Goal: Task Accomplishment & Management: Use online tool/utility

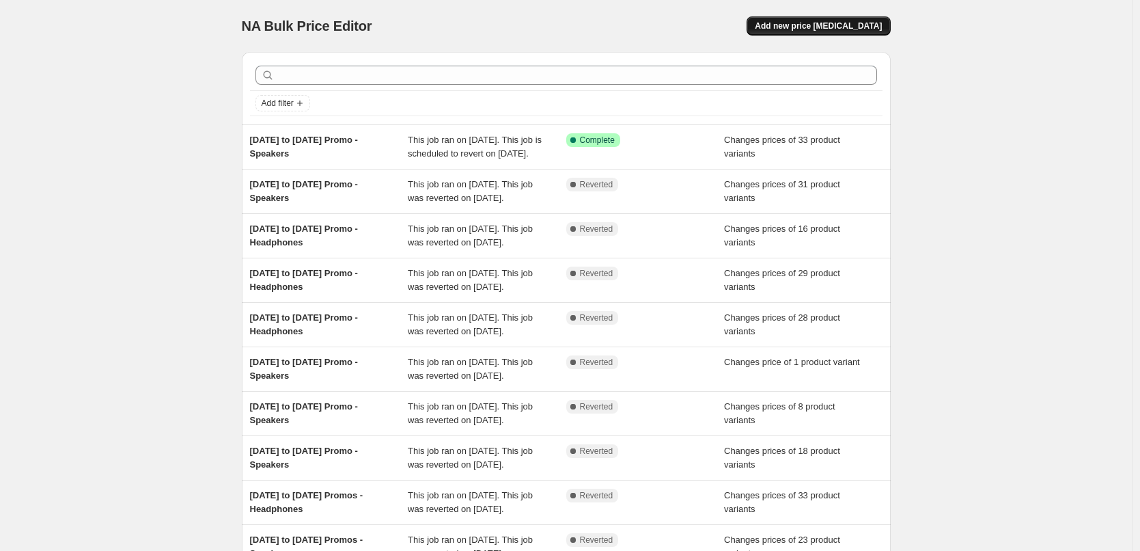
click at [827, 29] on span "Add new price [MEDICAL_DATA]" at bounding box center [818, 25] width 127 height 11
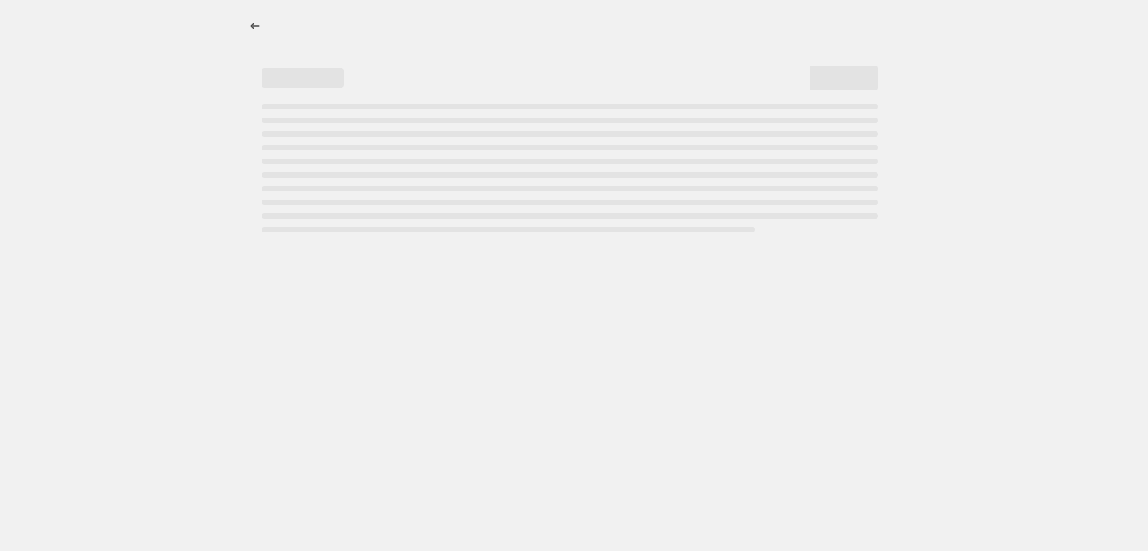
select select "percentage"
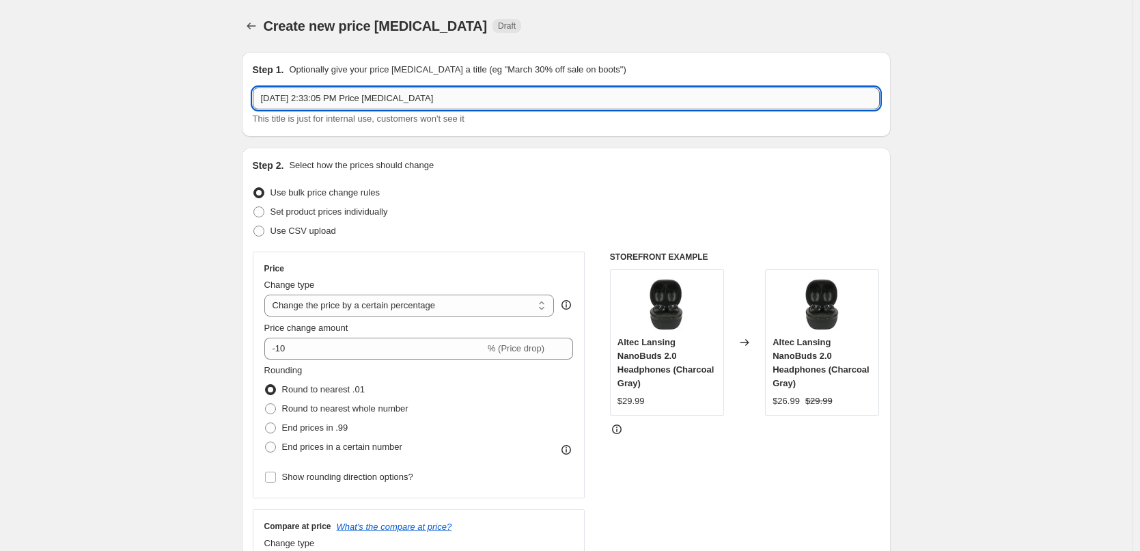
click at [454, 100] on input "[DATE] 2:33:05 PM Price [MEDICAL_DATA]" at bounding box center [566, 98] width 627 height 22
type input "[DATE] to [DATE] Promo - Headphones"
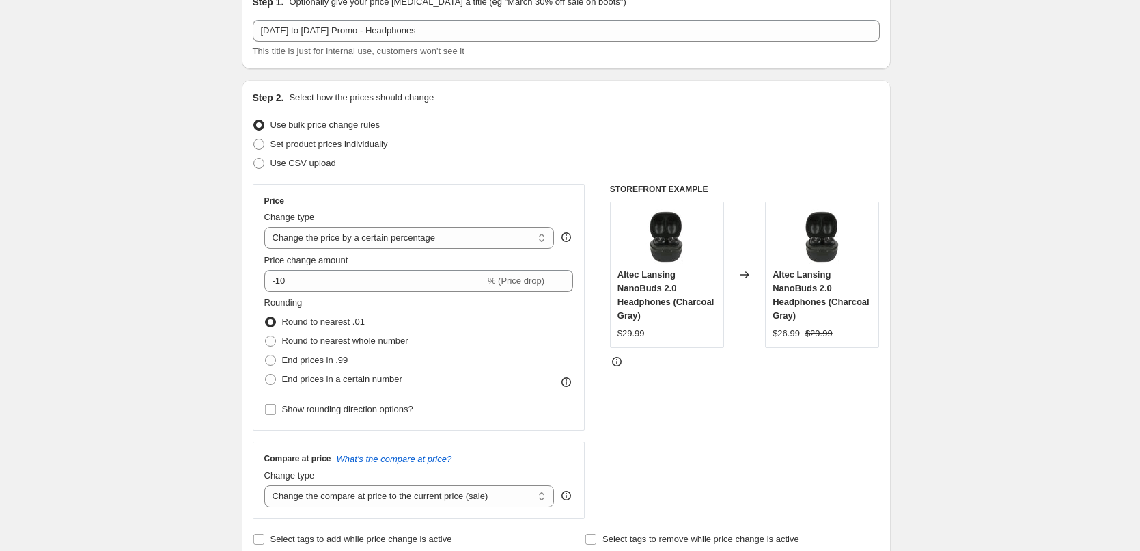
scroll to position [68, 0]
click at [364, 141] on span "Set product prices individually" at bounding box center [328, 143] width 117 height 10
click at [254, 139] on input "Set product prices individually" at bounding box center [253, 138] width 1 height 1
radio input "true"
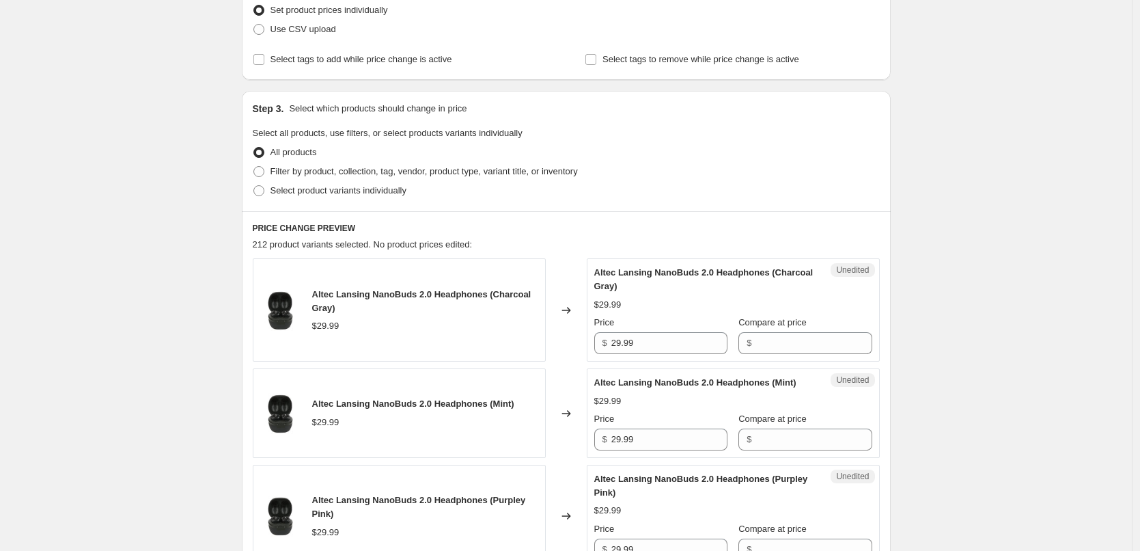
scroll to position [205, 0]
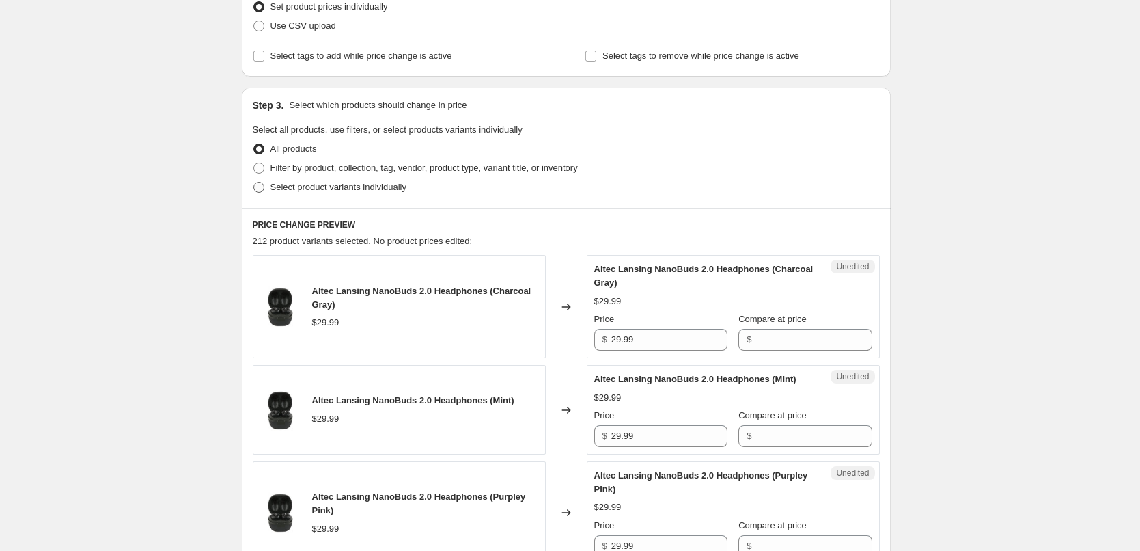
click at [344, 182] on span "Select product variants individually" at bounding box center [338, 187] width 136 height 10
click at [254, 182] on input "Select product variants individually" at bounding box center [253, 182] width 1 height 1
radio input "true"
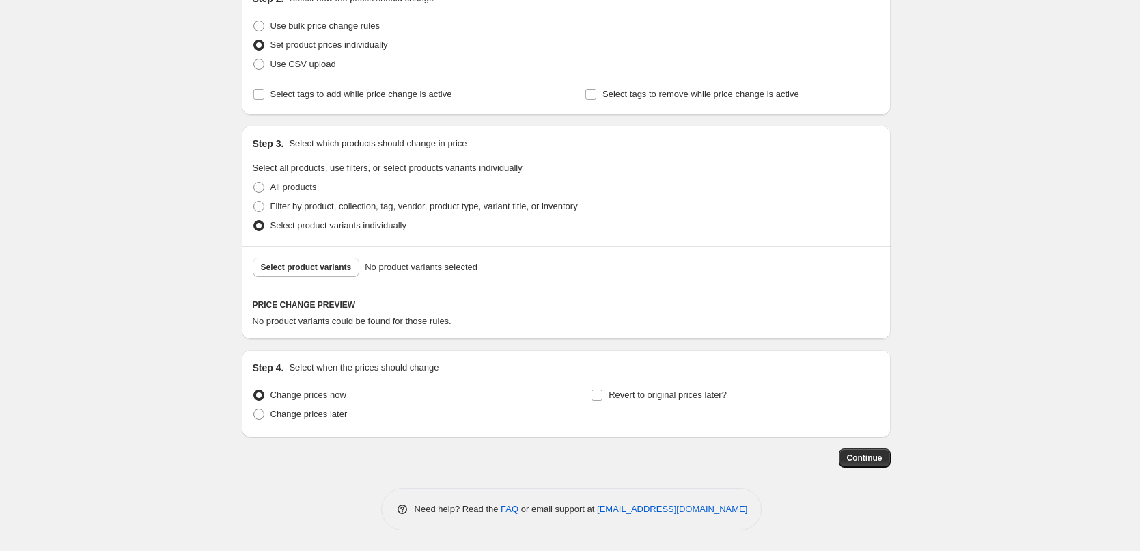
scroll to position [167, 0]
click at [305, 259] on button "Select product variants" at bounding box center [306, 267] width 107 height 19
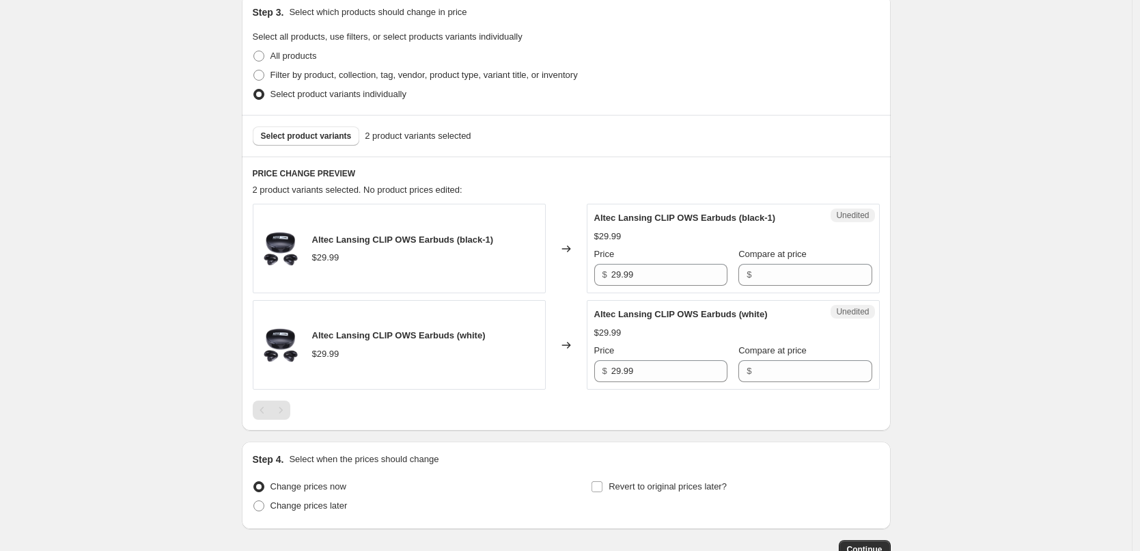
scroll to position [303, 0]
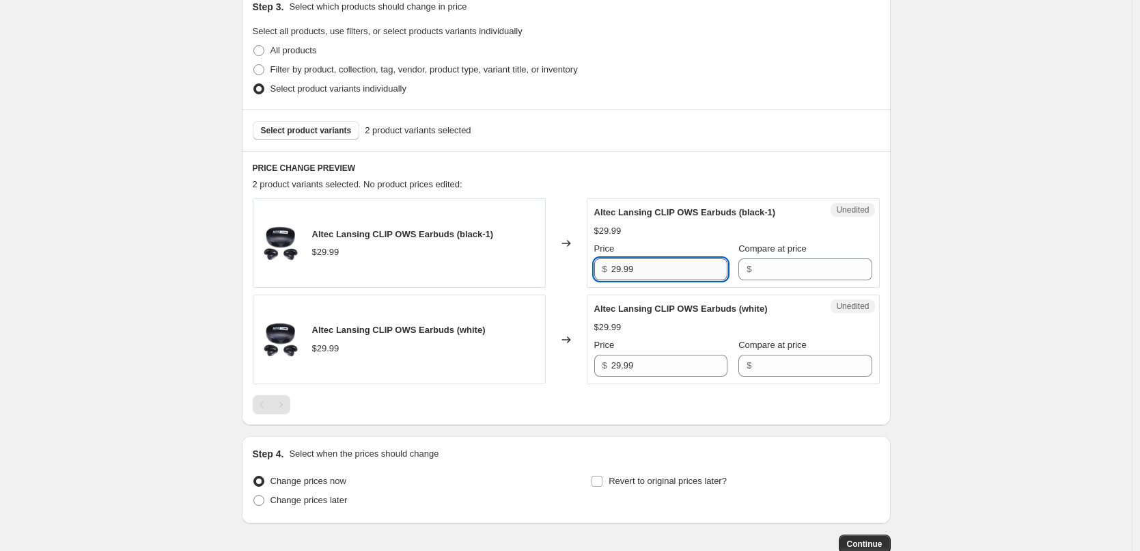
click at [639, 276] on input "29.99" at bounding box center [669, 269] width 116 height 22
click at [779, 270] on input "Compare at price" at bounding box center [813, 269] width 116 height 22
paste input "29.99"
type input "29.99"
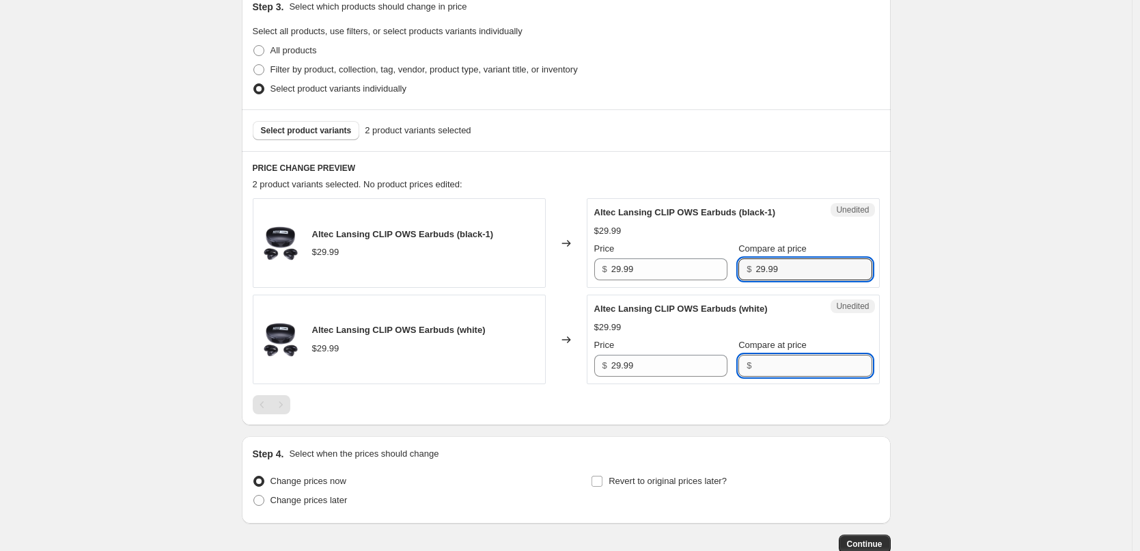
click at [783, 359] on input "Compare at price" at bounding box center [813, 366] width 116 height 22
paste input "29.99"
type input "29.99"
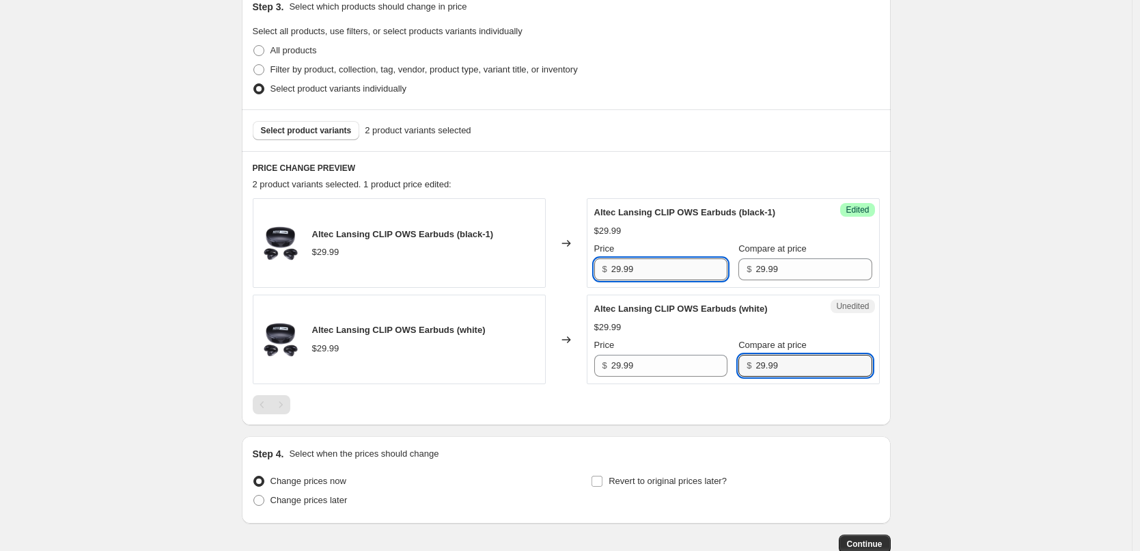
click at [656, 264] on input "29.99" at bounding box center [669, 269] width 116 height 22
type input "19.99"
click at [679, 243] on div "Price" at bounding box center [660, 249] width 133 height 14
click at [668, 268] on input "19.99" at bounding box center [669, 269] width 116 height 22
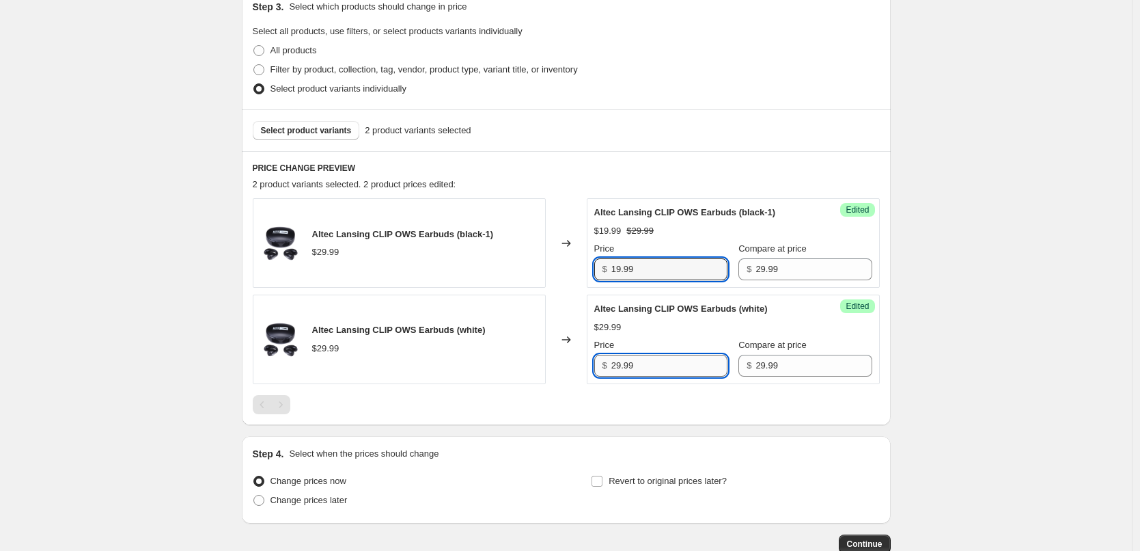
click at [656, 365] on input "29.99" at bounding box center [669, 366] width 116 height 22
paste input "1"
type input "19.99"
click at [671, 323] on div "$29.99" at bounding box center [733, 327] width 278 height 14
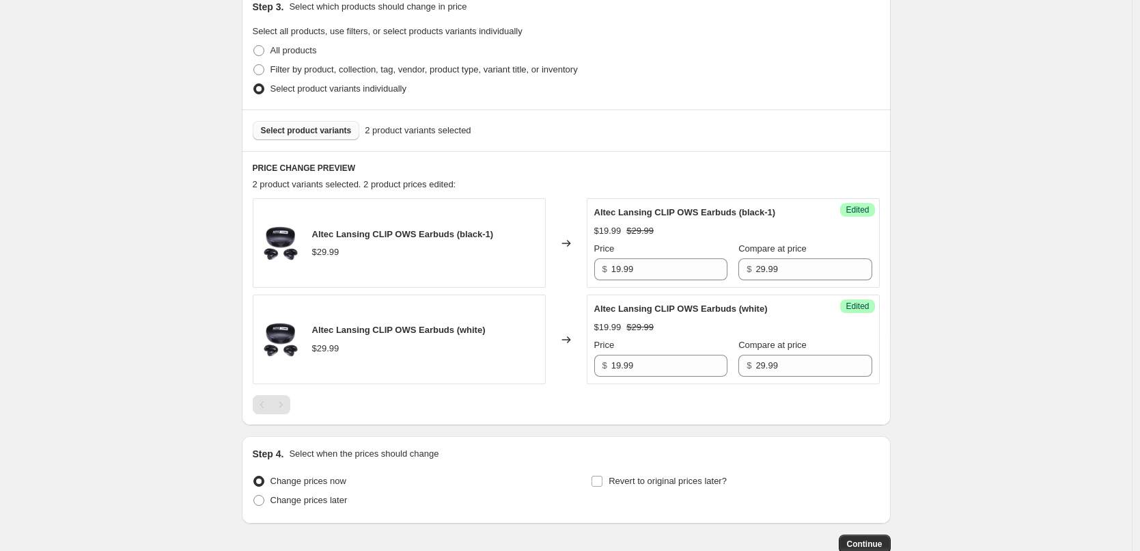
click at [328, 130] on span "Select product variants" at bounding box center [306, 130] width 91 height 11
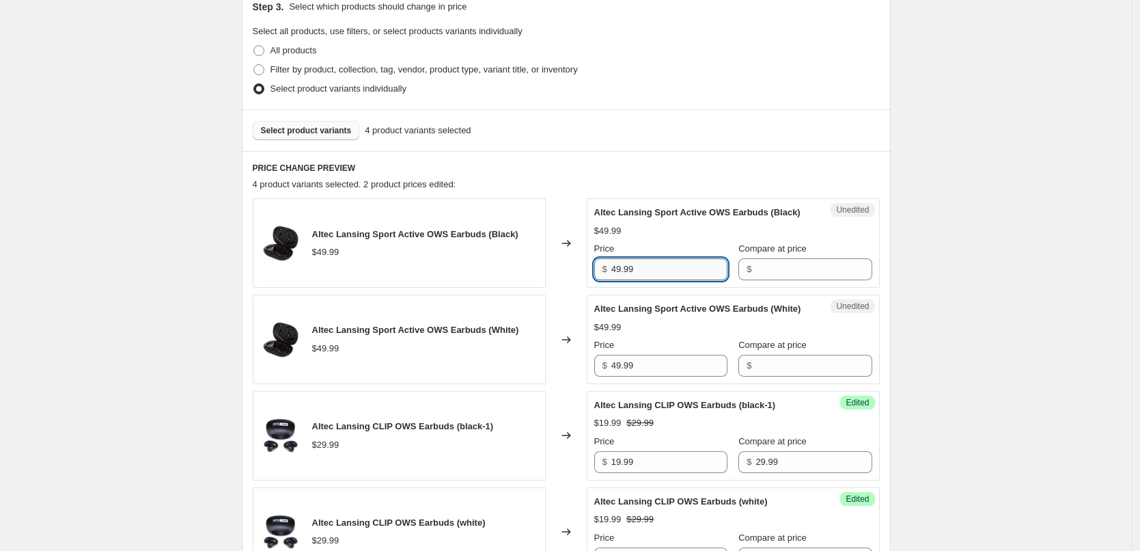
click at [648, 280] on input "49.99" at bounding box center [669, 269] width 116 height 22
click at [767, 280] on input "Compare at price" at bounding box center [813, 269] width 116 height 22
paste input "49.99"
type input "49.99"
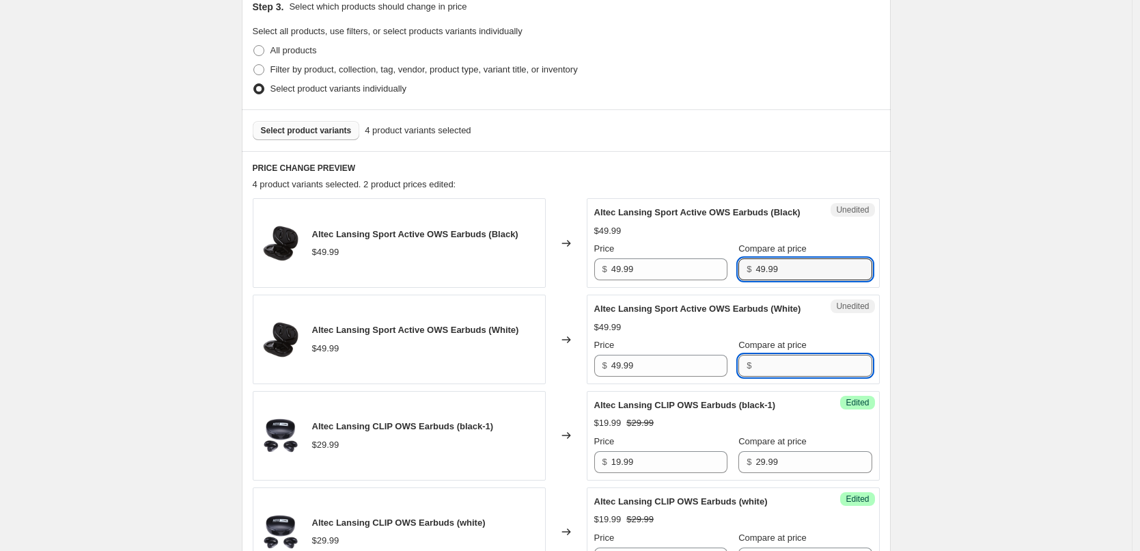
click at [779, 376] on input "Compare at price" at bounding box center [813, 366] width 116 height 22
paste input "49.99"
type input "49.99"
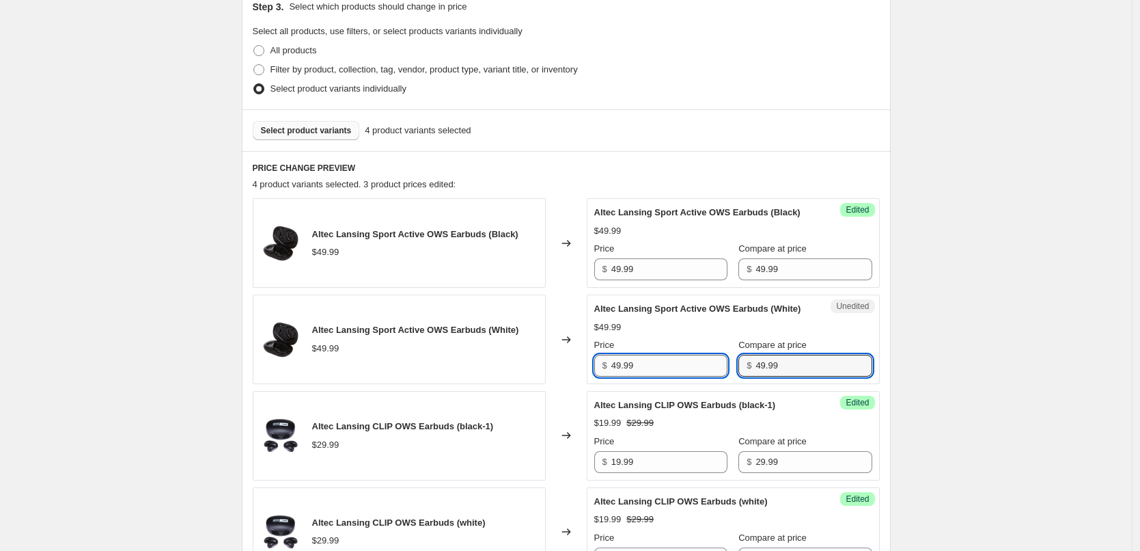
click at [656, 376] on input "49.99" at bounding box center [669, 366] width 116 height 22
type input "39.99"
click at [675, 352] on div "Price" at bounding box center [660, 345] width 133 height 14
click at [654, 376] on input "39.99" at bounding box center [669, 366] width 116 height 22
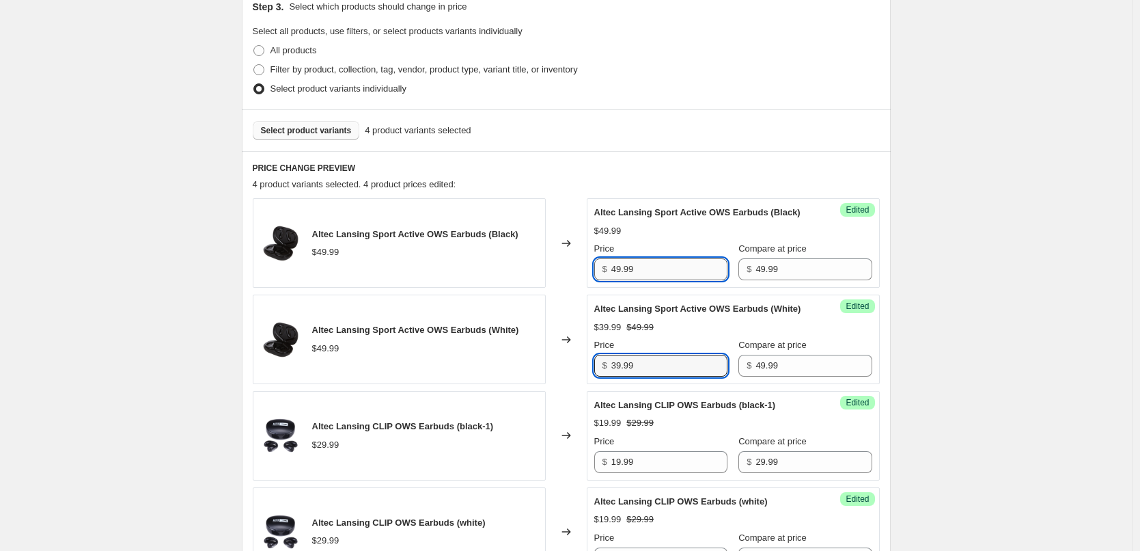
click at [660, 280] on input "49.99" at bounding box center [669, 269] width 116 height 22
paste input "3"
type input "39.99"
click at [673, 238] on div "$39.99 $49.99" at bounding box center [733, 231] width 278 height 14
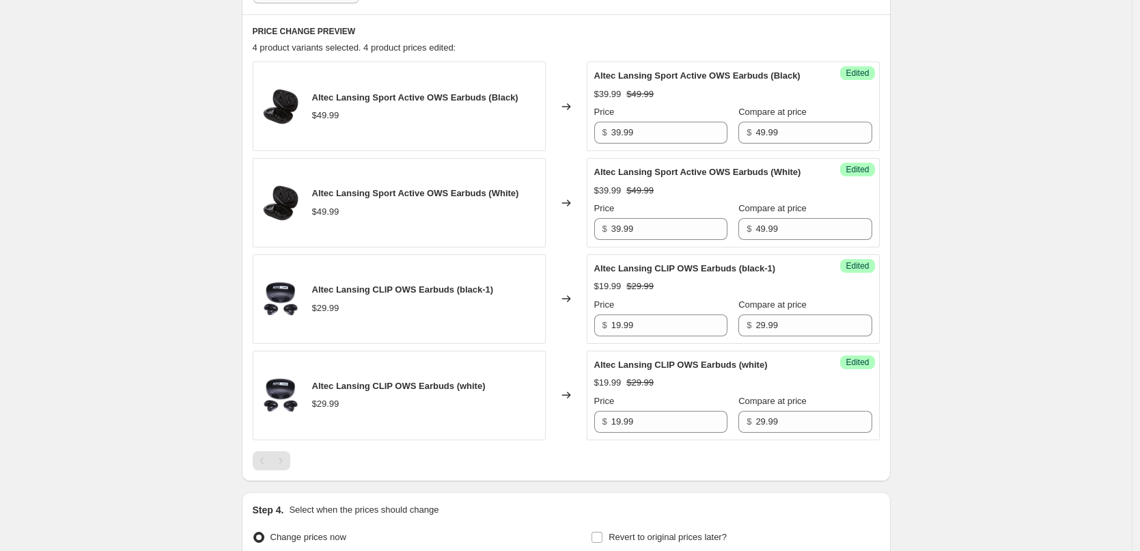
scroll to position [235, 0]
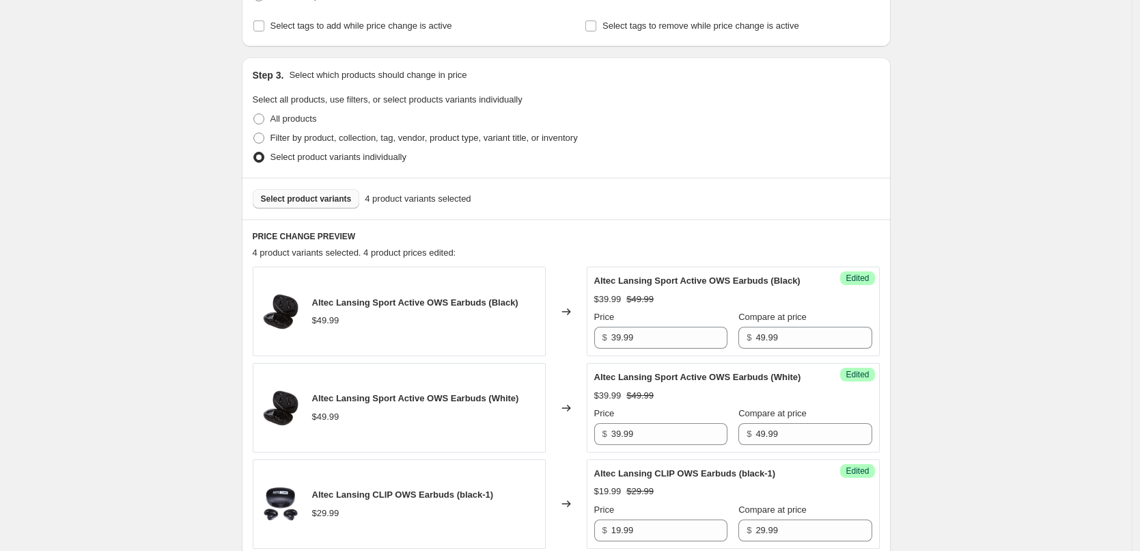
click at [317, 199] on span "Select product variants" at bounding box center [306, 198] width 91 height 11
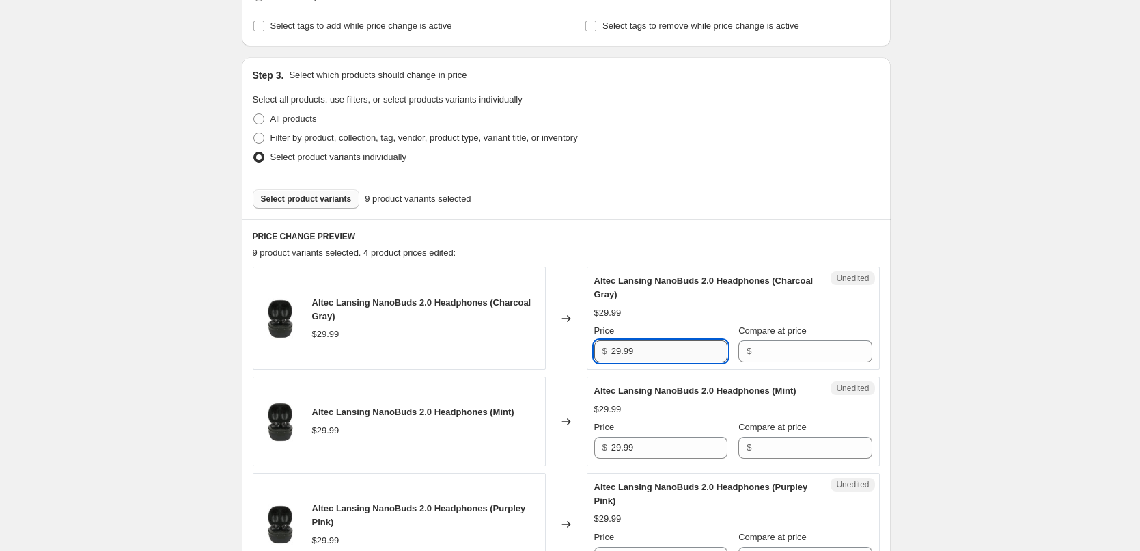
click at [661, 358] on input "29.99" at bounding box center [669, 351] width 116 height 22
click at [755, 354] on input "Compare at price" at bounding box center [813, 351] width 116 height 22
paste input "29.99"
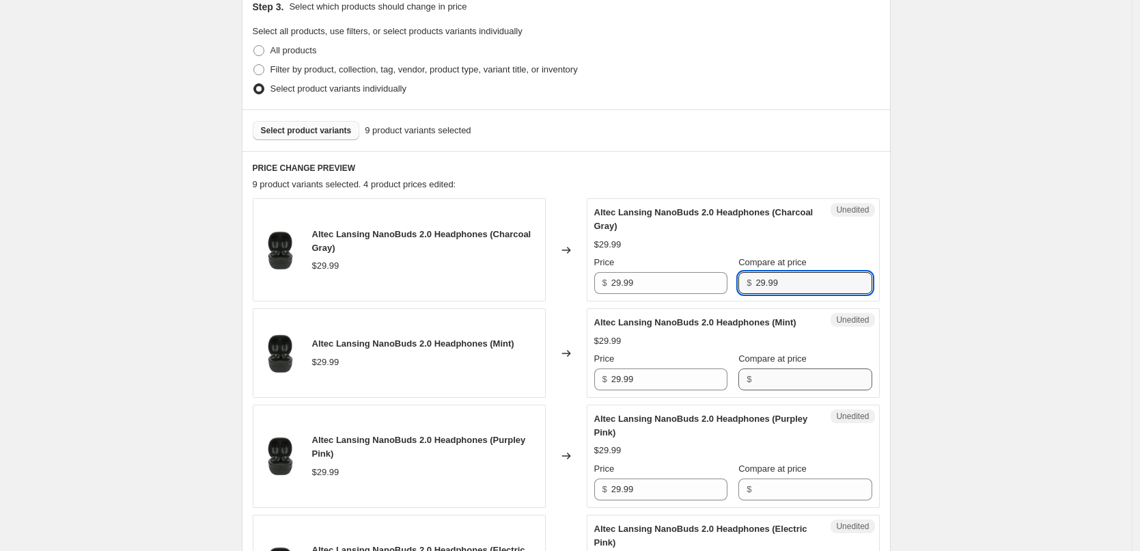
type input "29.99"
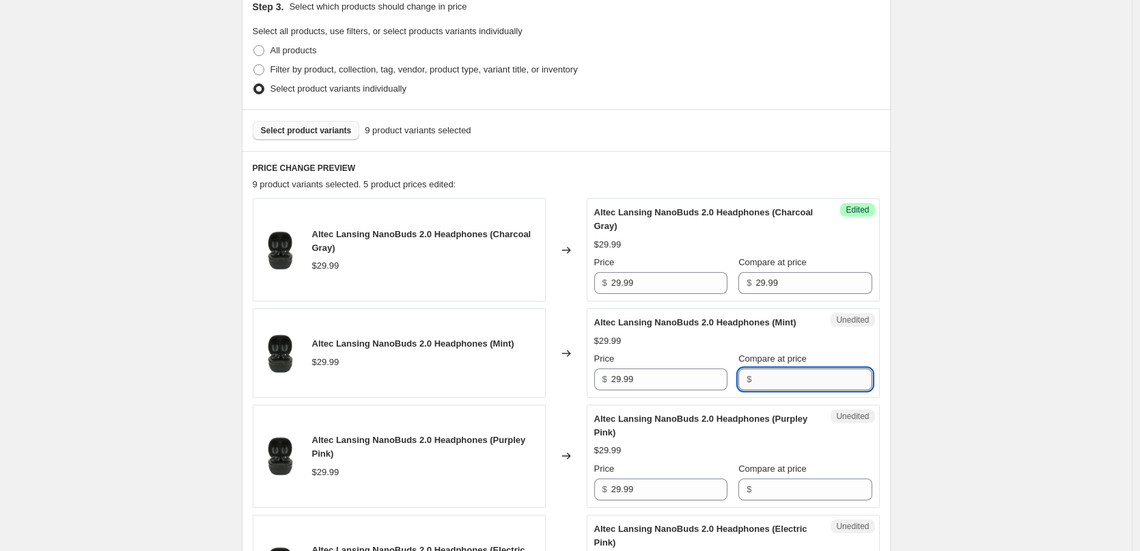
click at [778, 390] on input "Compare at price" at bounding box center [813, 379] width 116 height 22
paste input "29.99"
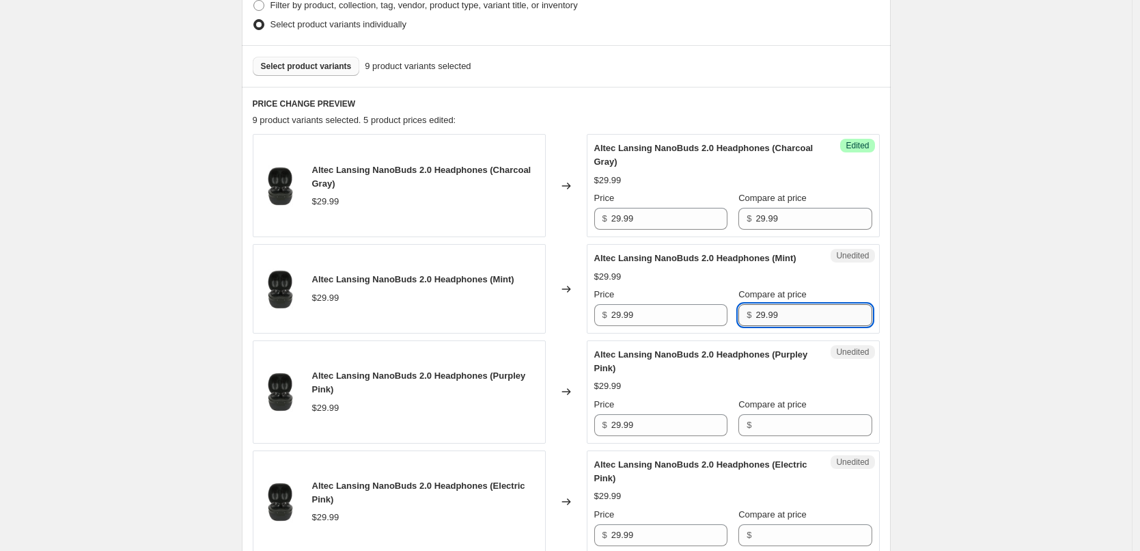
scroll to position [440, 0]
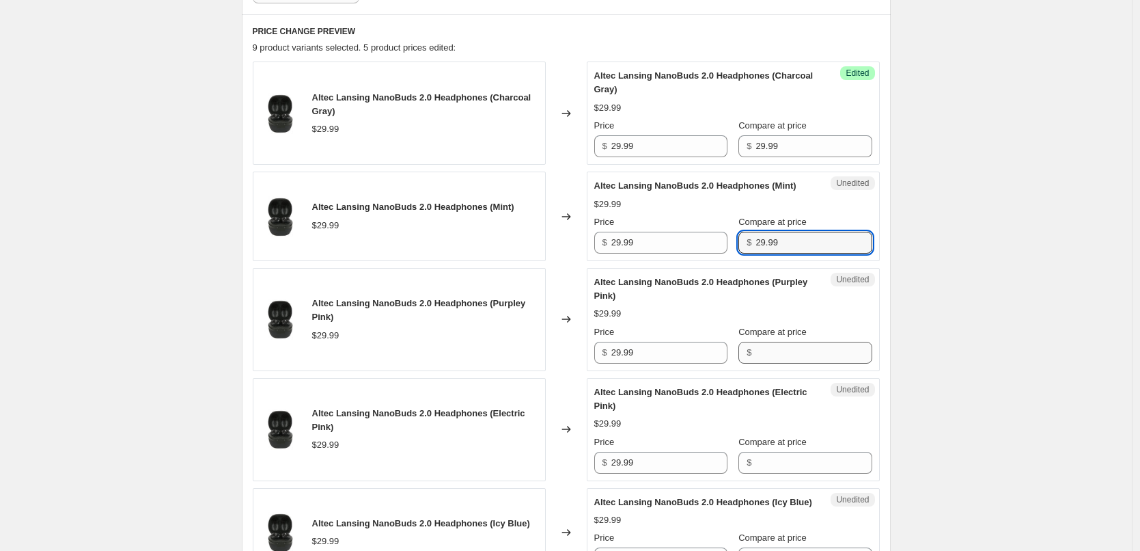
type input "29.99"
click at [779, 363] on input "Compare at price" at bounding box center [813, 353] width 116 height 22
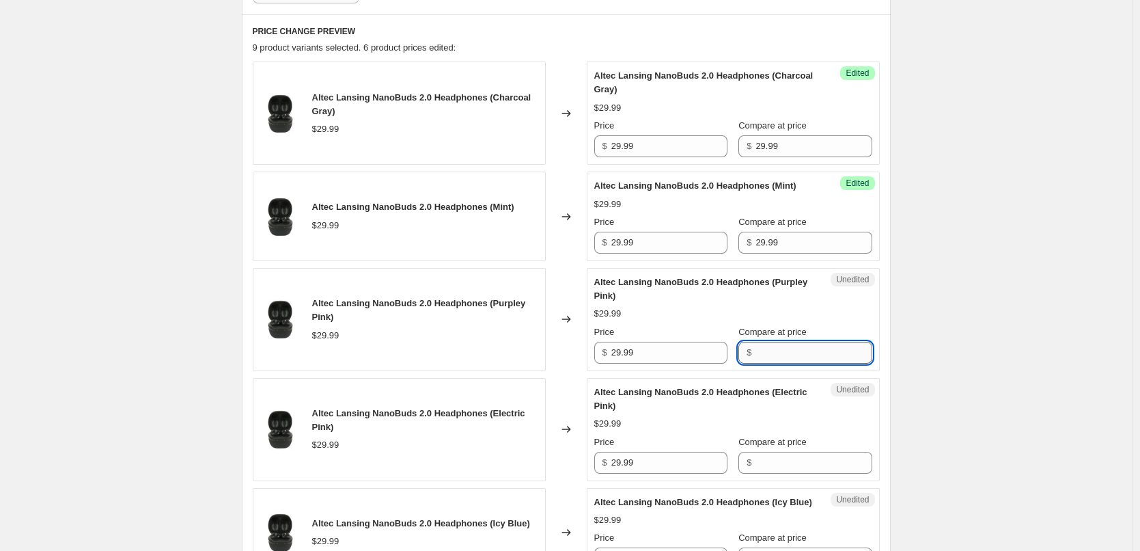
paste input "29.99"
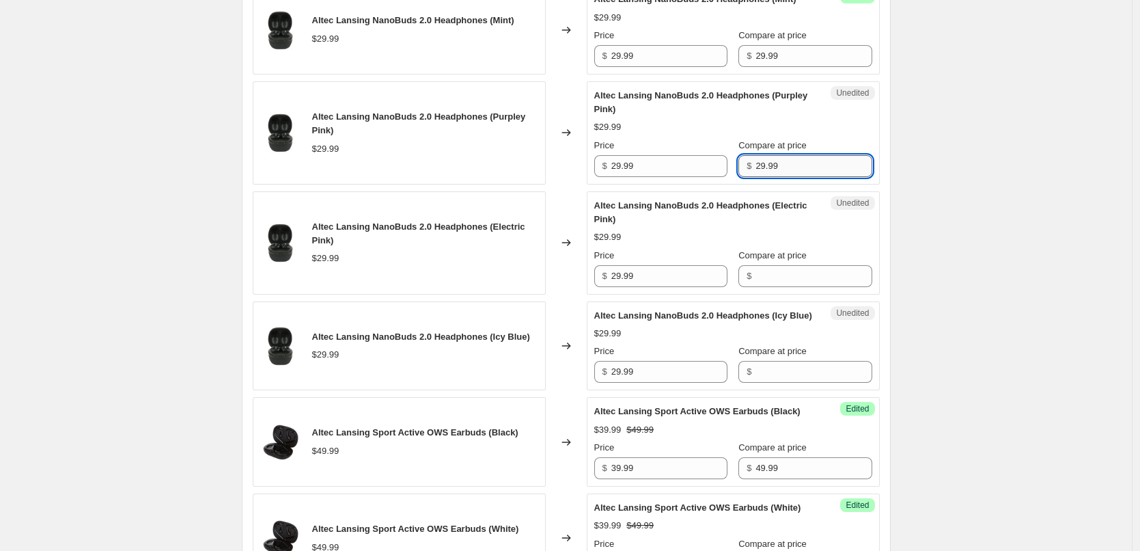
scroll to position [645, 0]
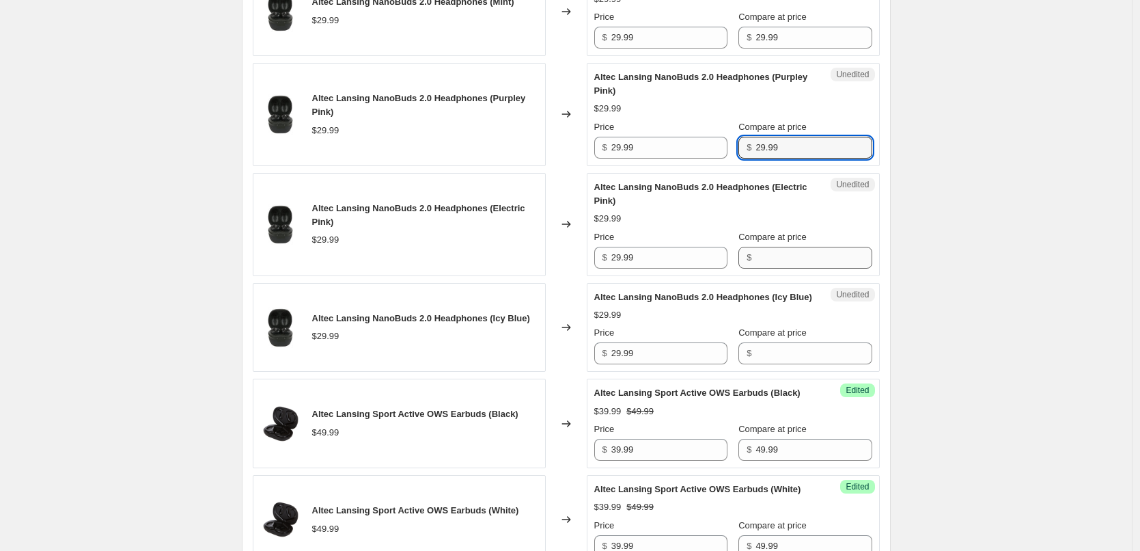
type input "29.99"
click at [789, 268] on input "Compare at price" at bounding box center [813, 258] width 116 height 22
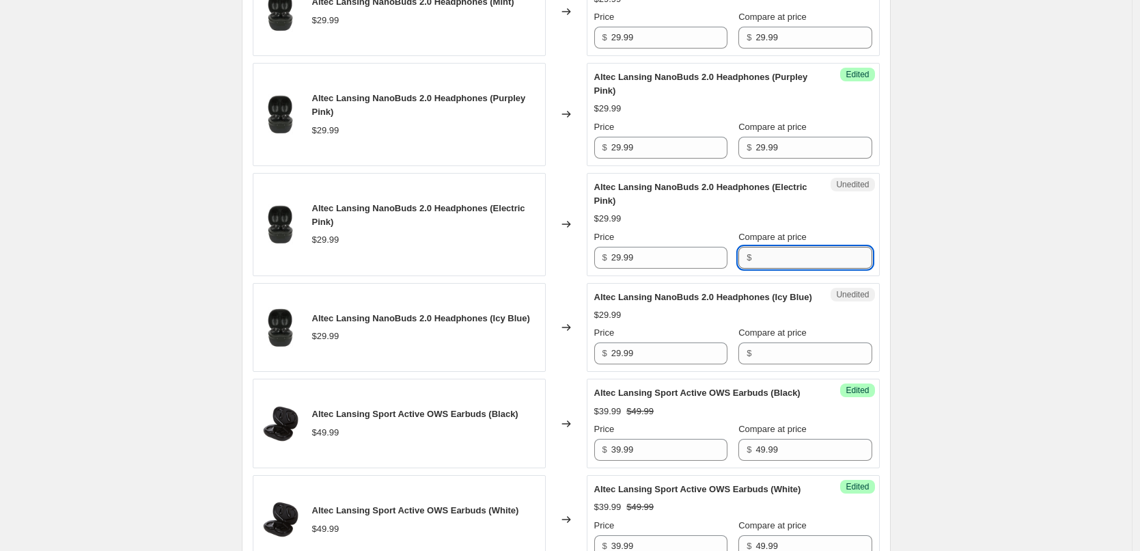
paste input "29.99"
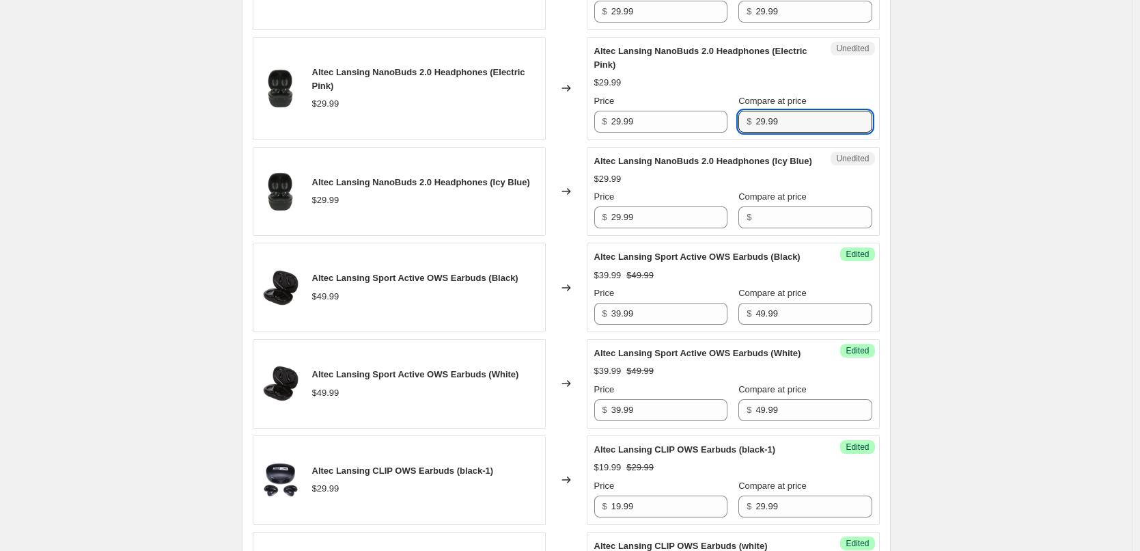
scroll to position [781, 0]
type input "29.99"
click at [772, 227] on input "Compare at price" at bounding box center [813, 217] width 116 height 22
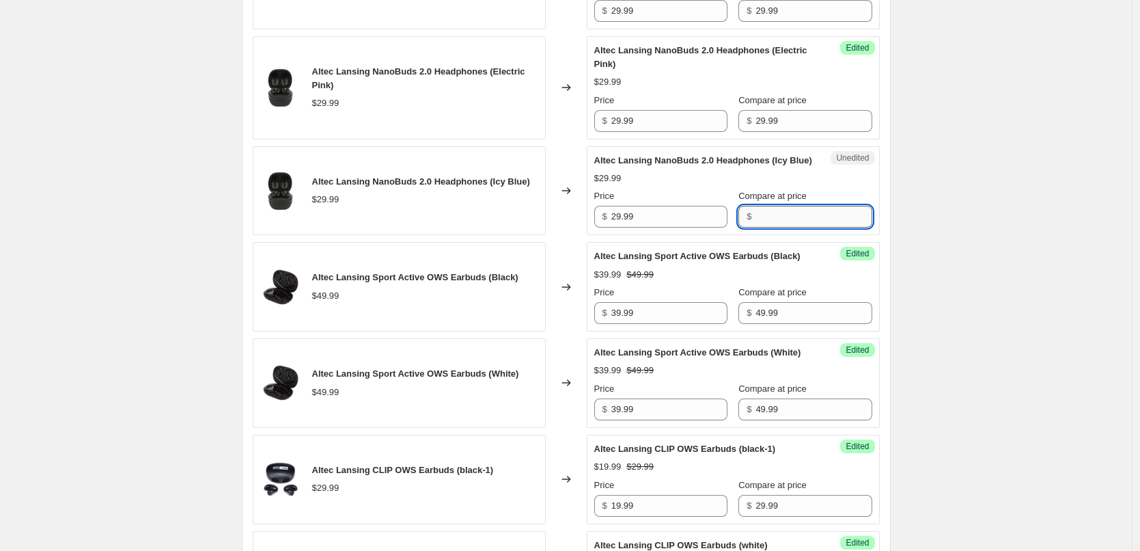
paste input "29.99"
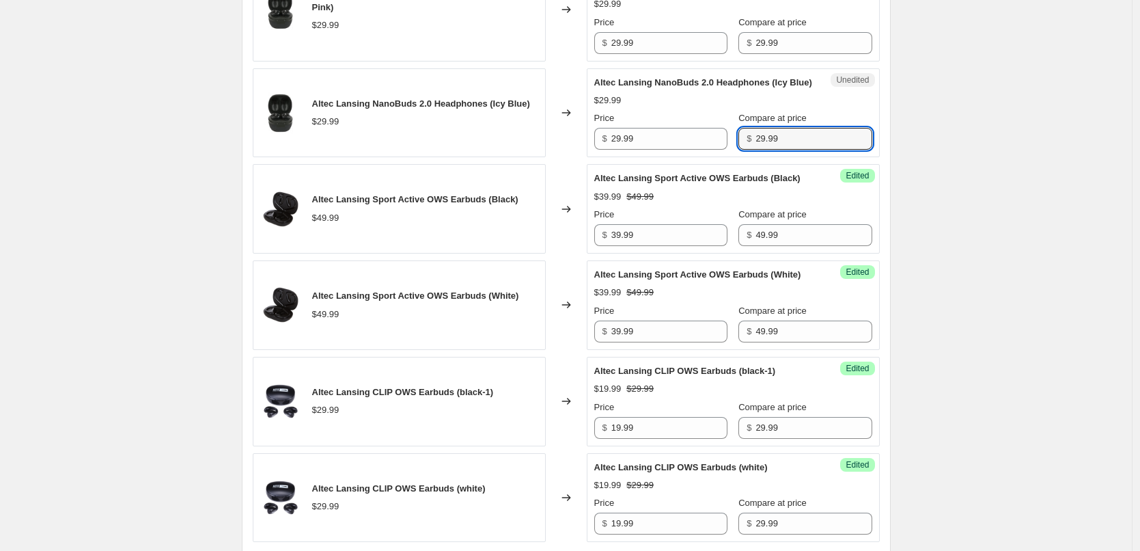
scroll to position [850, 0]
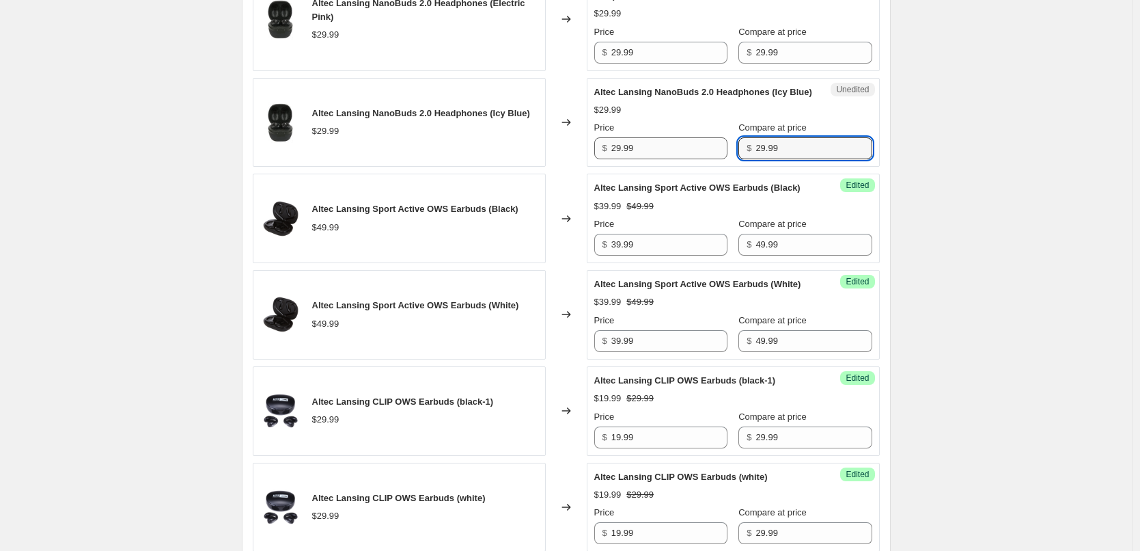
type input "29.99"
click at [666, 159] on input "29.99" at bounding box center [669, 148] width 116 height 22
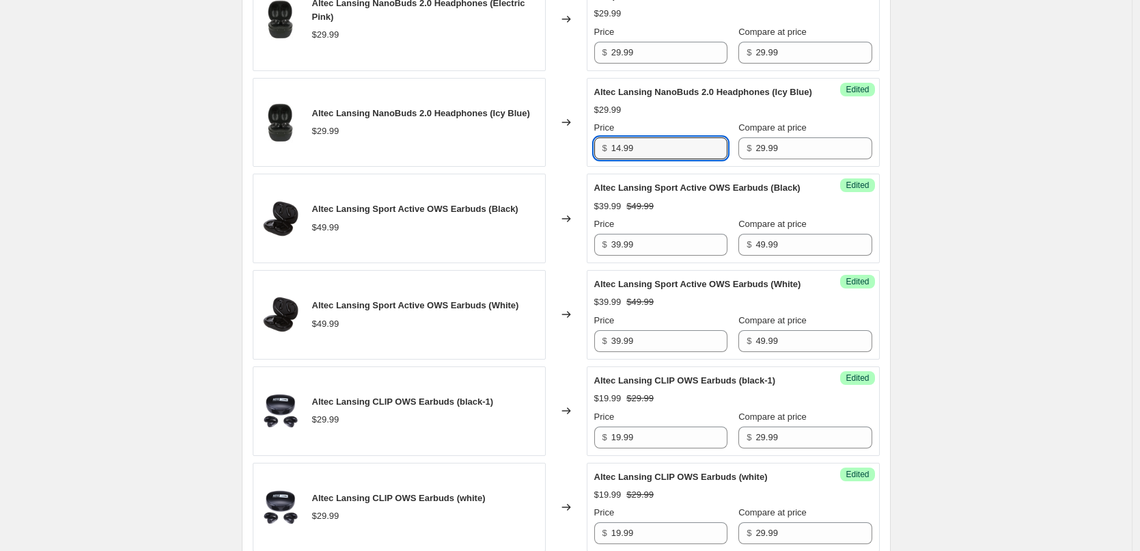
type input "14.99"
click at [681, 117] on div "$14.99 $29.99" at bounding box center [733, 110] width 278 height 14
click at [659, 159] on input "14.99" at bounding box center [669, 148] width 116 height 22
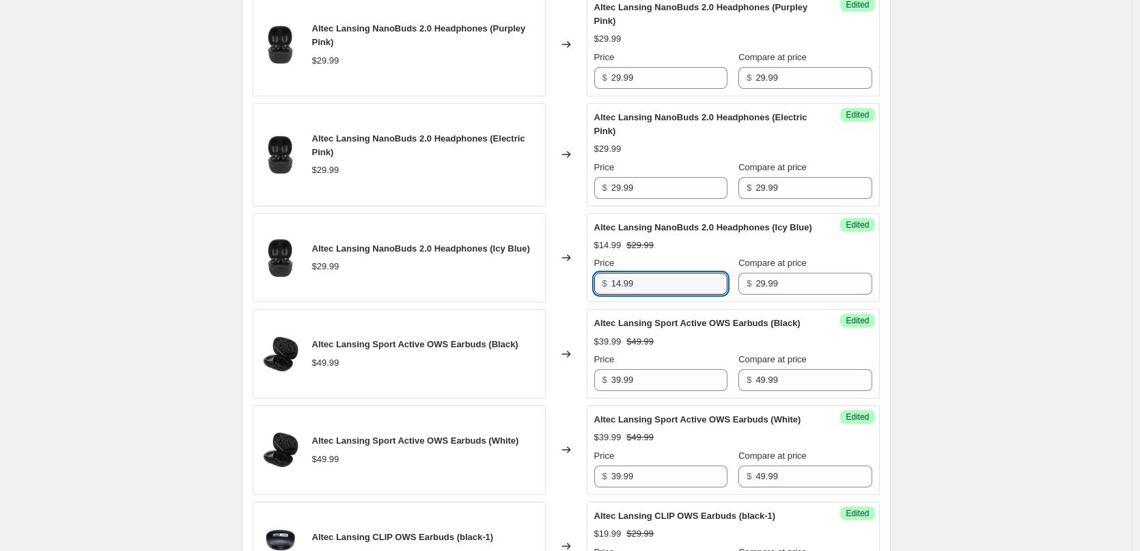
scroll to position [713, 0]
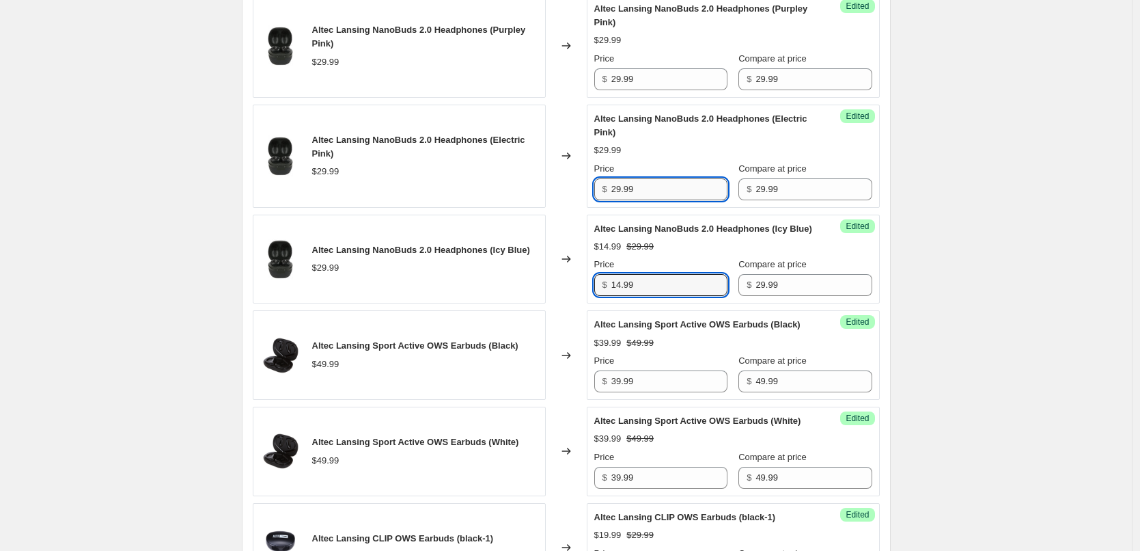
click at [655, 200] on input "29.99" at bounding box center [669, 189] width 116 height 22
paste input "14"
type input "14.99"
click at [678, 171] on div "Altec Lansing NanoBuds 2.0 Headphones (Electric Pink) $29.99 Price $ 14.99 Comp…" at bounding box center [733, 156] width 278 height 88
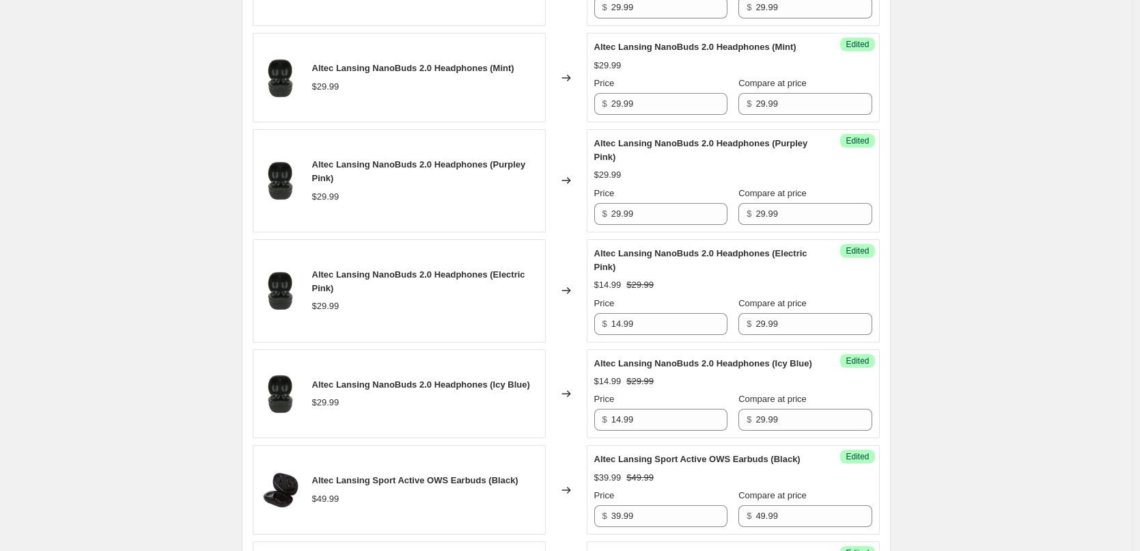
scroll to position [577, 0]
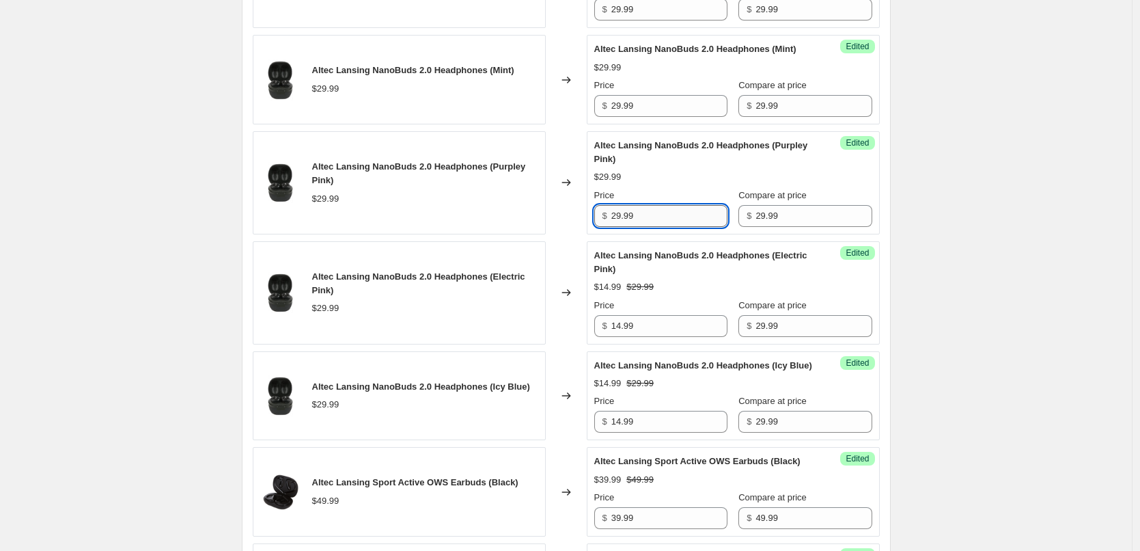
click at [658, 227] on input "29.99" at bounding box center [669, 216] width 116 height 22
paste input "14"
type input "14.99"
click at [677, 184] on div "$14.99 $29.99" at bounding box center [733, 177] width 278 height 14
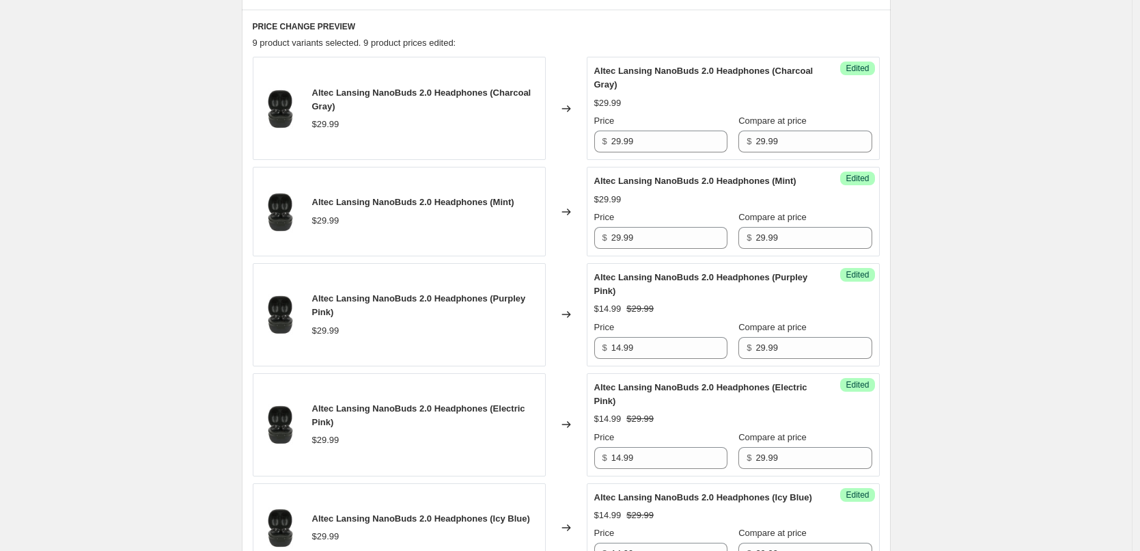
scroll to position [440, 0]
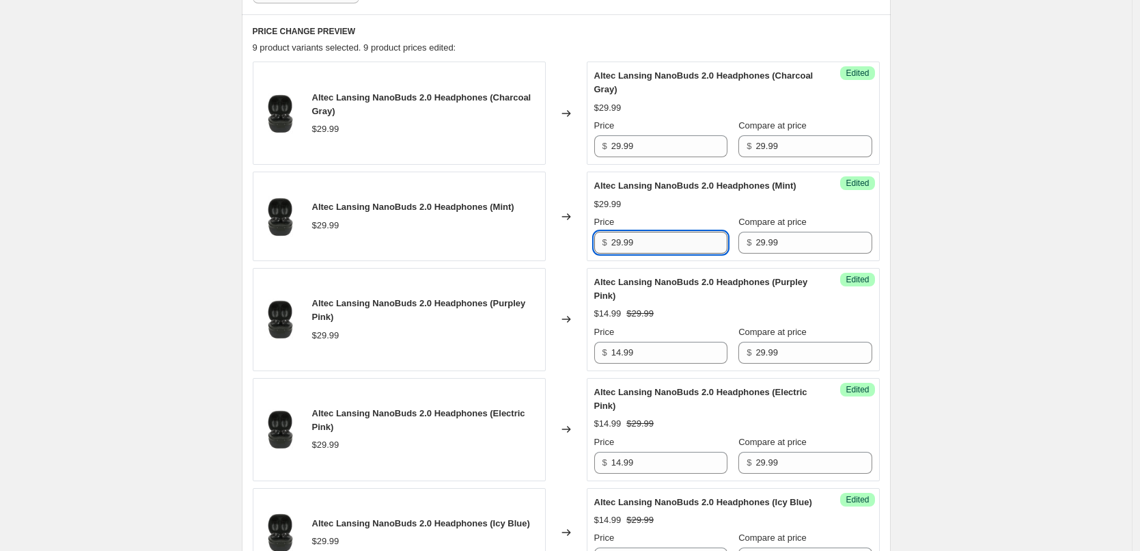
click at [652, 249] on input "29.99" at bounding box center [669, 243] width 116 height 22
paste input "14"
type input "14.99"
click at [676, 211] on div "$29.99" at bounding box center [733, 204] width 278 height 14
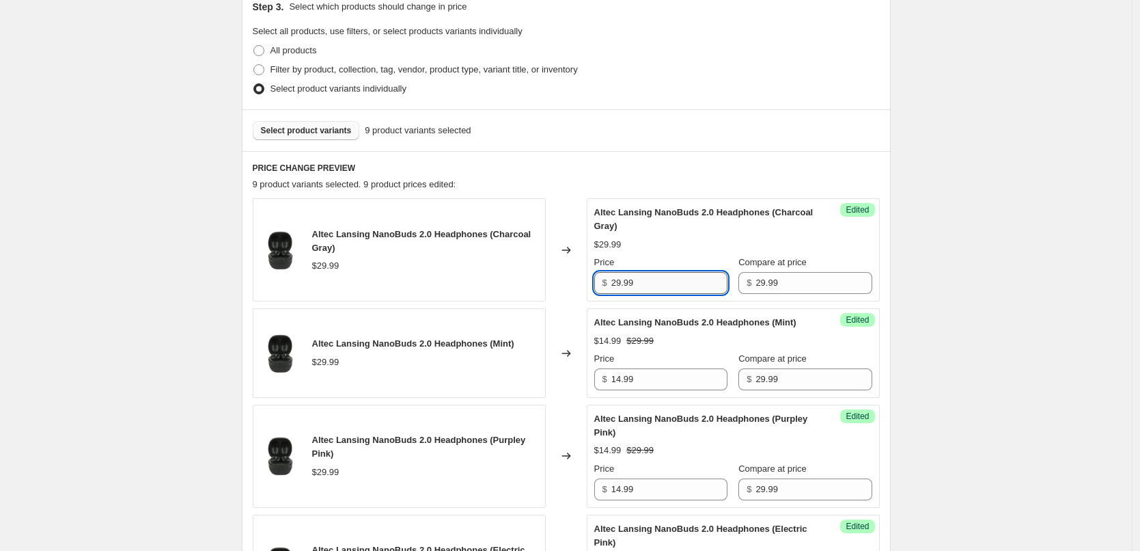
click at [658, 279] on input "29.99" at bounding box center [669, 283] width 116 height 22
paste input "14"
type input "14.99"
click at [687, 238] on div "$14.99 $29.99" at bounding box center [733, 245] width 278 height 14
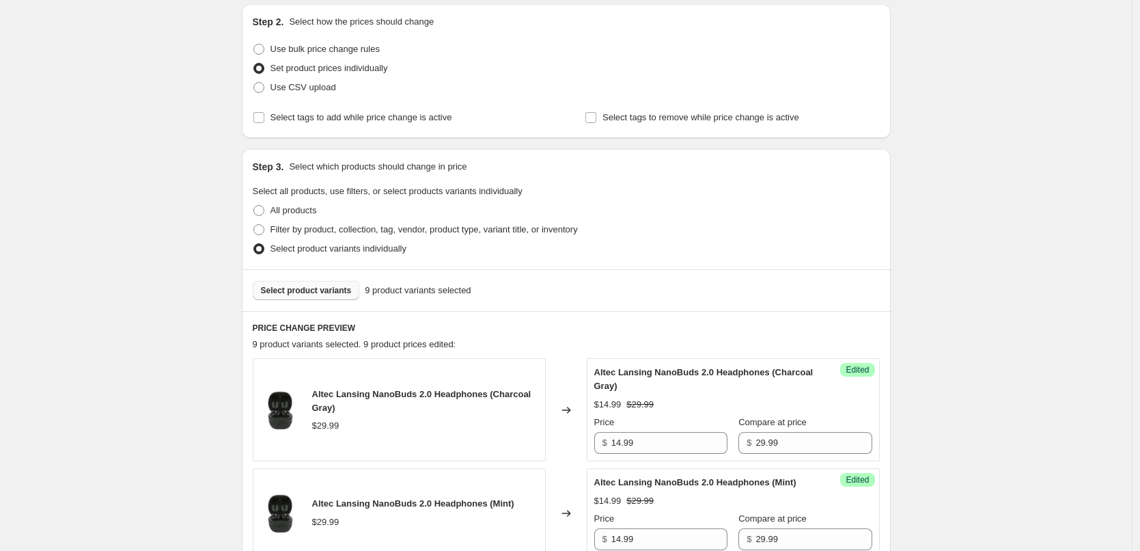
scroll to position [167, 0]
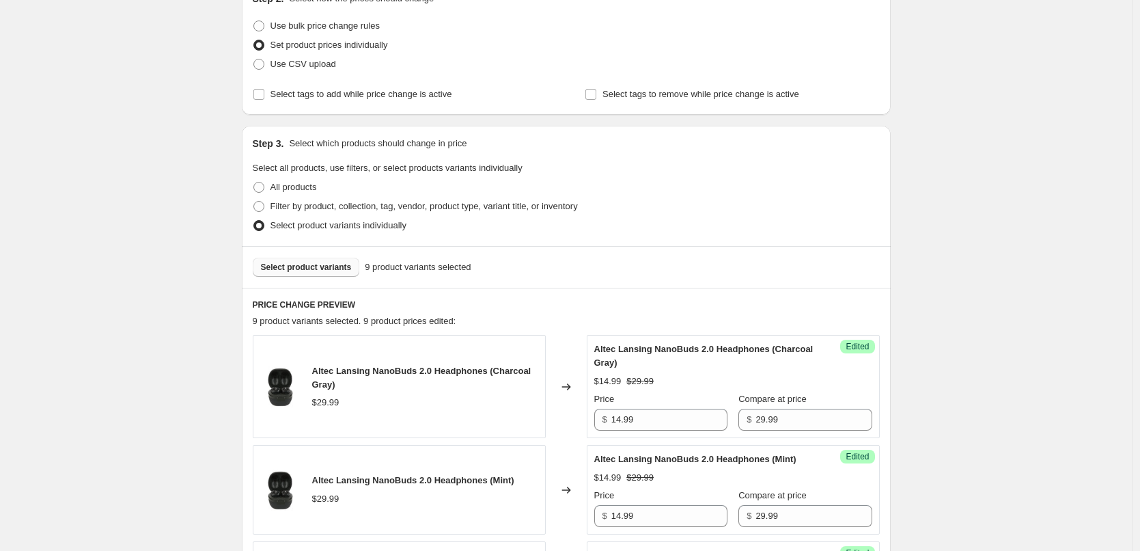
click at [310, 261] on button "Select product variants" at bounding box center [306, 267] width 107 height 19
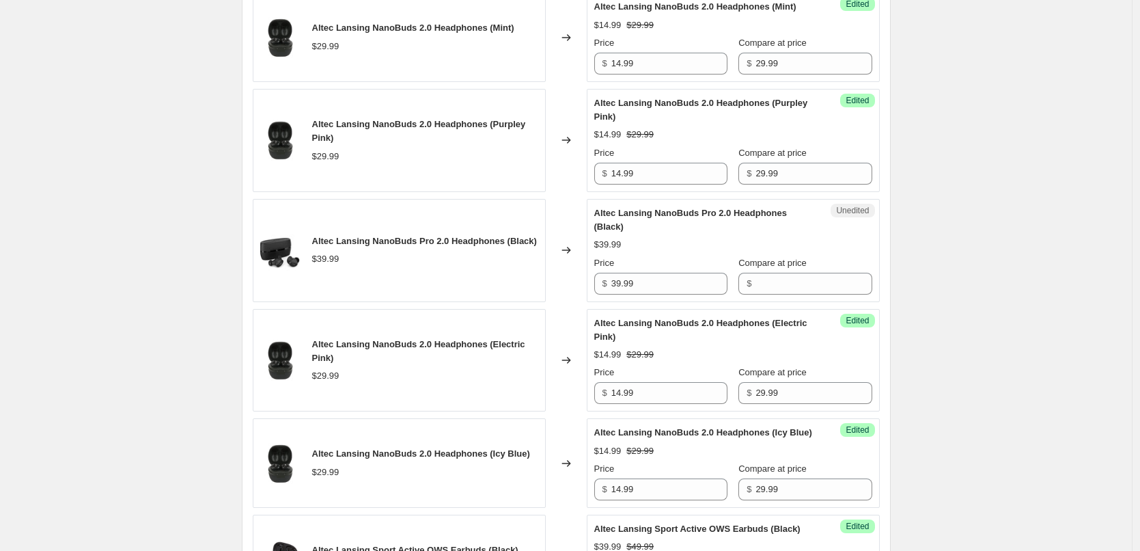
scroll to position [645, 0]
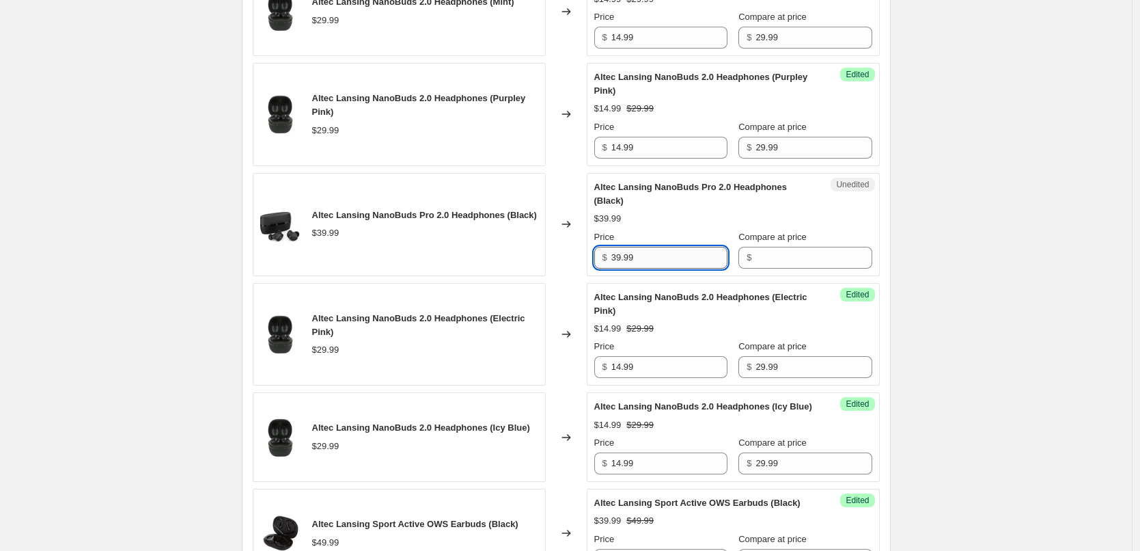
click at [673, 268] on input "39.99" at bounding box center [669, 258] width 116 height 22
click at [777, 268] on input "Compare at price" at bounding box center [813, 258] width 116 height 22
paste input "39.99"
type input "39.99"
click at [661, 268] on input "39.99" at bounding box center [669, 258] width 116 height 22
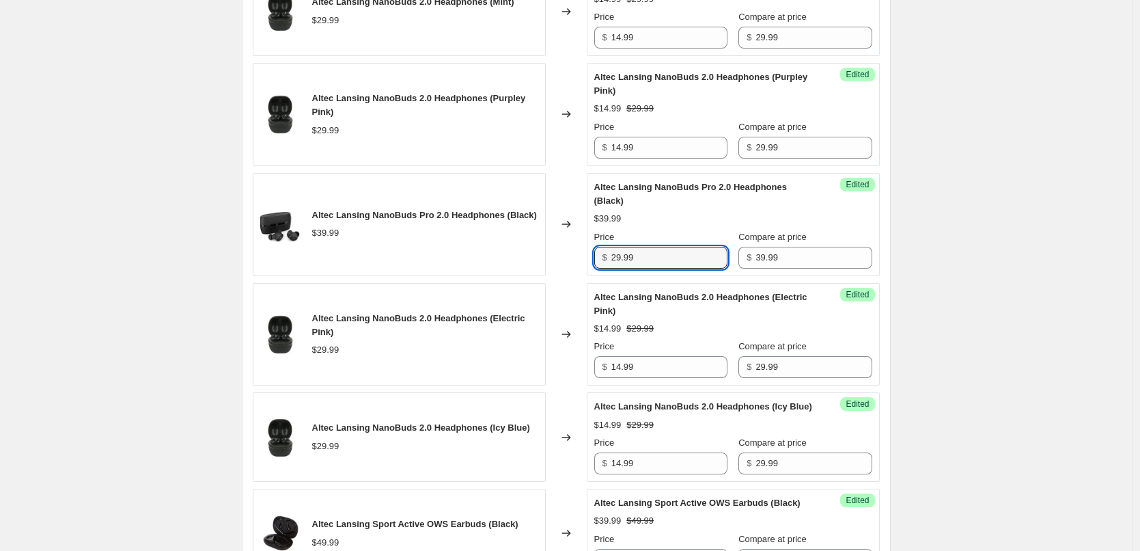
type input "29.99"
click at [702, 225] on div "$39.99" at bounding box center [733, 219] width 278 height 14
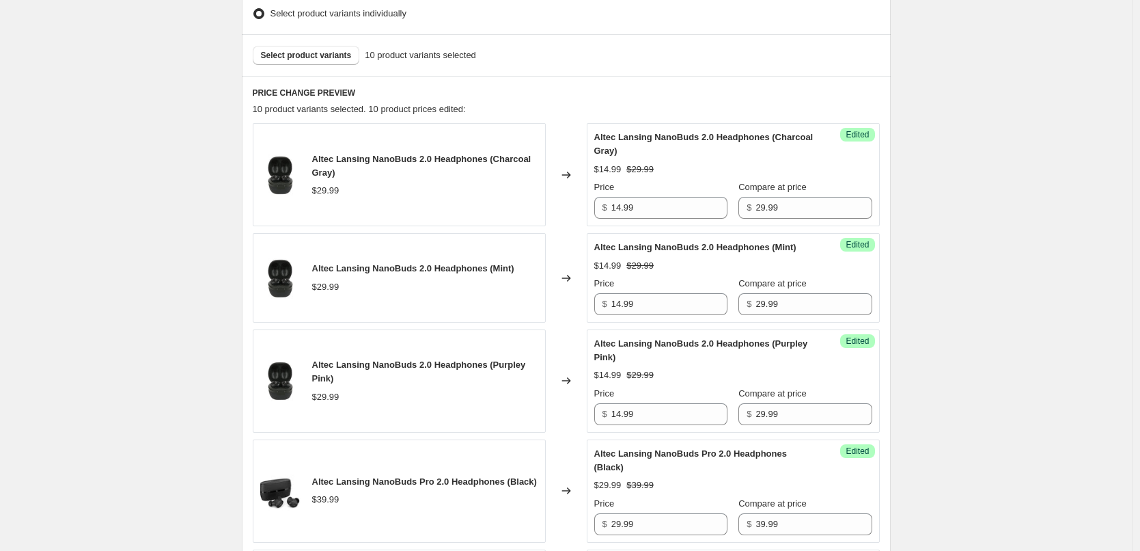
scroll to position [372, 0]
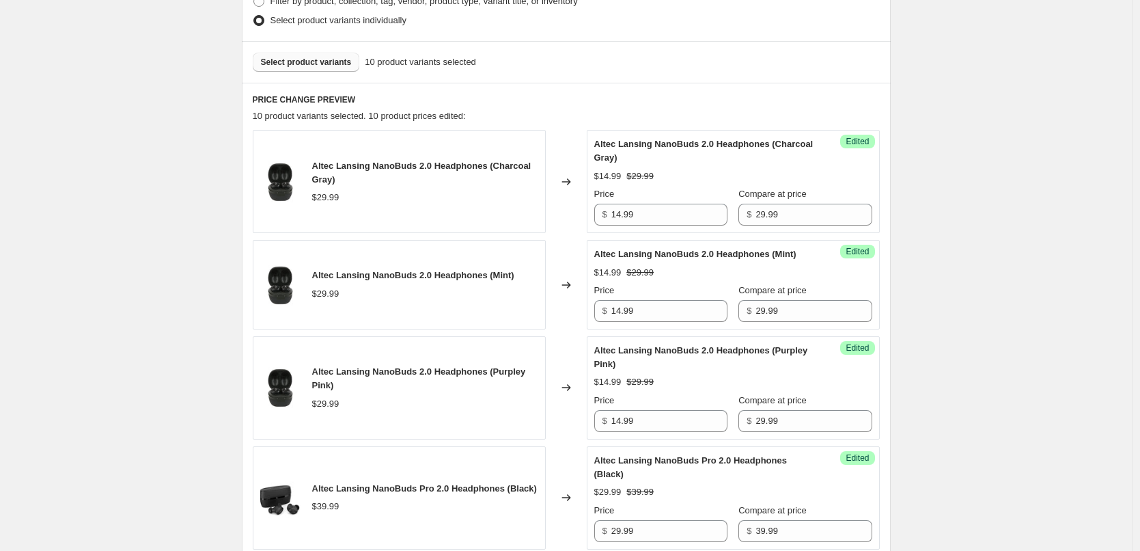
click at [329, 63] on span "Select product variants" at bounding box center [306, 62] width 91 height 11
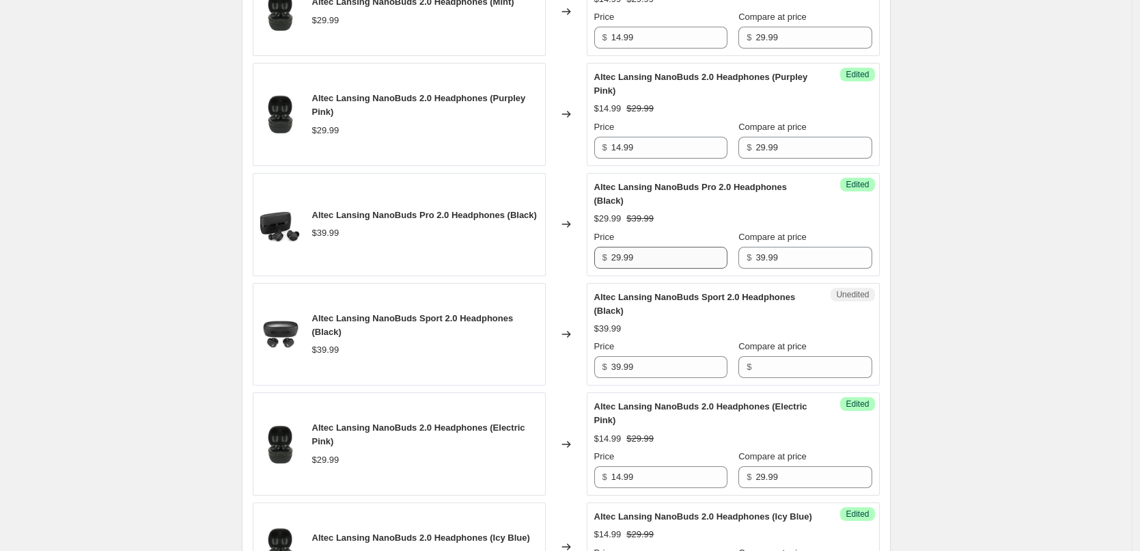
scroll to position [781, 0]
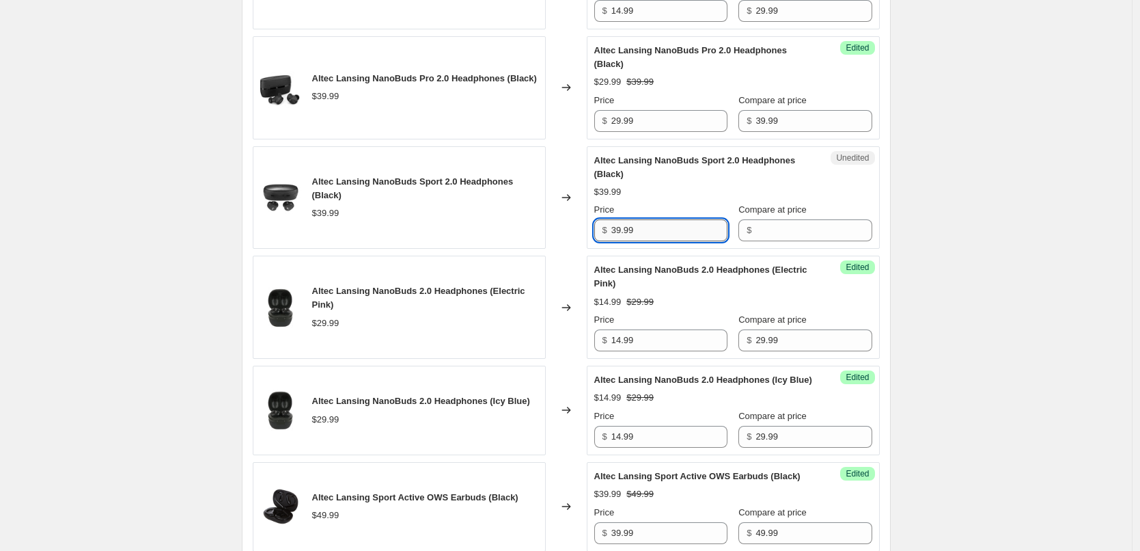
click at [661, 241] on input "39.99" at bounding box center [669, 230] width 116 height 22
type input "29.99"
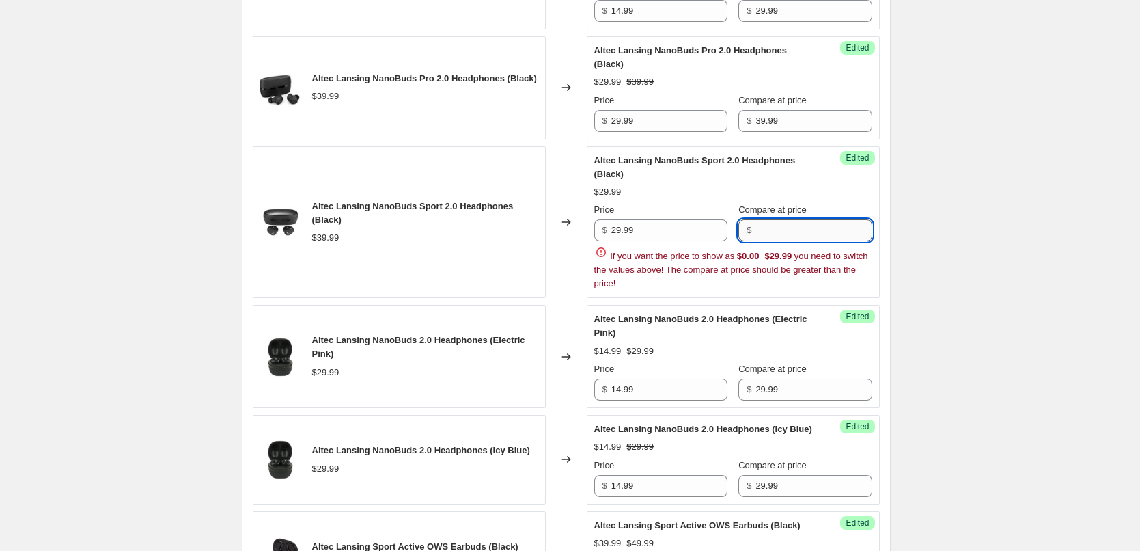
click at [769, 241] on input "Compare at price" at bounding box center [813, 230] width 116 height 22
type input "49.99"
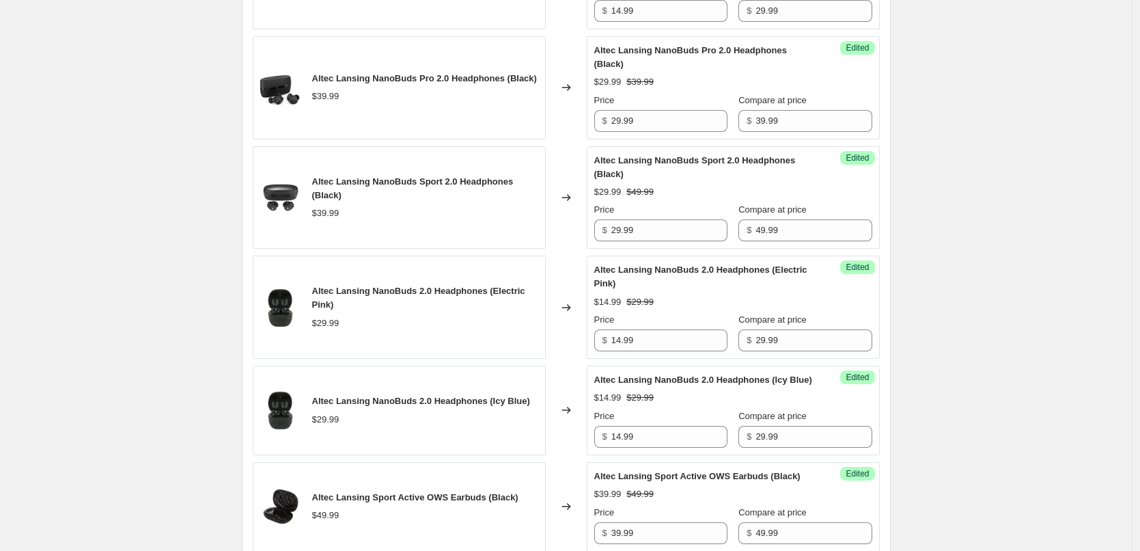
click at [820, 212] on div "Altec Lansing NanoBuds Sport 2.0 Headphones (Black) $29.99 $49.99 Price $ 29.99…" at bounding box center [733, 198] width 278 height 88
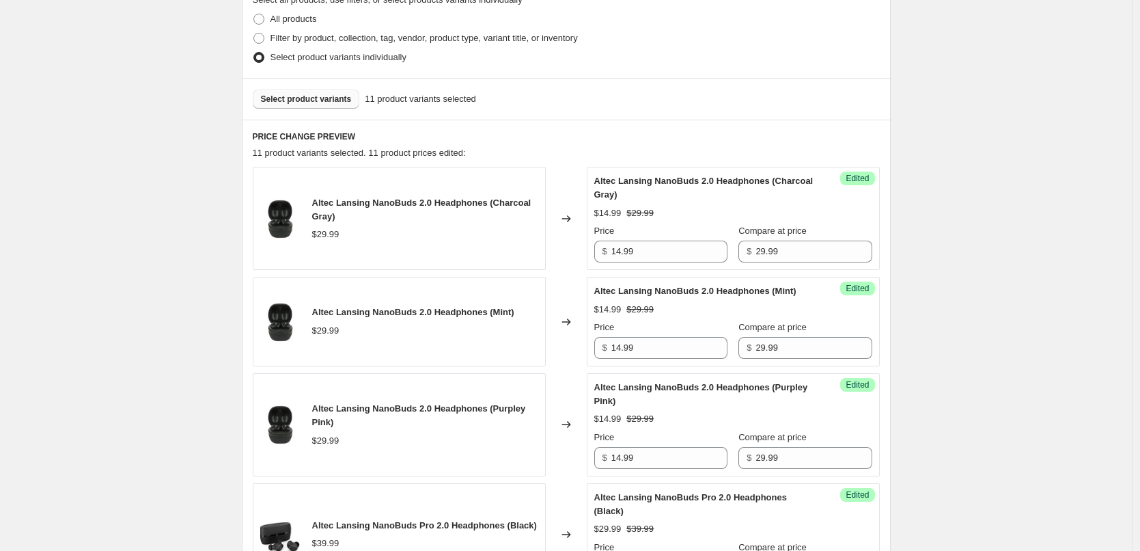
scroll to position [303, 0]
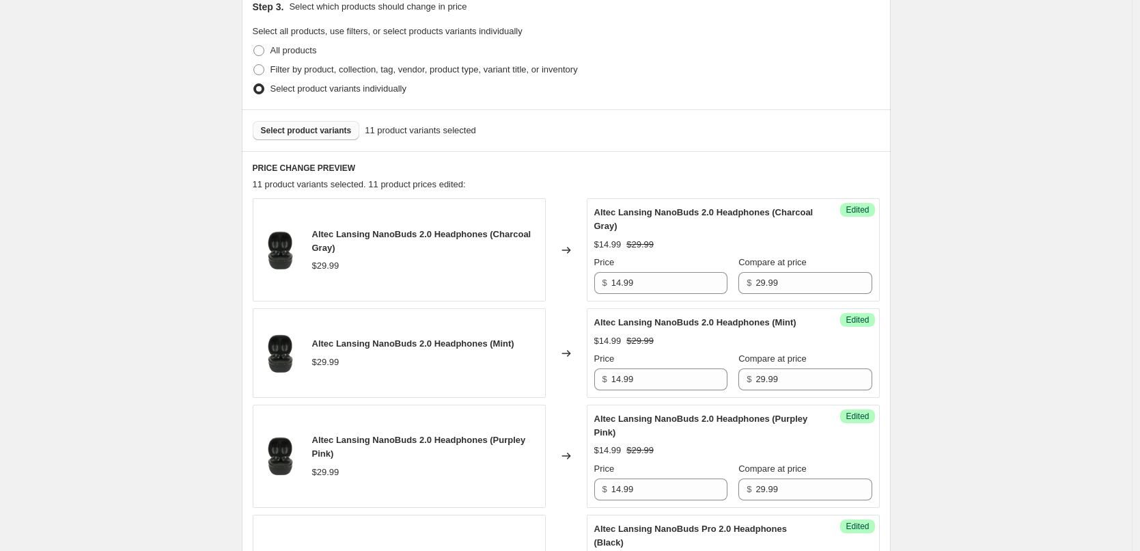
click at [297, 133] on span "Select product variants" at bounding box center [306, 130] width 91 height 11
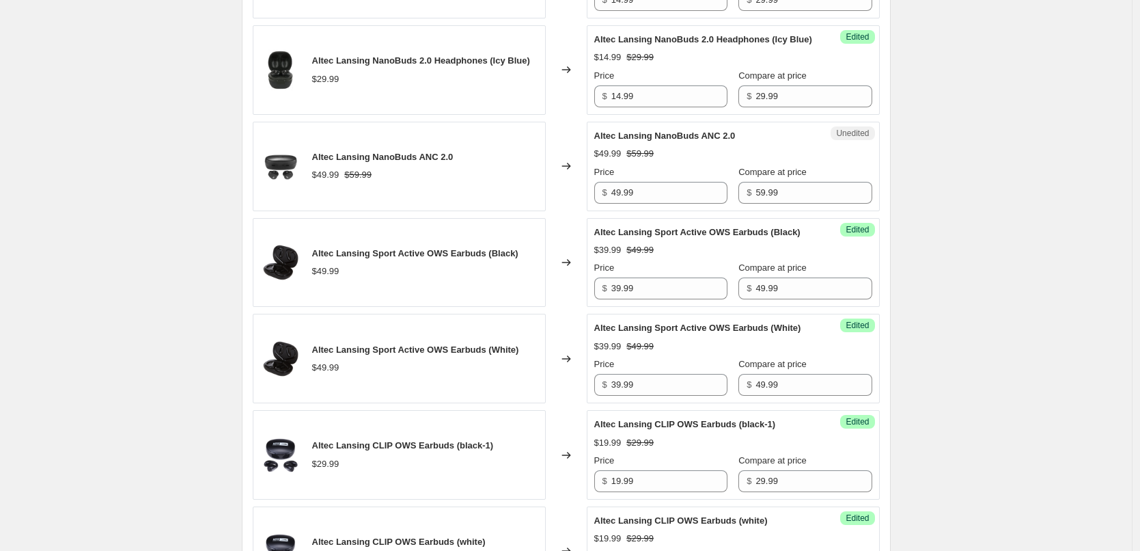
scroll to position [1123, 0]
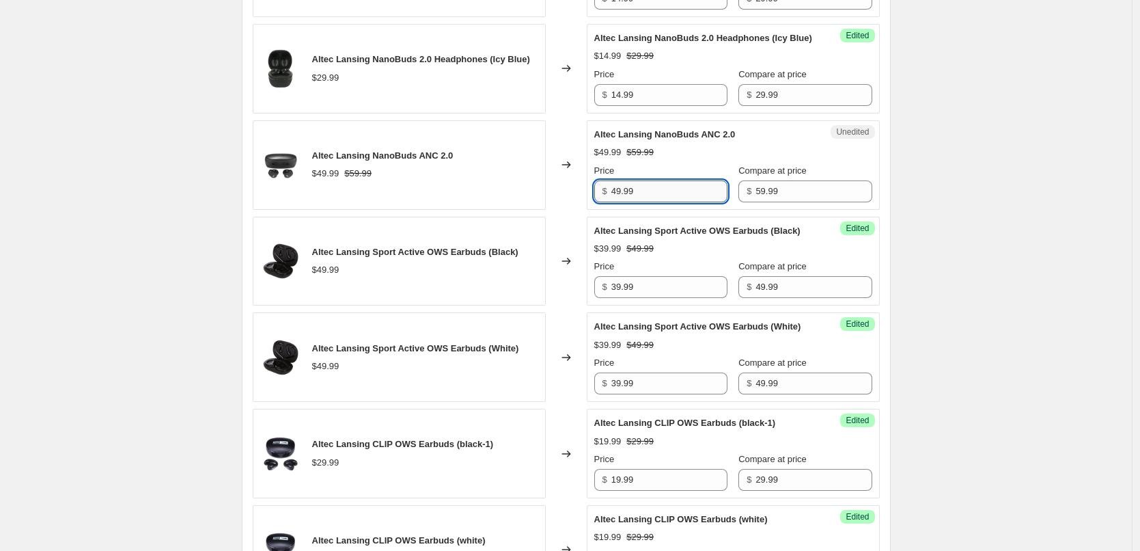
click at [682, 202] on input "49.99" at bounding box center [669, 191] width 116 height 22
type input "39.99"
click at [716, 190] on div "Altec Lansing NanoBuds ANC 2.0 $49.99 $59.99 Price $ 39.99 Compare at price $ 5…" at bounding box center [733, 165] width 278 height 74
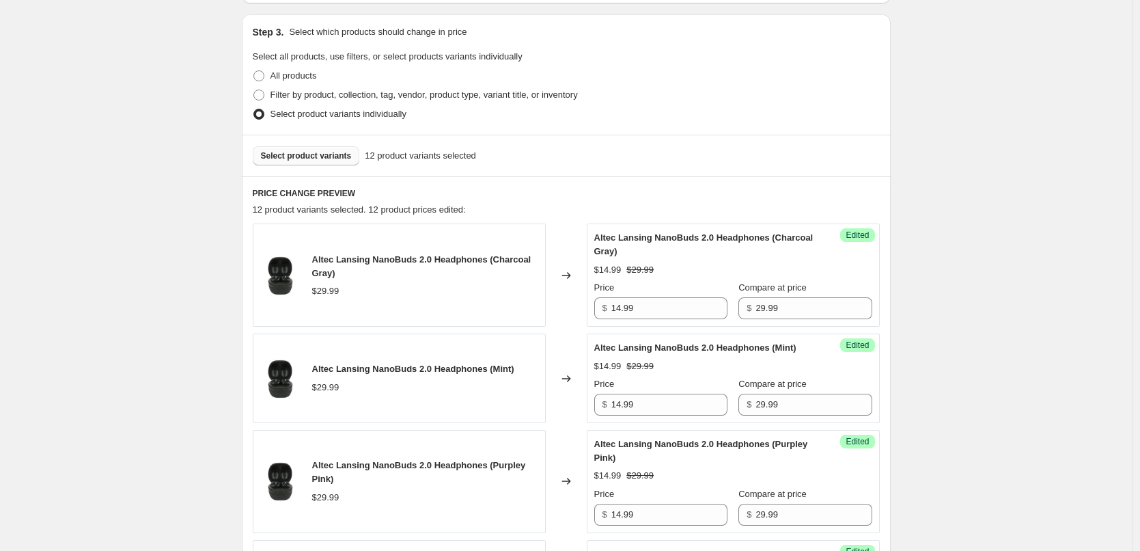
scroll to position [167, 0]
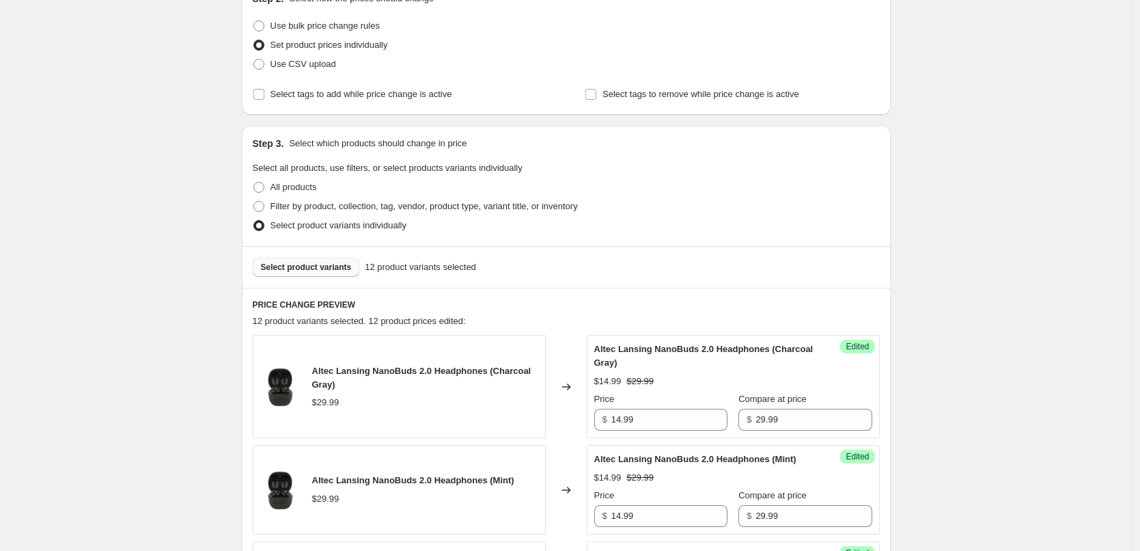
click at [323, 264] on span "Select product variants" at bounding box center [306, 267] width 91 height 11
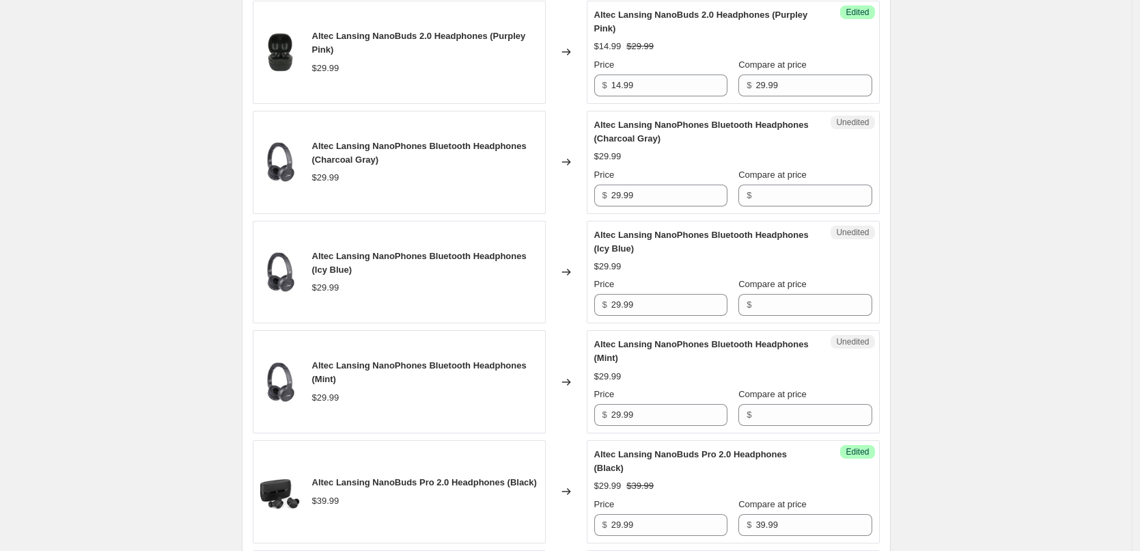
scroll to position [713, 0]
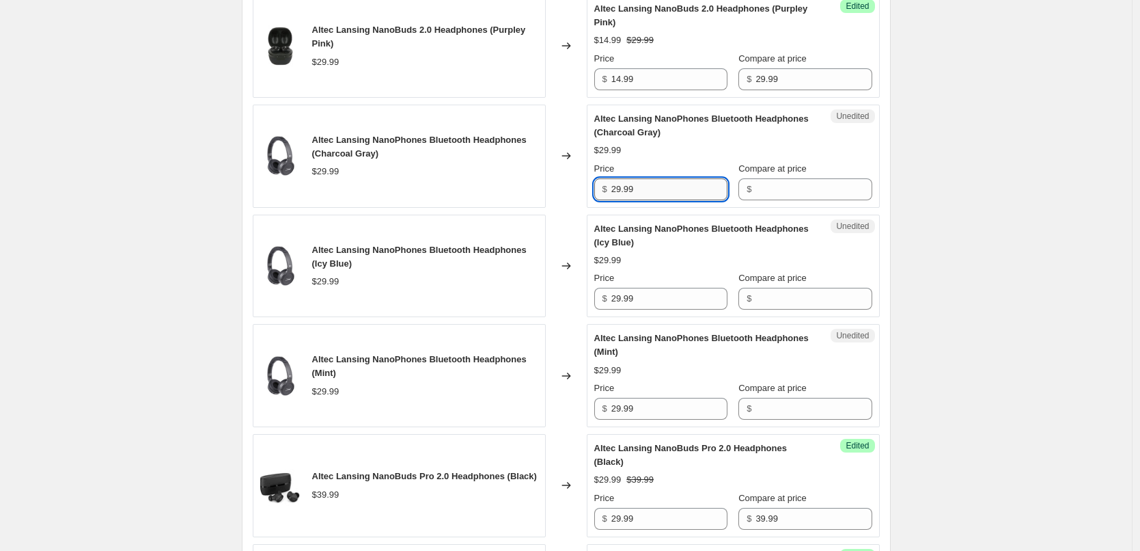
click at [678, 200] on input "29.99" at bounding box center [669, 189] width 116 height 22
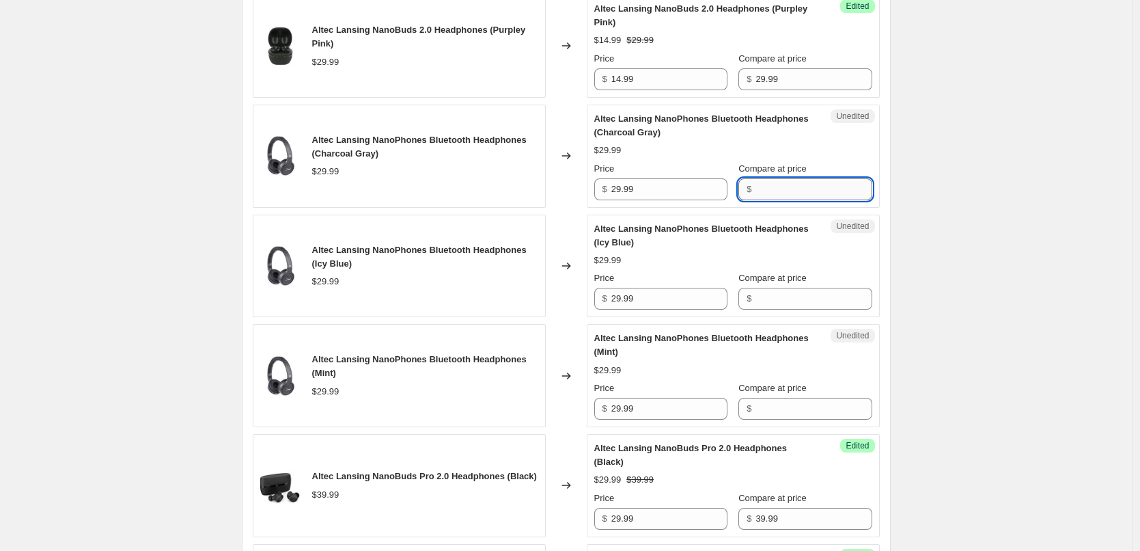
click at [788, 200] on input "Compare at price" at bounding box center [813, 189] width 116 height 22
paste input "29.99"
type input "29.99"
click at [798, 308] on input "Compare at price" at bounding box center [813, 299] width 116 height 22
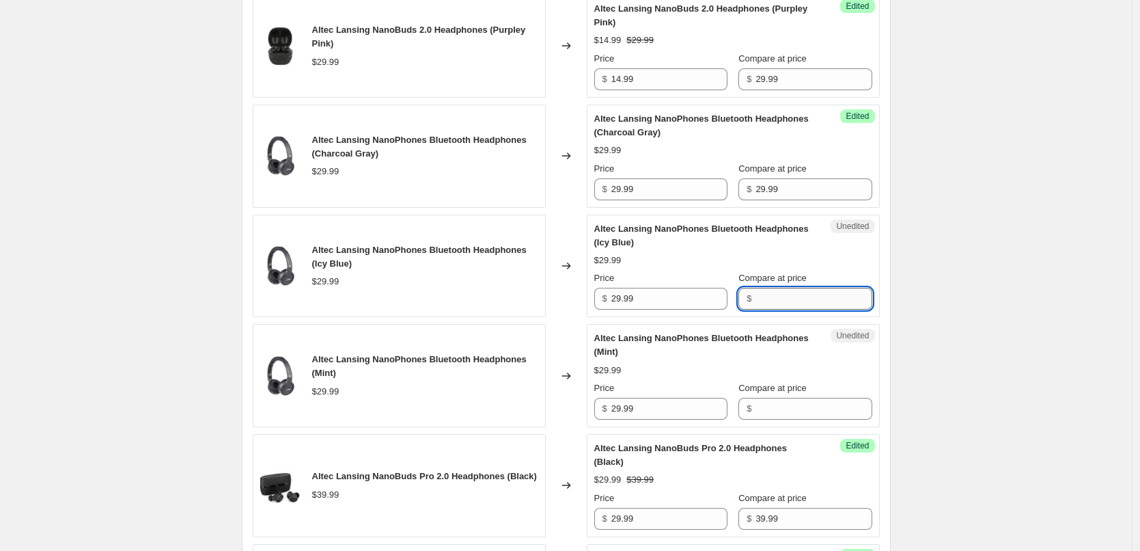
paste input "29.99"
type input "29.99"
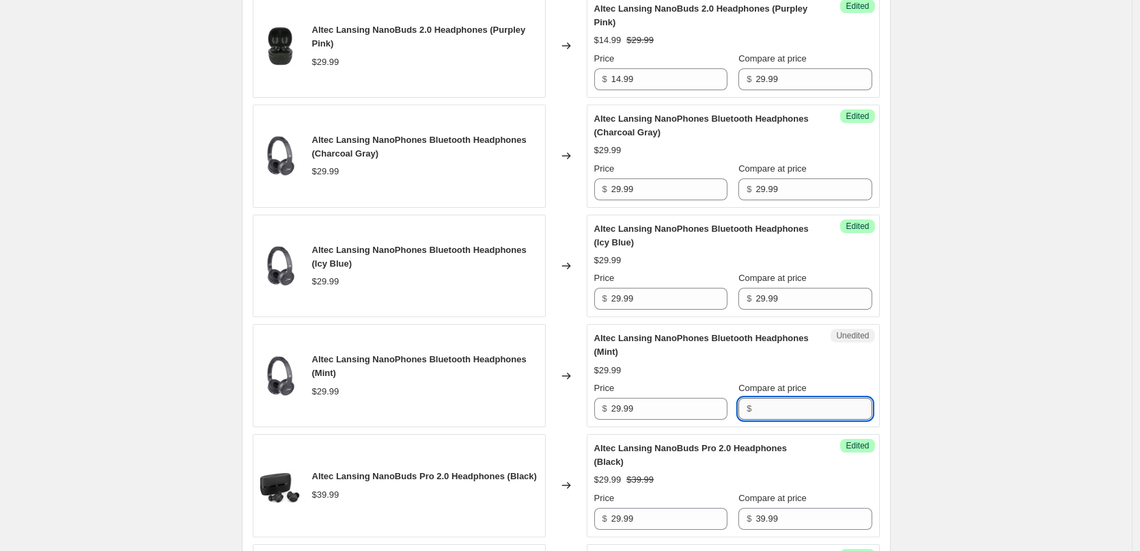
click at [773, 419] on input "Compare at price" at bounding box center [813, 409] width 116 height 22
paste input "29.99"
type input "29.99"
click at [655, 419] on input "29.99" at bounding box center [669, 409] width 116 height 22
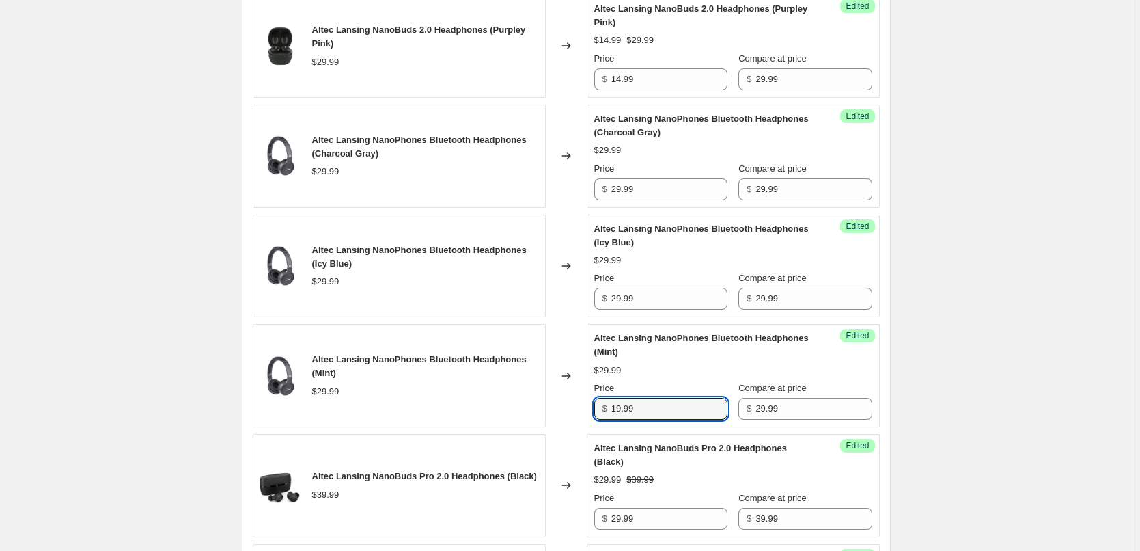
type input "19.99"
click at [702, 377] on div "$29.99" at bounding box center [733, 370] width 278 height 14
click at [665, 419] on input "19.99" at bounding box center [669, 409] width 116 height 22
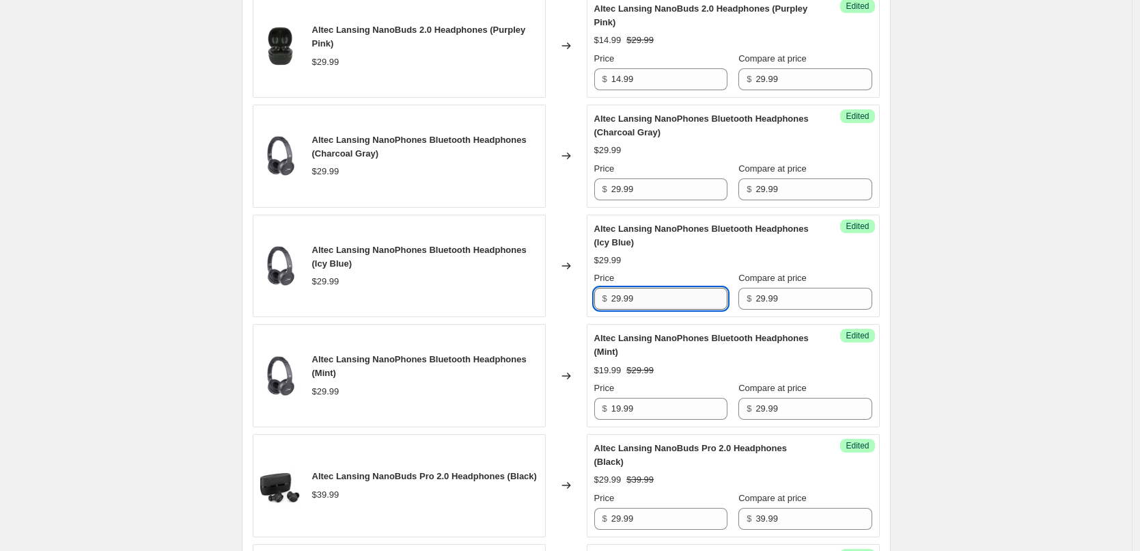
click at [656, 309] on input "29.99" at bounding box center [669, 299] width 116 height 22
paste input "1"
type input "19.99"
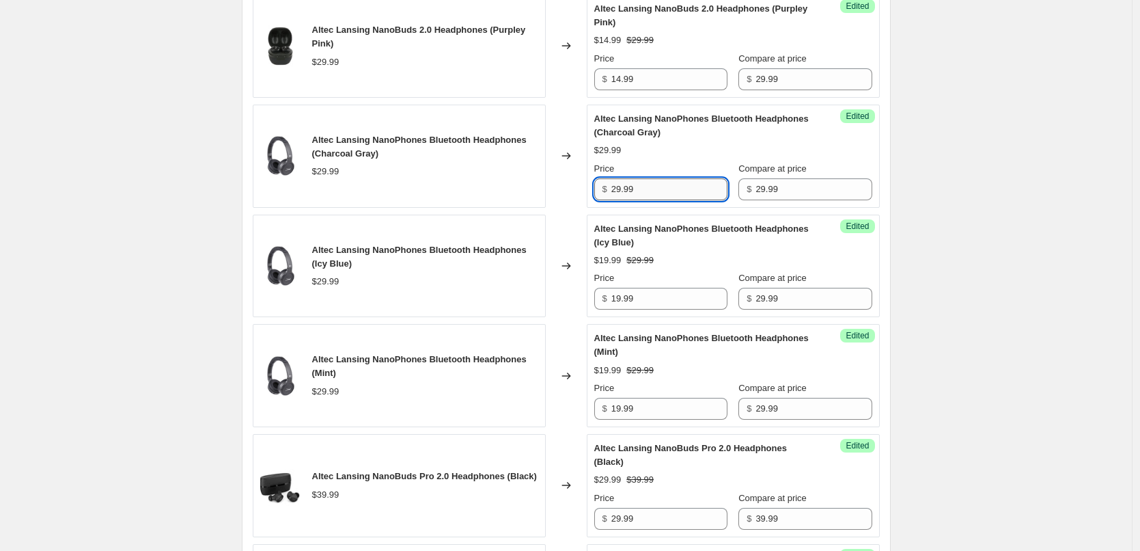
click at [656, 200] on input "29.99" at bounding box center [669, 189] width 116 height 22
paste input "1"
type input "19.99"
click at [713, 157] on div "$29.99" at bounding box center [733, 150] width 278 height 14
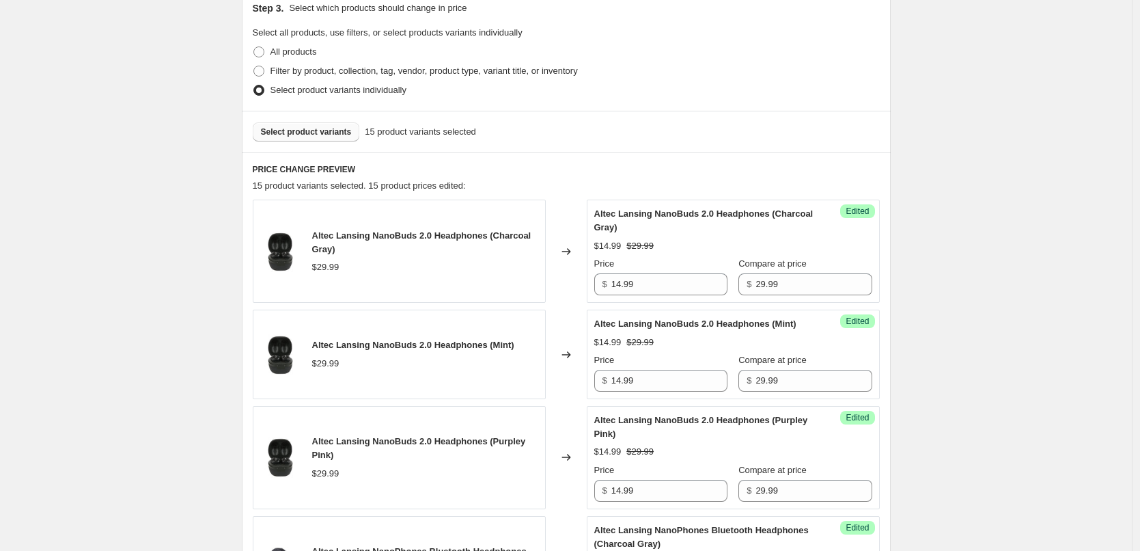
scroll to position [303, 0]
click at [314, 135] on span "Select product variants" at bounding box center [306, 130] width 91 height 11
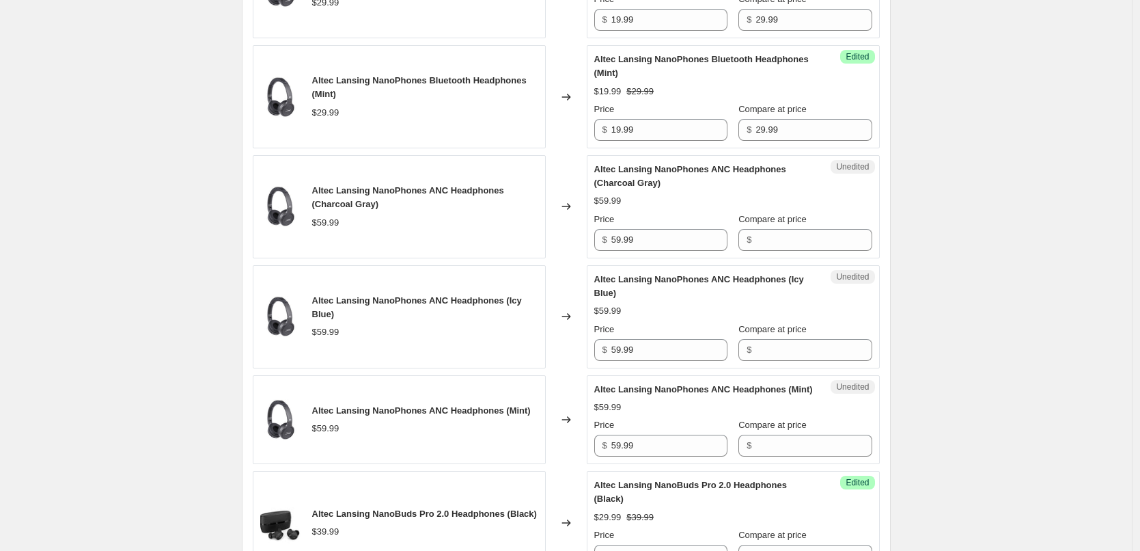
scroll to position [1055, 0]
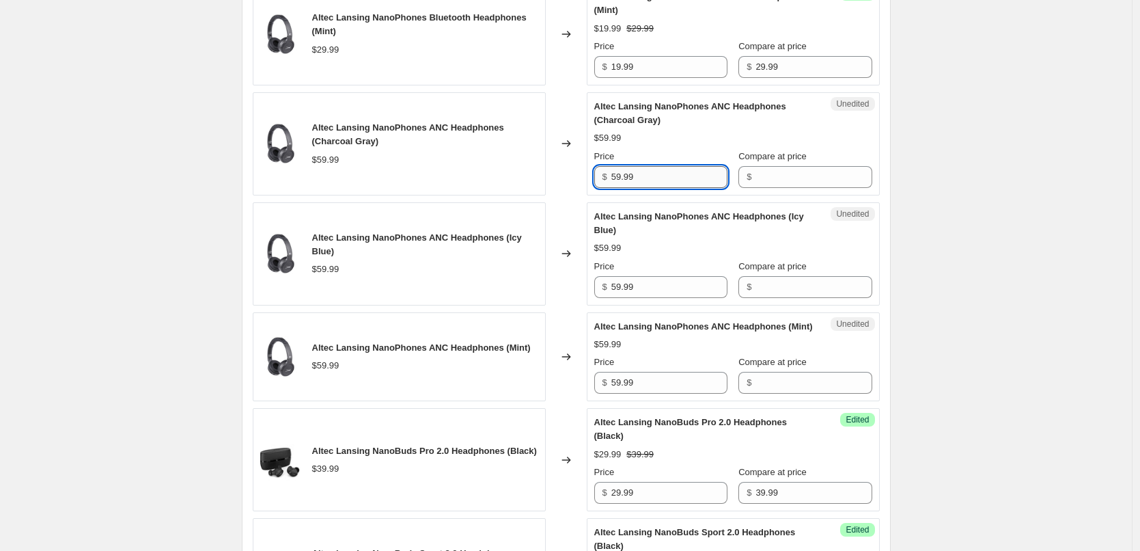
click at [673, 188] on input "59.99" at bounding box center [669, 177] width 116 height 22
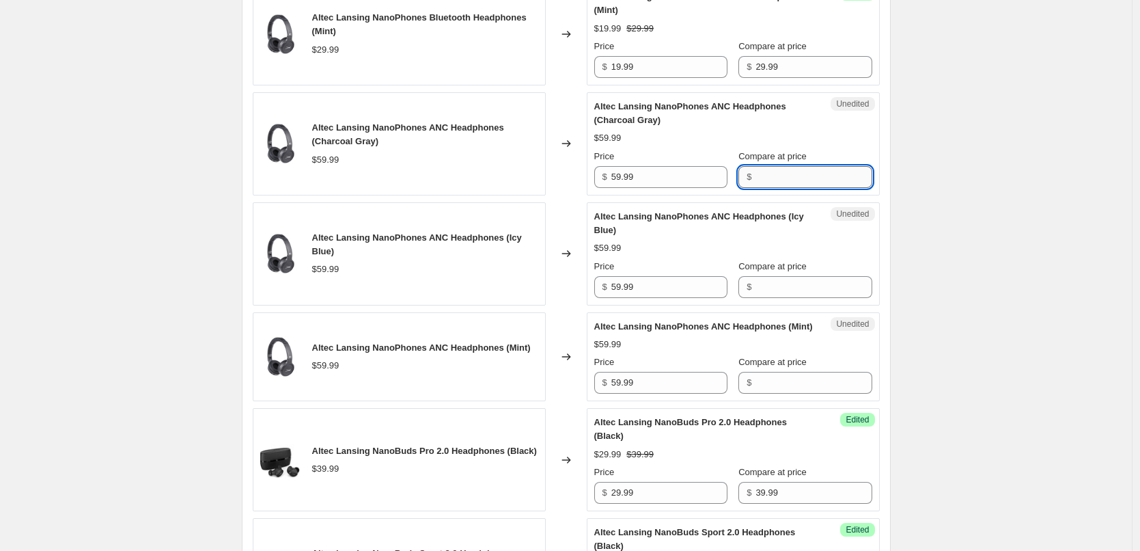
click at [790, 188] on input "Compare at price" at bounding box center [813, 177] width 116 height 22
paste input "59.99"
type input "59.99"
click at [786, 298] on input "Compare at price" at bounding box center [813, 287] width 116 height 22
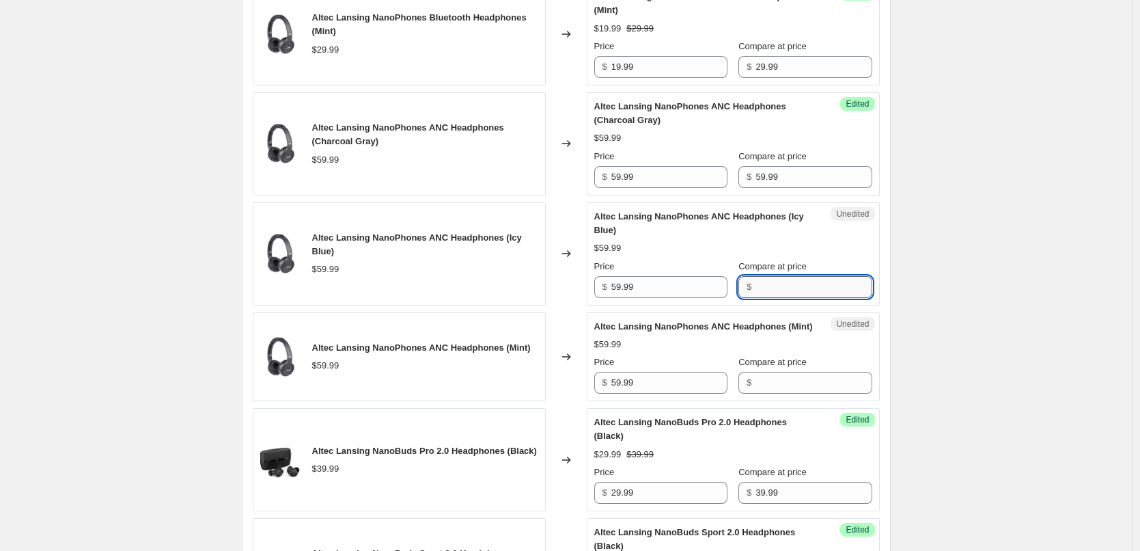
paste input "59.99"
type input "59.99"
click at [780, 393] on input "Compare at price" at bounding box center [813, 383] width 116 height 22
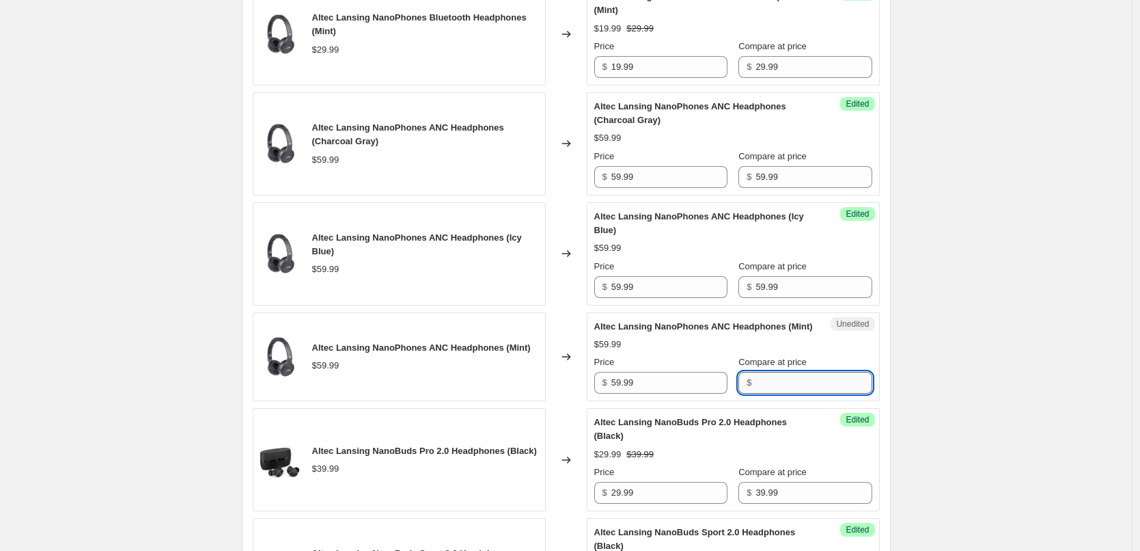
paste input "59.99"
type input "59.99"
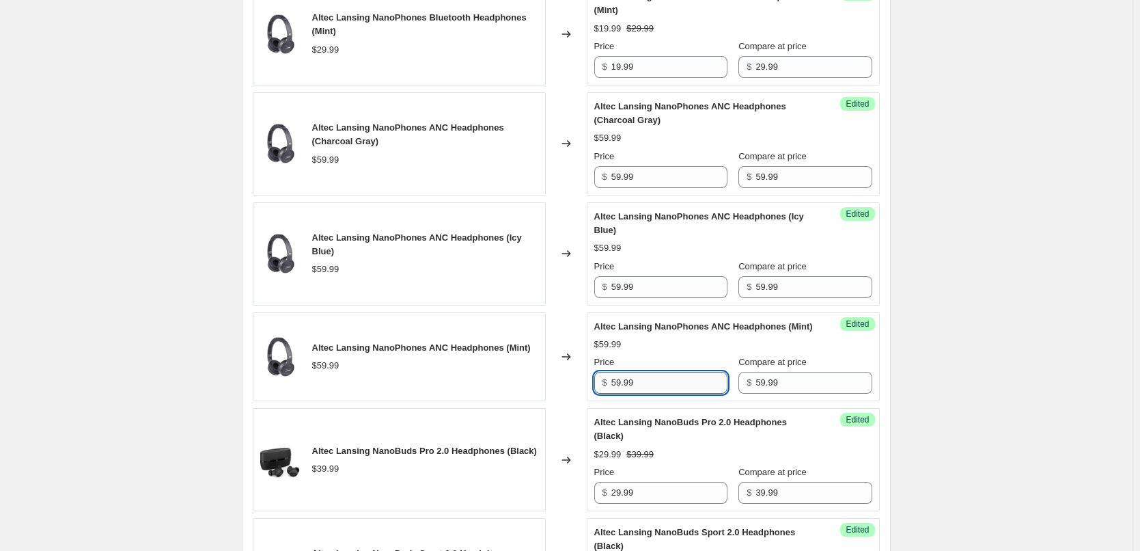
click at [660, 393] on input "59.99" at bounding box center [669, 383] width 116 height 22
type input "39.99"
click at [698, 369] on div "Price" at bounding box center [660, 362] width 133 height 14
click at [648, 393] on input "39.99" at bounding box center [669, 383] width 116 height 22
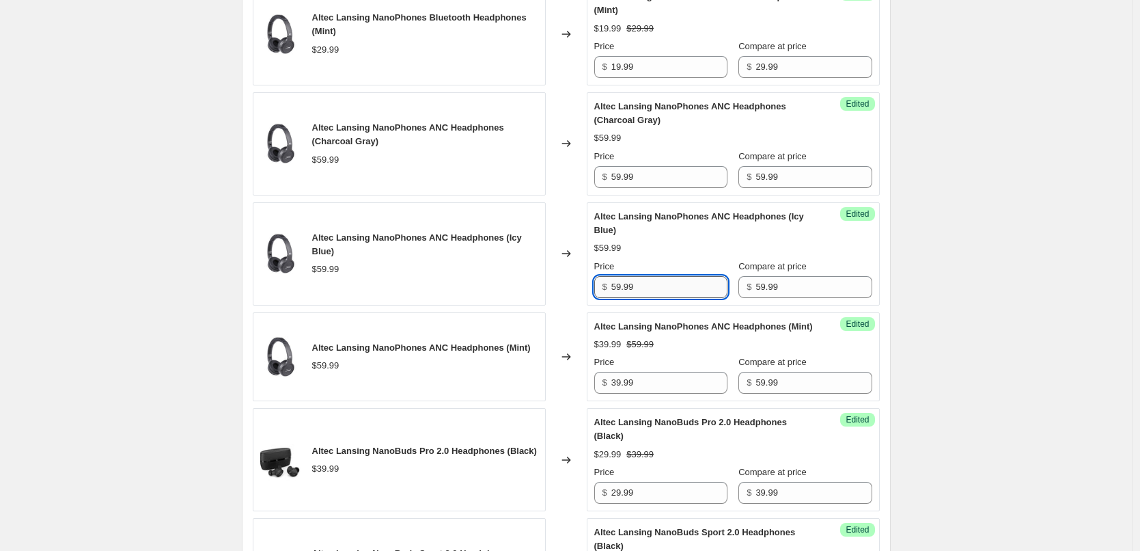
click at [657, 295] on input "59.99" at bounding box center [669, 287] width 116 height 22
paste input "3"
type input "39.99"
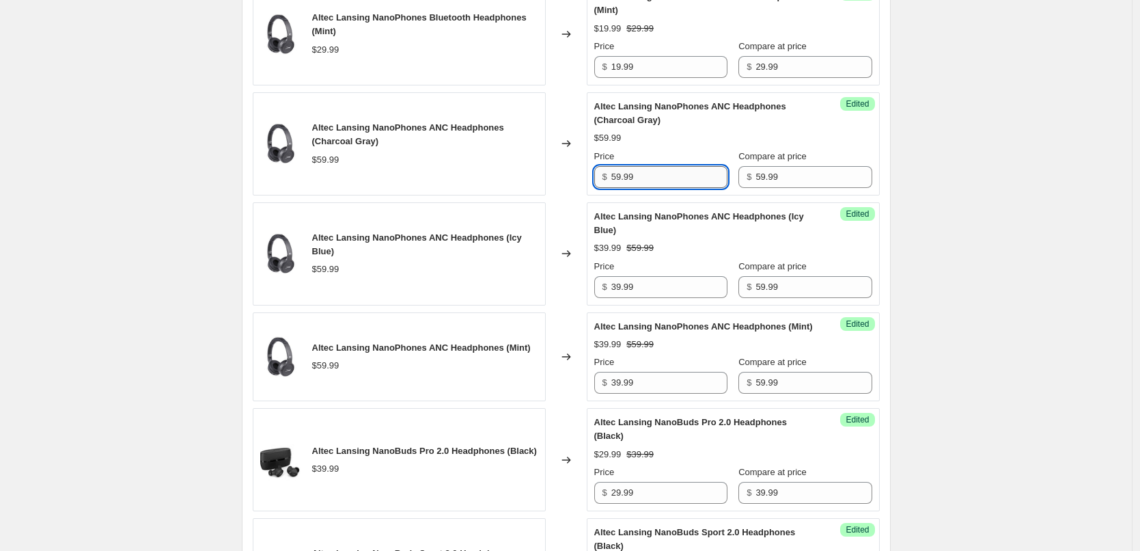
click at [653, 188] on input "59.99" at bounding box center [669, 177] width 116 height 22
paste input "3"
type input "39.99"
click at [678, 163] on div "Price" at bounding box center [660, 157] width 133 height 14
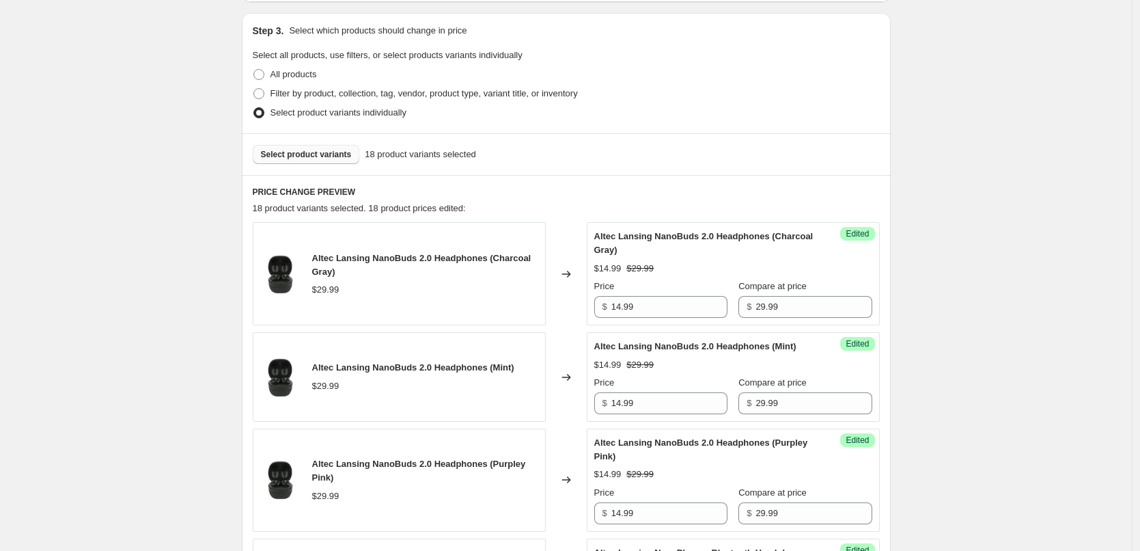
scroll to position [167, 0]
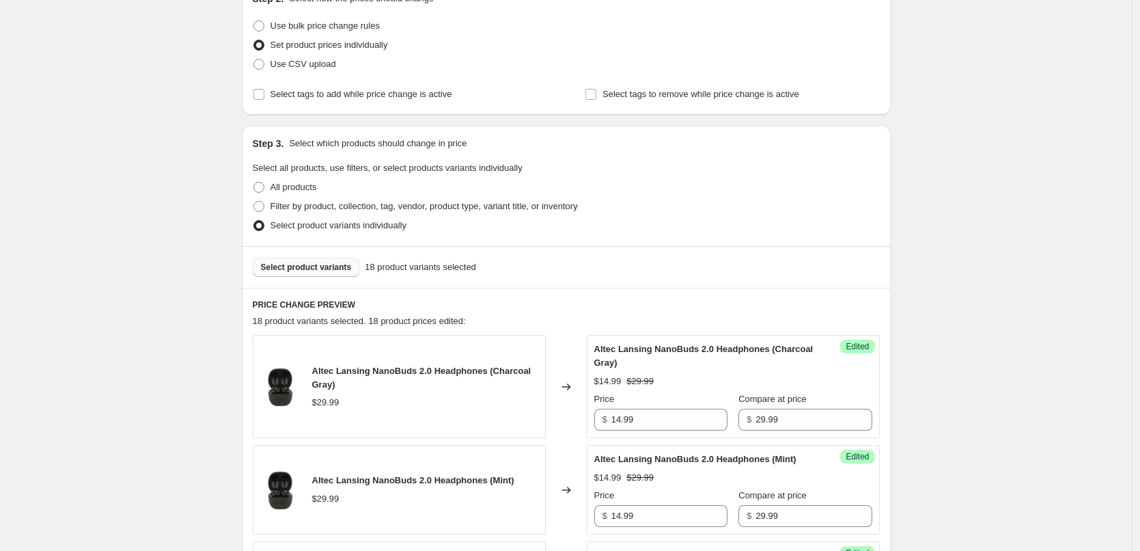
click at [327, 263] on span "Select product variants" at bounding box center [306, 267] width 91 height 11
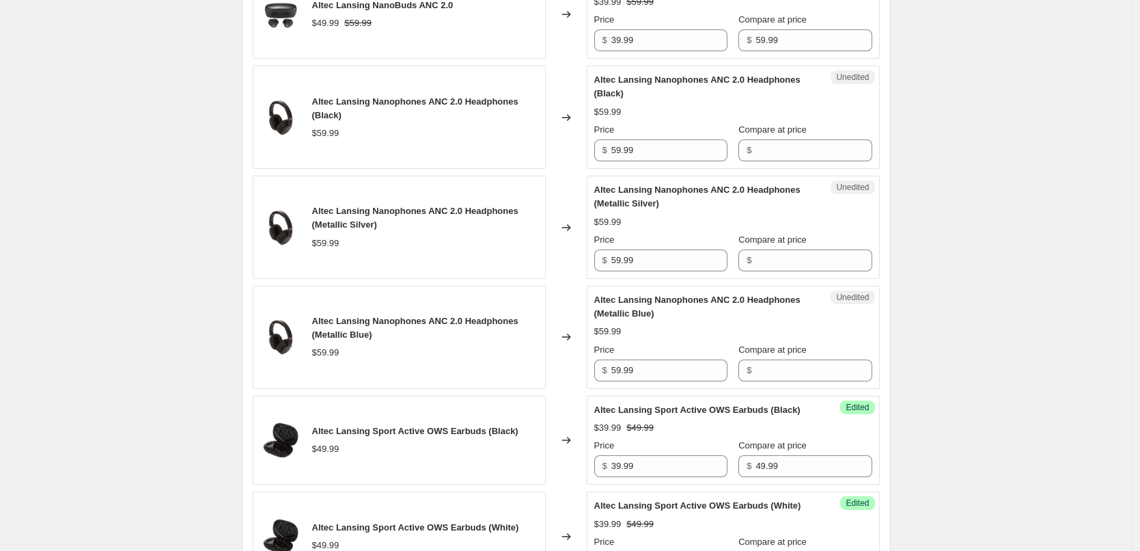
scroll to position [1943, 0]
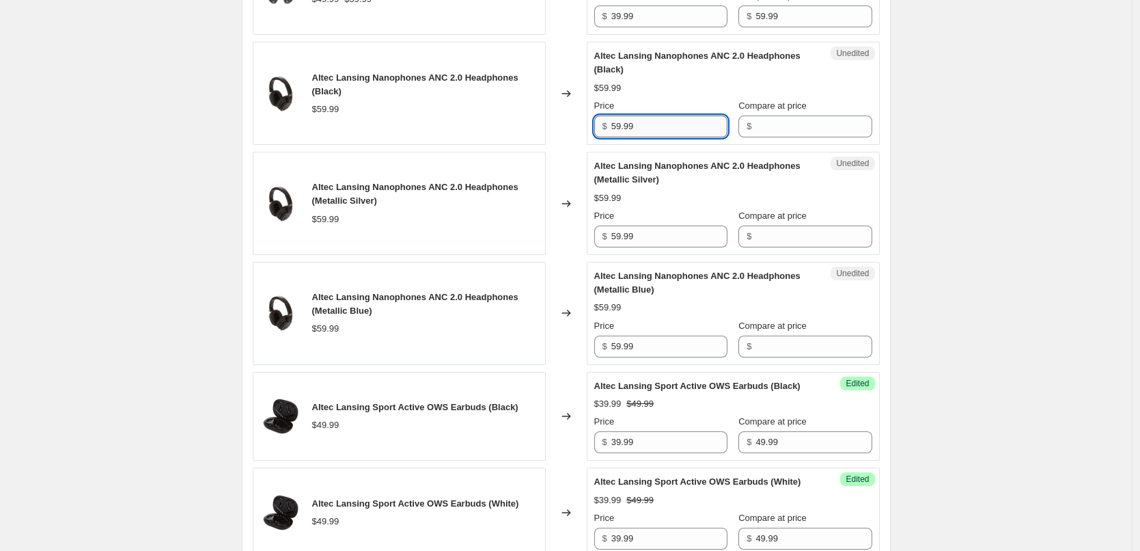
click at [663, 137] on input "59.99" at bounding box center [669, 126] width 116 height 22
click at [775, 137] on input "Compare at price" at bounding box center [813, 126] width 116 height 22
paste input "59.99"
type input "59.99"
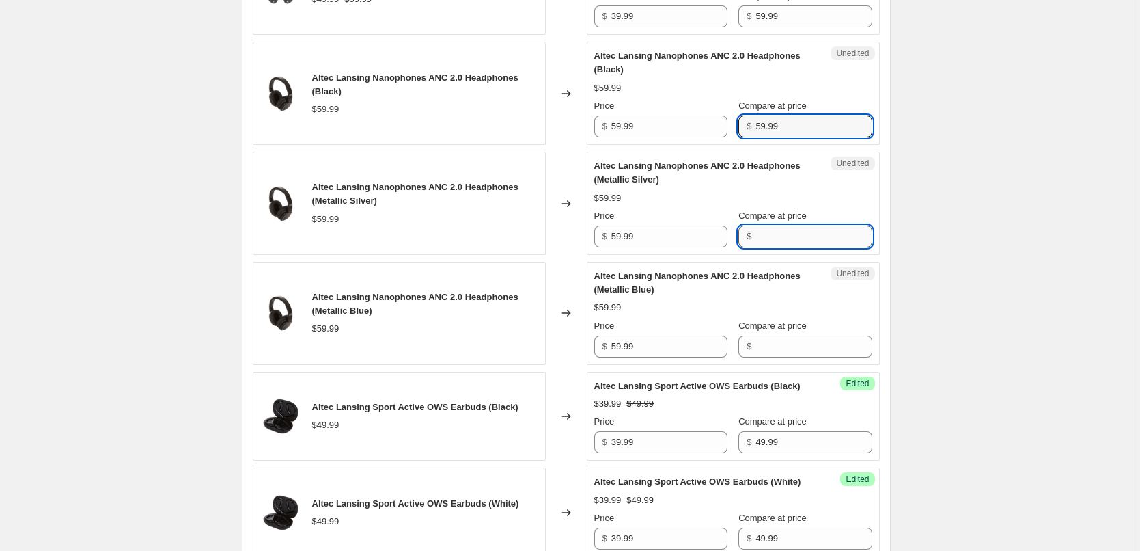
click at [781, 247] on input "Compare at price" at bounding box center [813, 236] width 116 height 22
paste input "59.99"
type input "59.99"
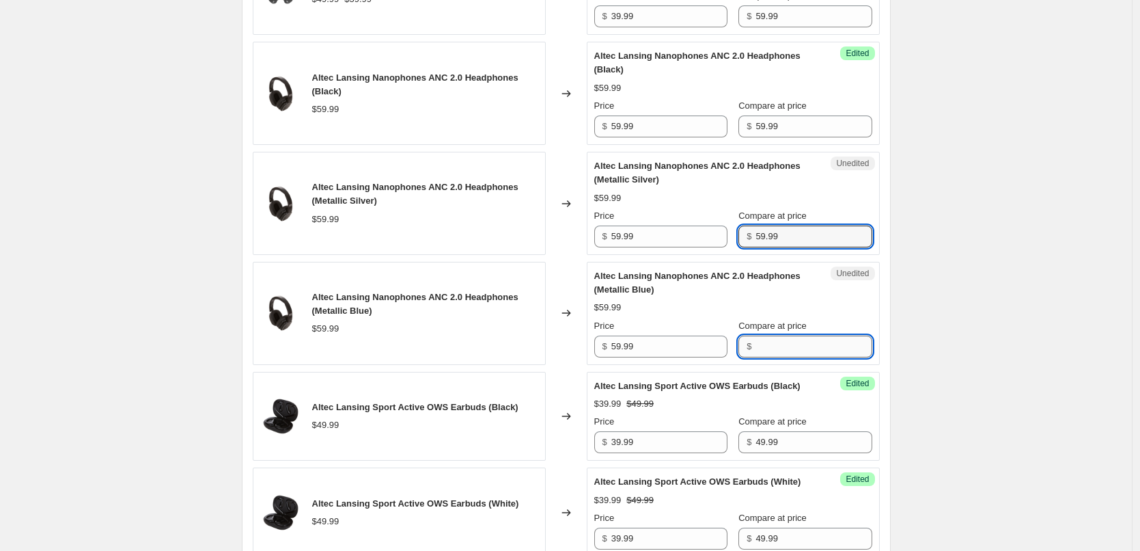
click at [796, 357] on input "Compare at price" at bounding box center [813, 346] width 116 height 22
paste input "59.99"
type input "59.99"
click at [663, 365] on div "Unedited Altec Lansing Nanophones ANC 2.0 Headphones (Metallic Blue) $59.99 Pri…" at bounding box center [733, 313] width 293 height 103
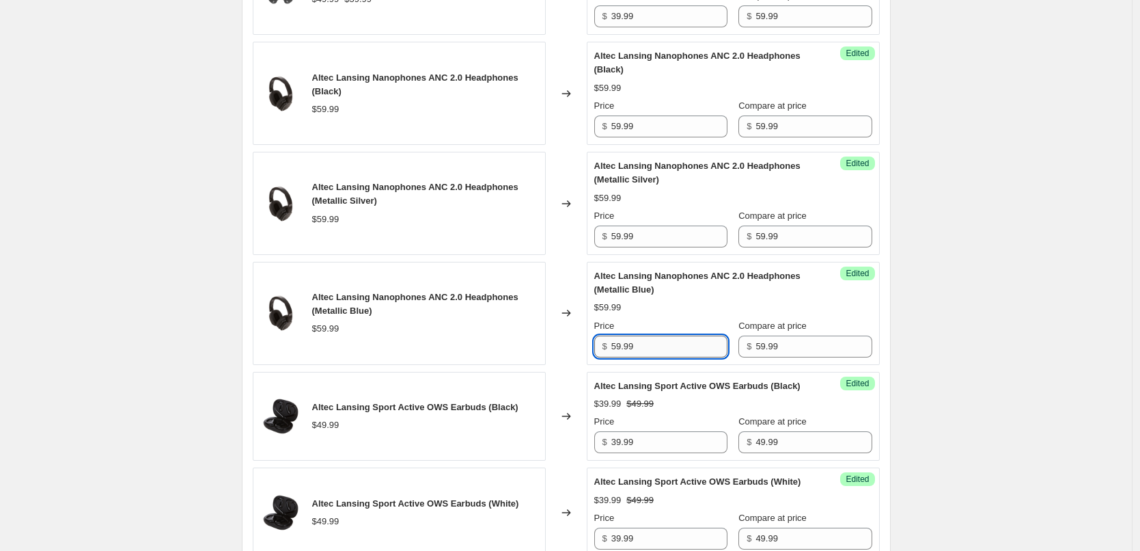
click at [665, 357] on input "59.99" at bounding box center [669, 346] width 116 height 22
type input "49.99"
click at [691, 333] on div "Price" at bounding box center [660, 326] width 133 height 14
click at [658, 357] on input "49.99" at bounding box center [669, 346] width 116 height 22
click at [649, 247] on input "59.99" at bounding box center [669, 236] width 116 height 22
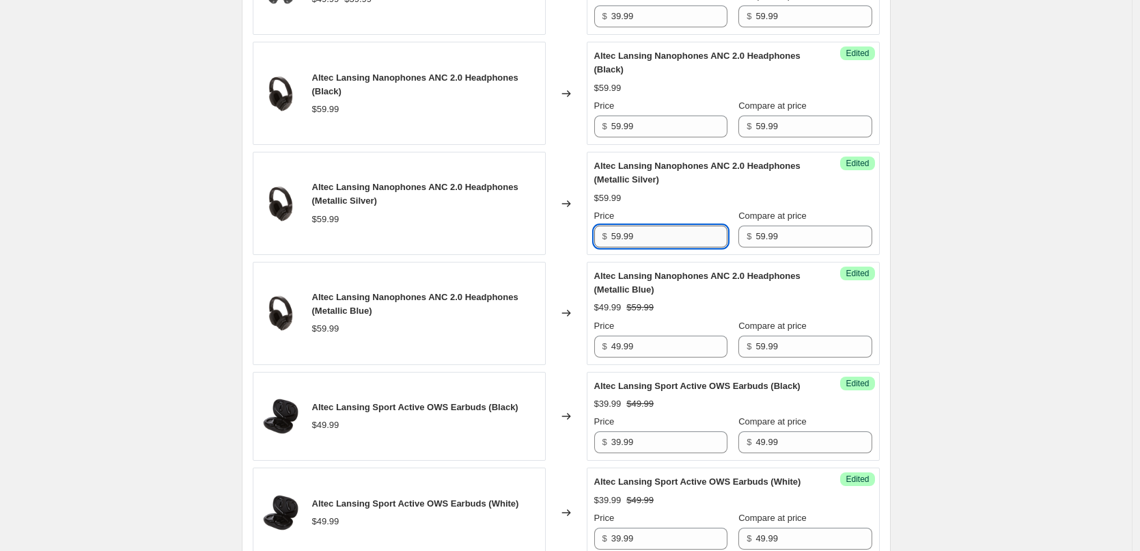
paste input "4"
type input "49.99"
click at [642, 137] on input "59.99" at bounding box center [669, 126] width 116 height 22
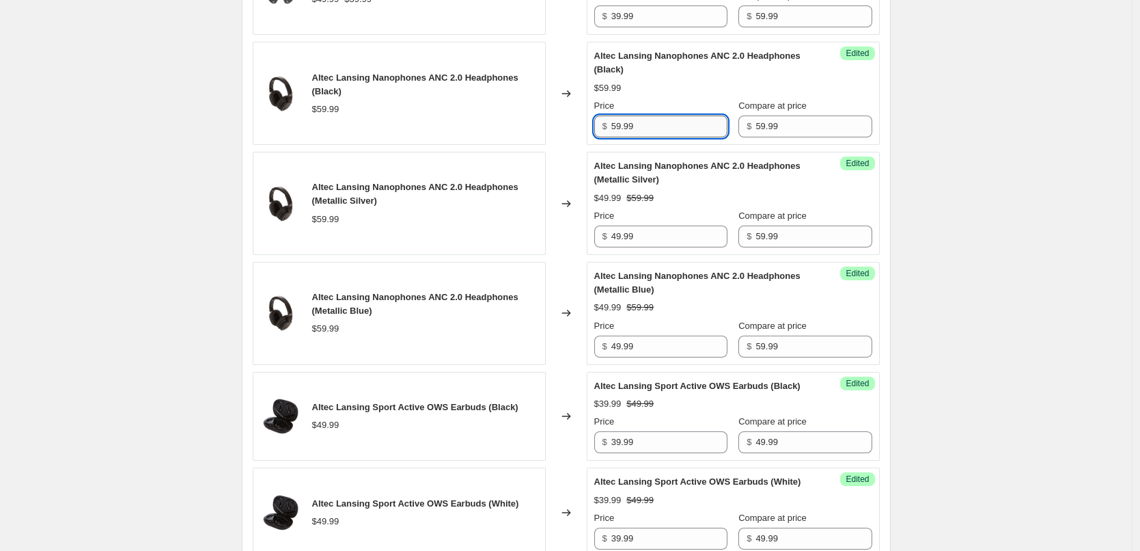
paste input "4"
type input "49.99"
click at [671, 95] on div "$49.99 $59.99" at bounding box center [733, 88] width 278 height 14
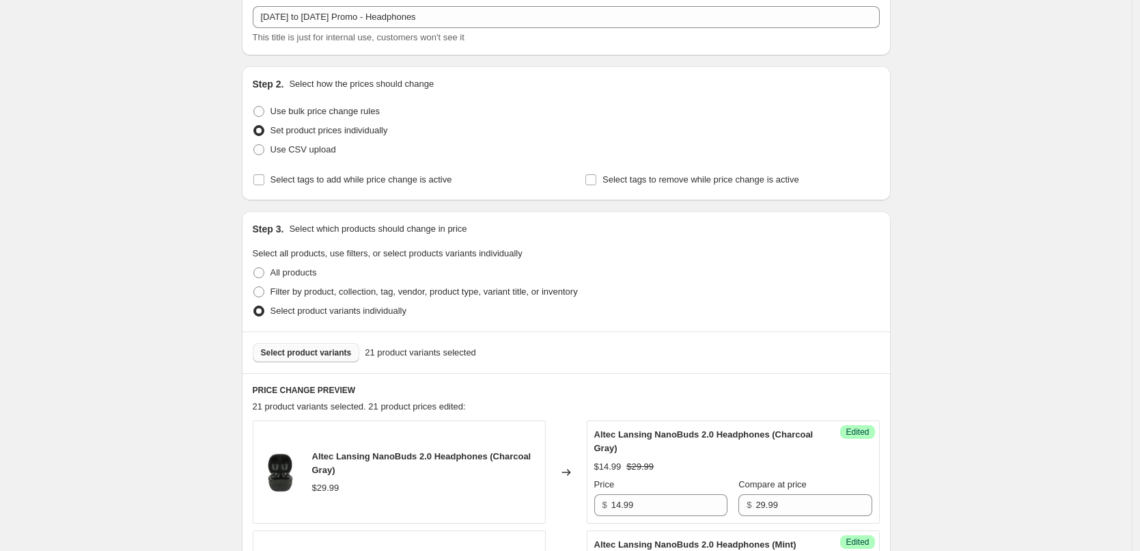
scroll to position [205, 0]
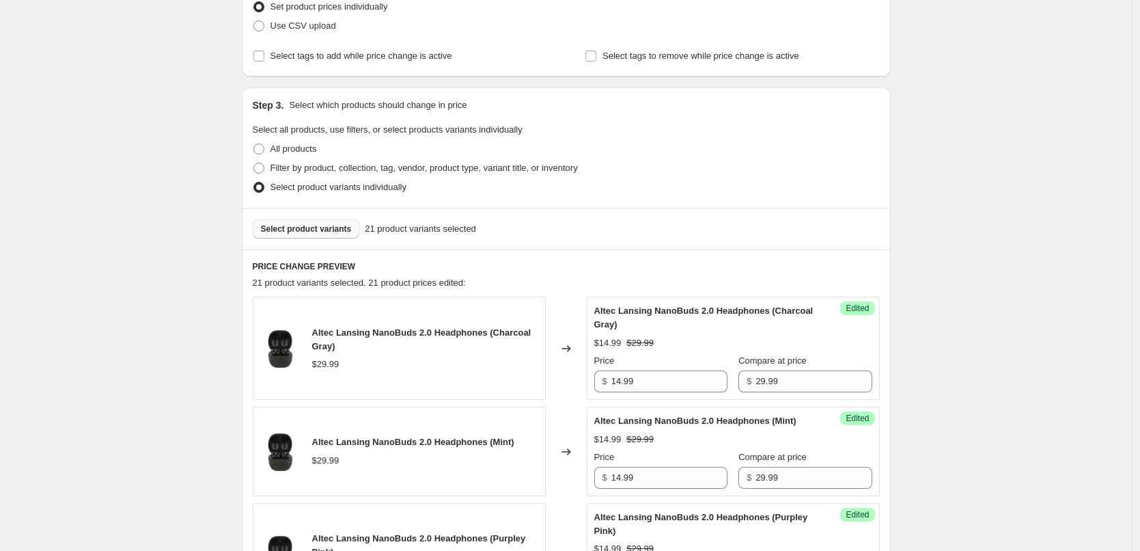
click at [320, 227] on span "Select product variants" at bounding box center [306, 228] width 91 height 11
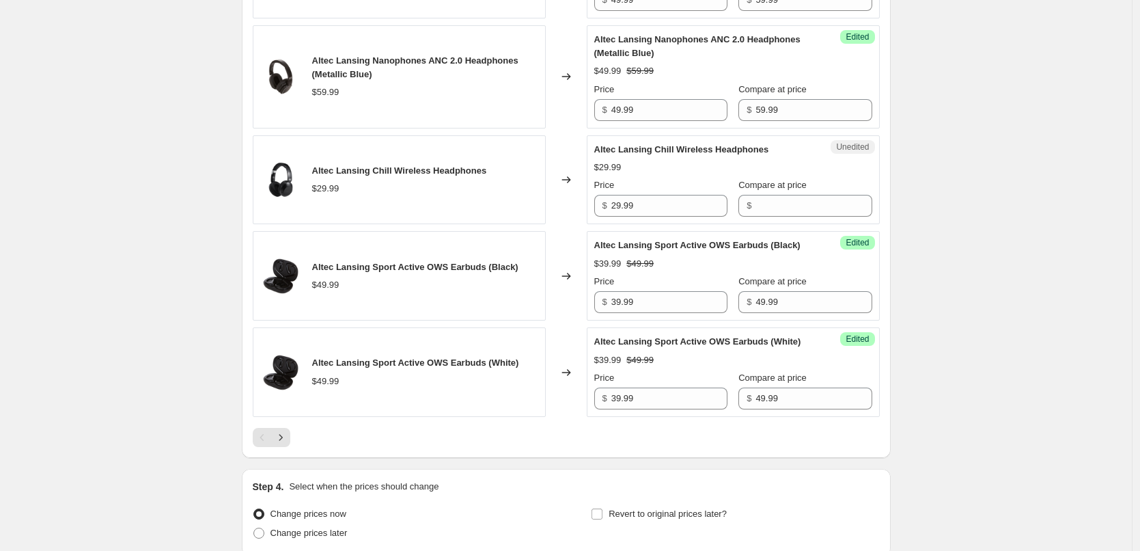
scroll to position [2186, 0]
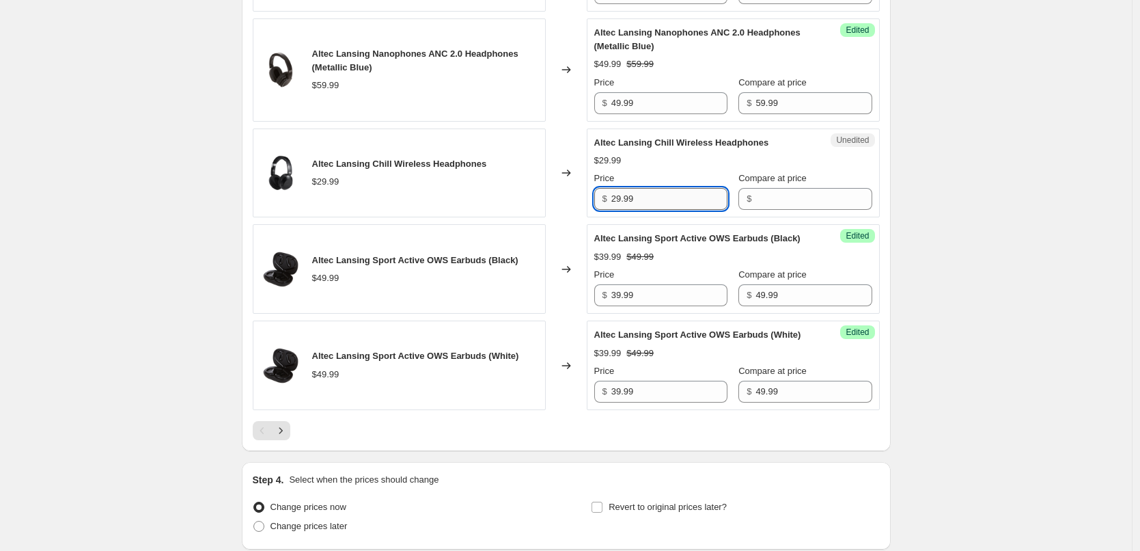
click at [672, 210] on input "29.99" at bounding box center [669, 199] width 116 height 22
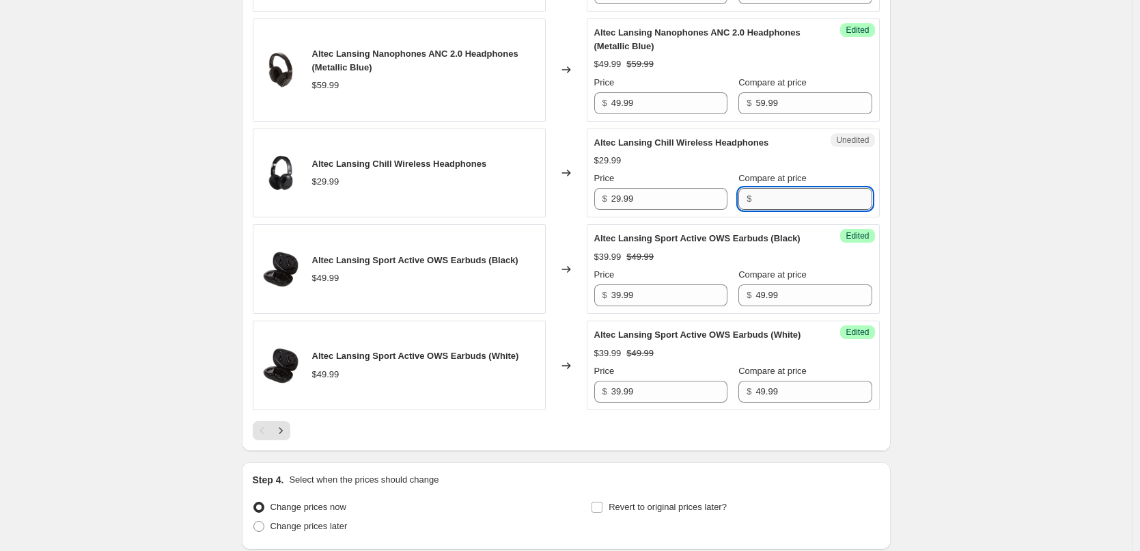
click at [765, 210] on input "Compare at price" at bounding box center [813, 199] width 116 height 22
paste input "29.99"
type input "29.99"
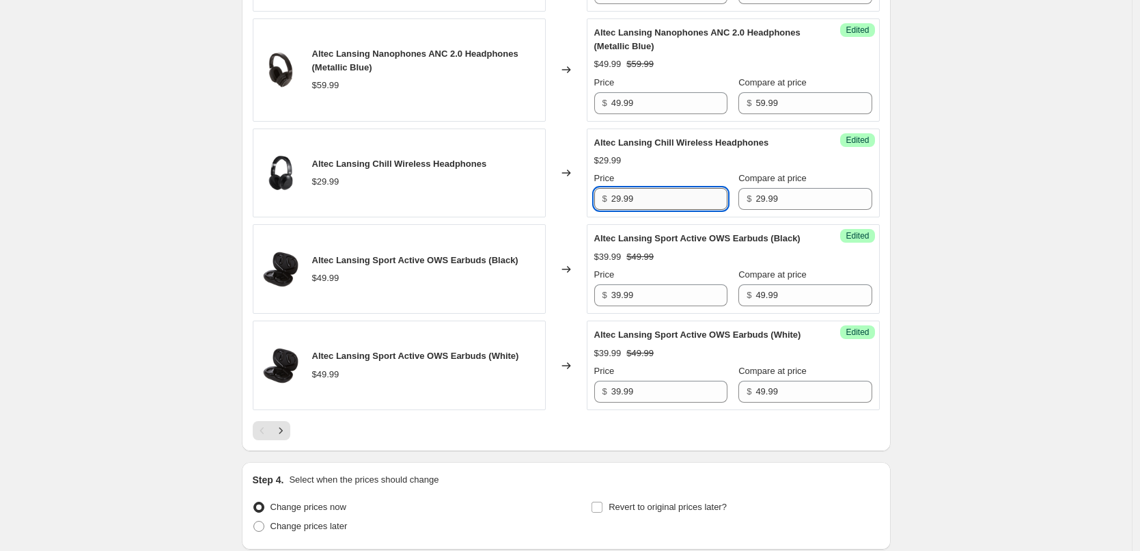
click at [680, 210] on input "29.99" at bounding box center [669, 199] width 116 height 22
type input "19.99"
click at [718, 185] on div "Price" at bounding box center [660, 178] width 133 height 14
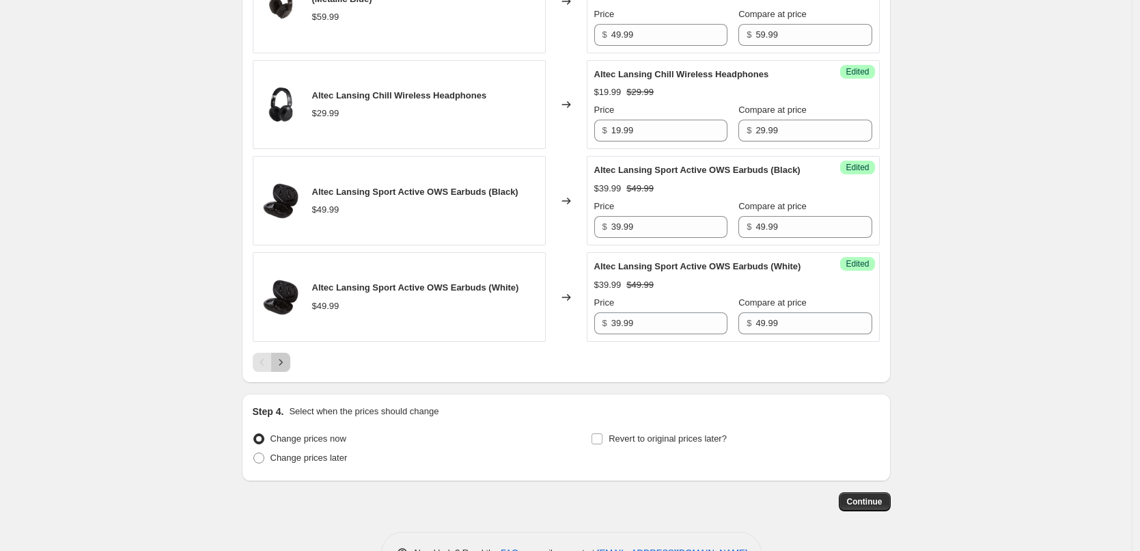
click at [286, 372] on button "Next" at bounding box center [280, 361] width 19 height 19
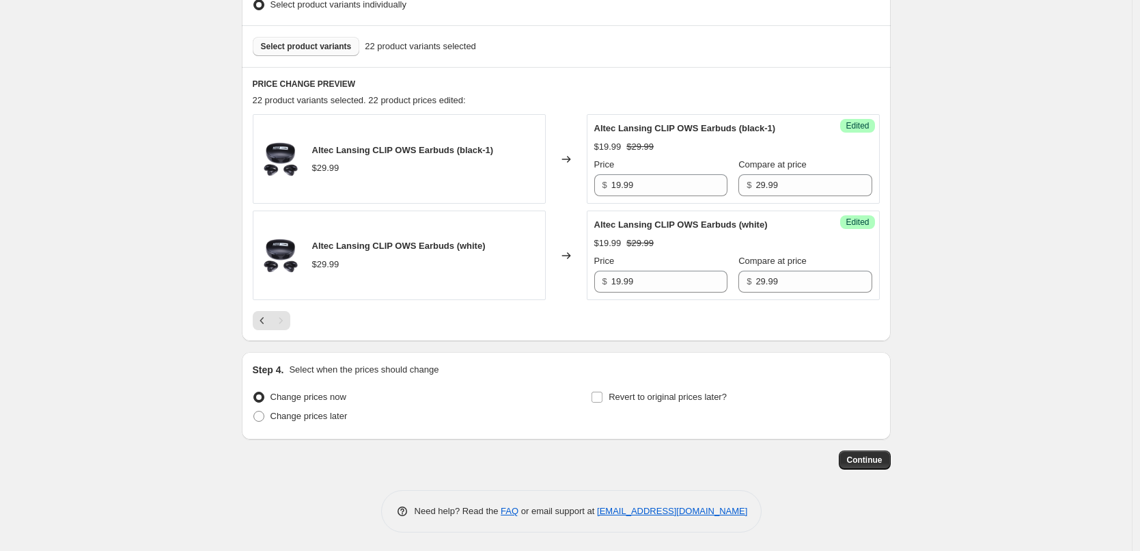
scroll to position [389, 0]
click at [268, 318] on icon "Previous" at bounding box center [262, 318] width 14 height 14
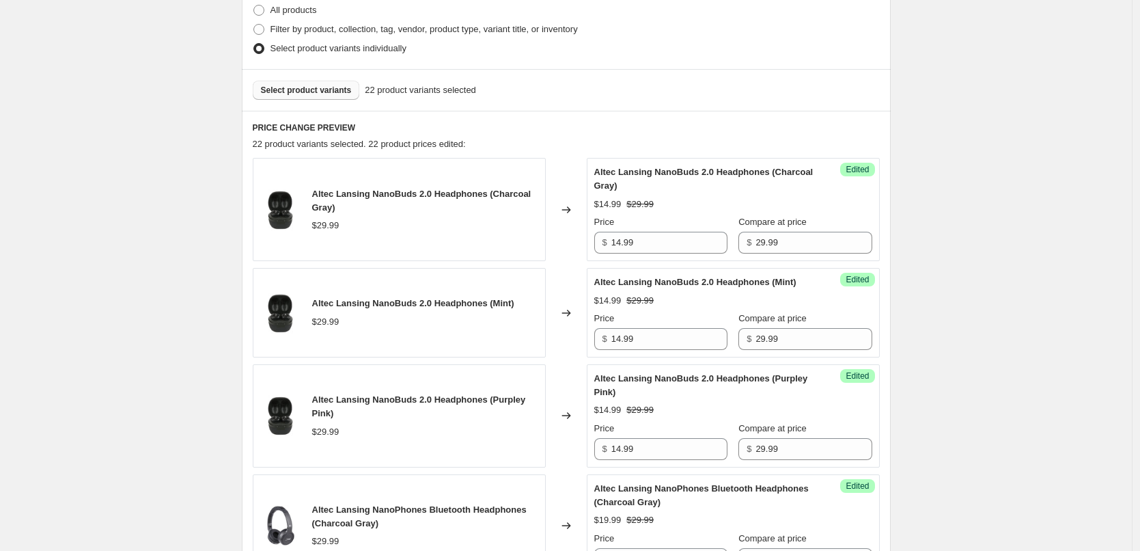
scroll to position [180, 0]
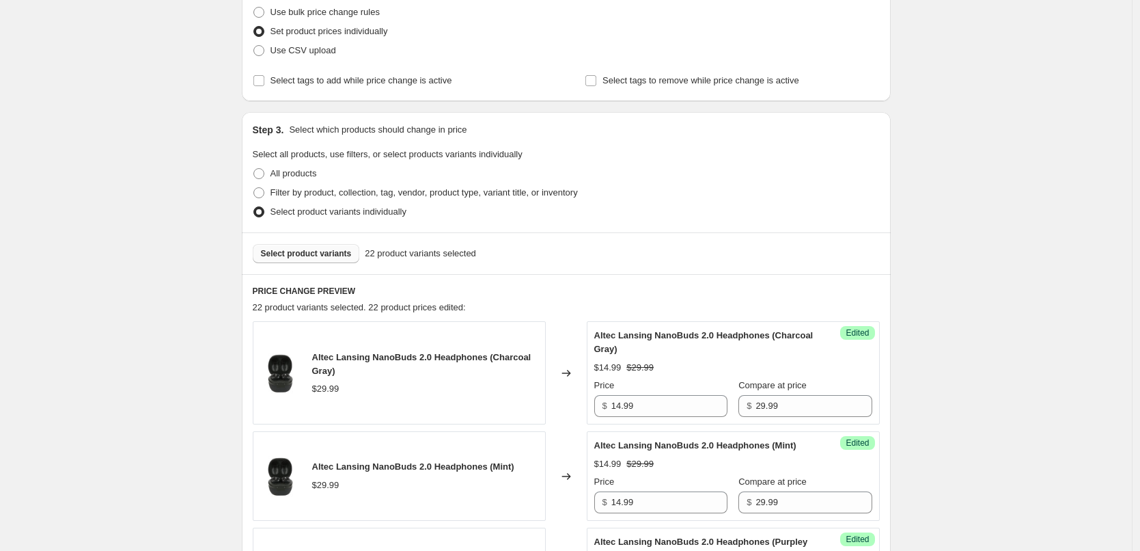
click at [328, 255] on span "Select product variants" at bounding box center [306, 253] width 91 height 11
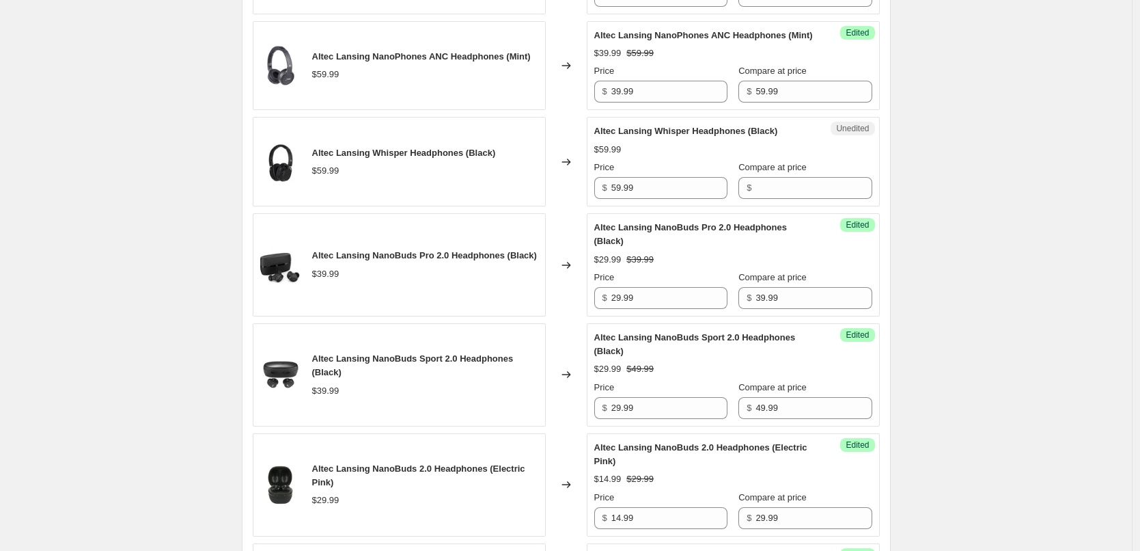
scroll to position [1273, 0]
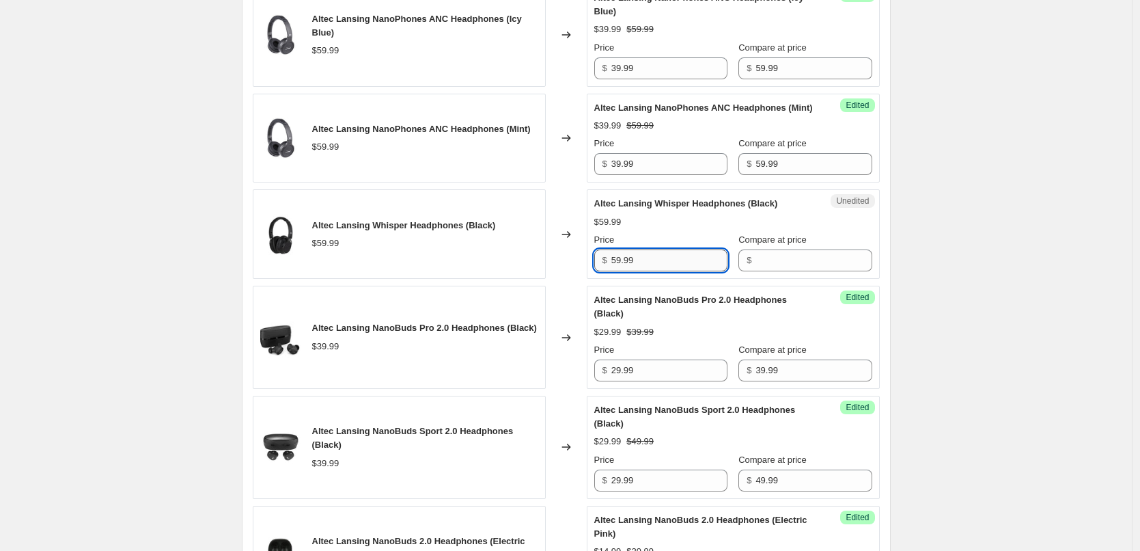
click at [658, 271] on input "59.99" at bounding box center [669, 260] width 116 height 22
click at [780, 271] on input "Compare at price" at bounding box center [813, 260] width 116 height 22
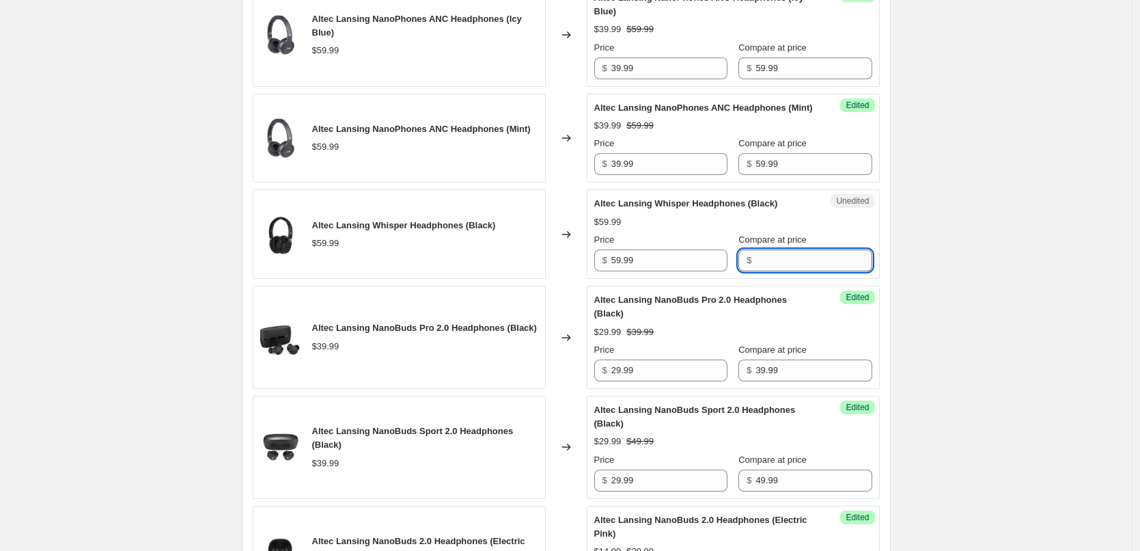
paste input "59.99"
type input "59.99"
click at [676, 271] on input "59.99" at bounding box center [669, 260] width 116 height 22
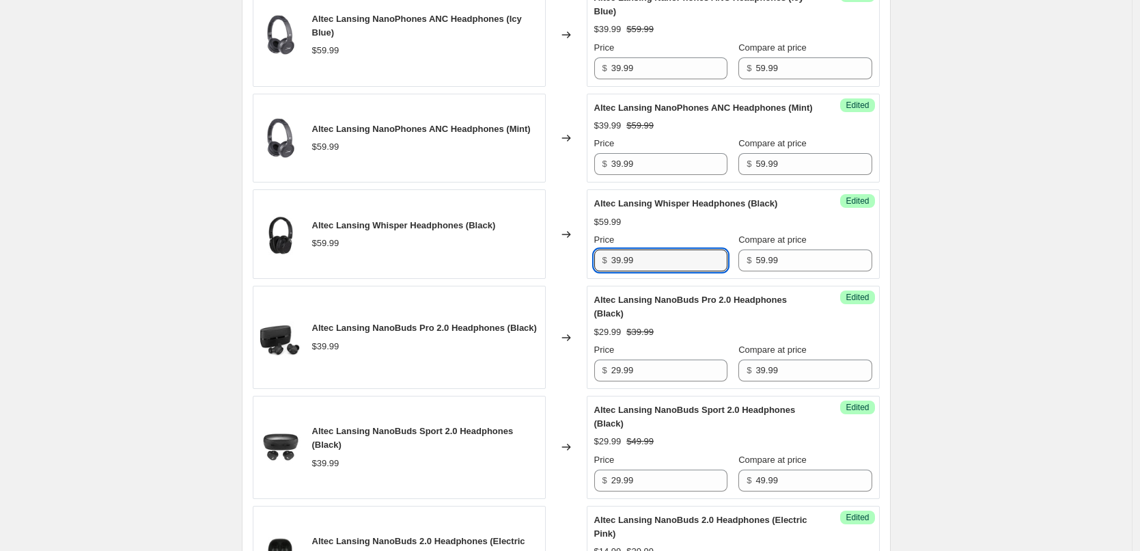
type input "39.99"
click at [726, 266] on div "Price $ 39.99 Compare at price $ 59.99" at bounding box center [733, 252] width 278 height 38
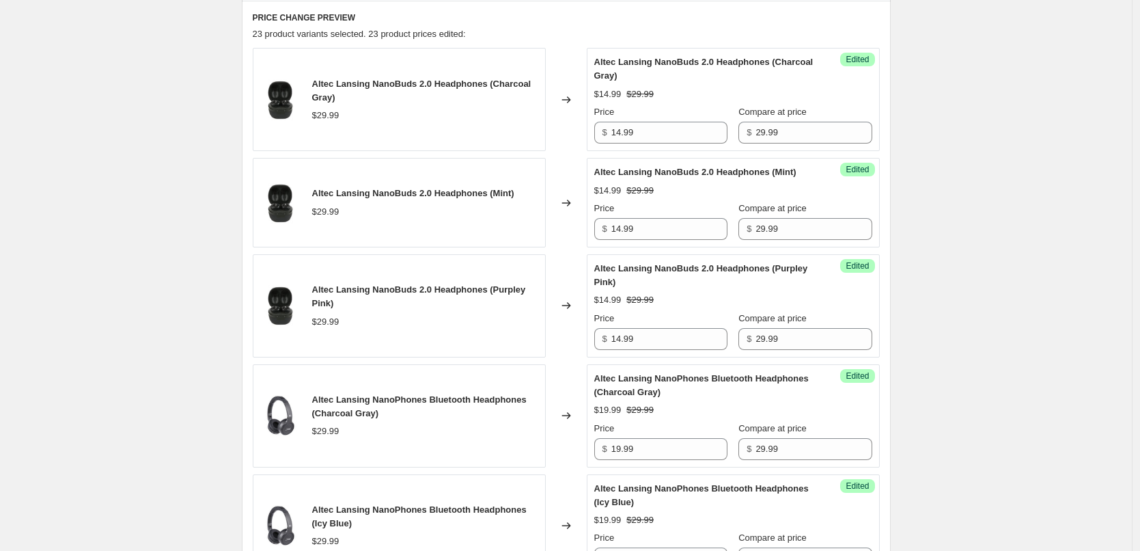
scroll to position [249, 0]
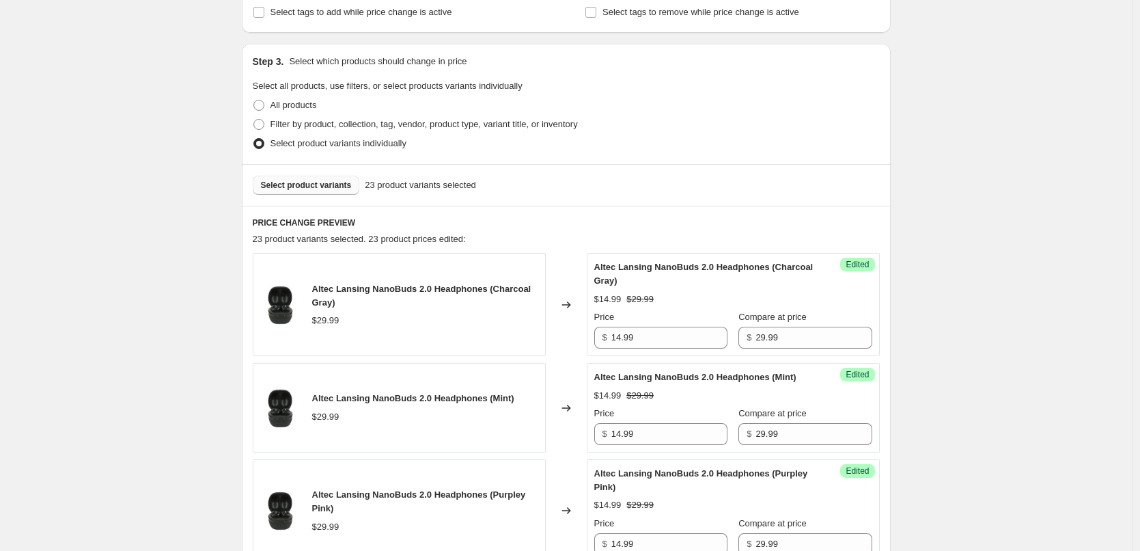
click at [344, 186] on span "Select product variants" at bounding box center [306, 185] width 91 height 11
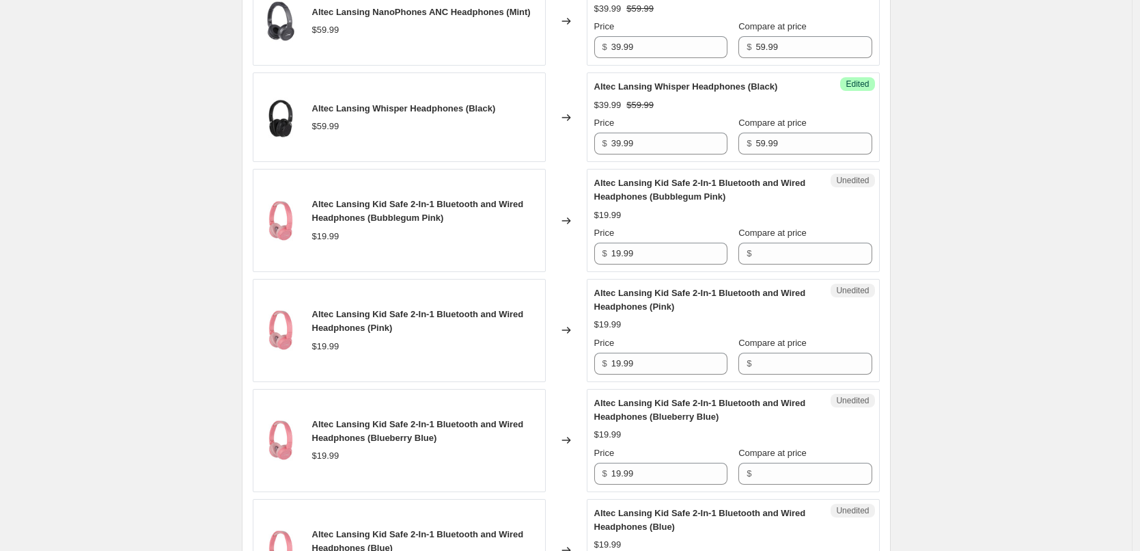
scroll to position [1410, 0]
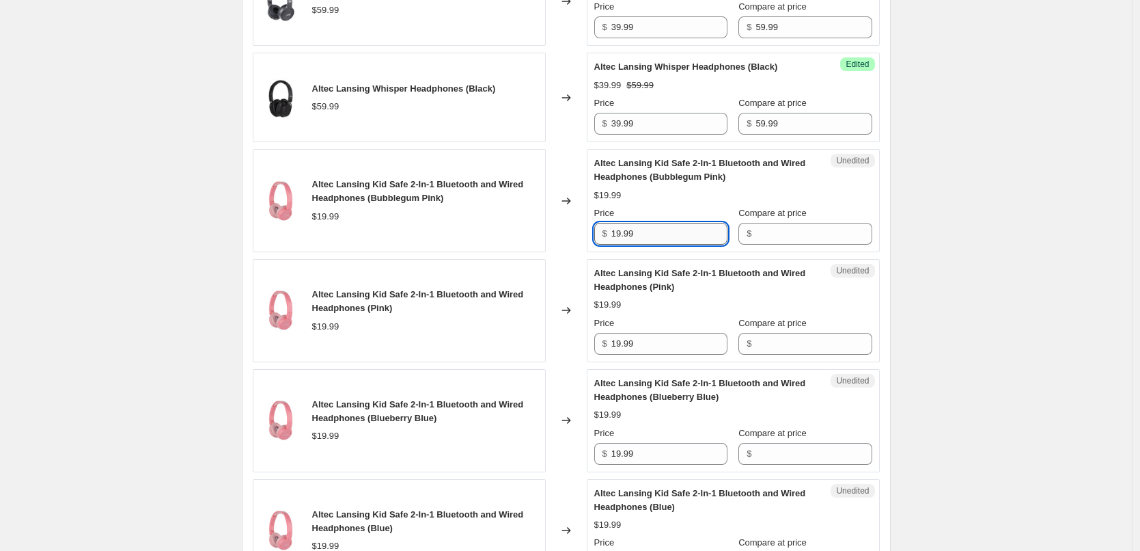
click at [663, 245] on input "19.99" at bounding box center [669, 234] width 116 height 22
click at [779, 245] on input "Compare at price" at bounding box center [813, 234] width 116 height 22
paste input "19.99"
type input "19.99"
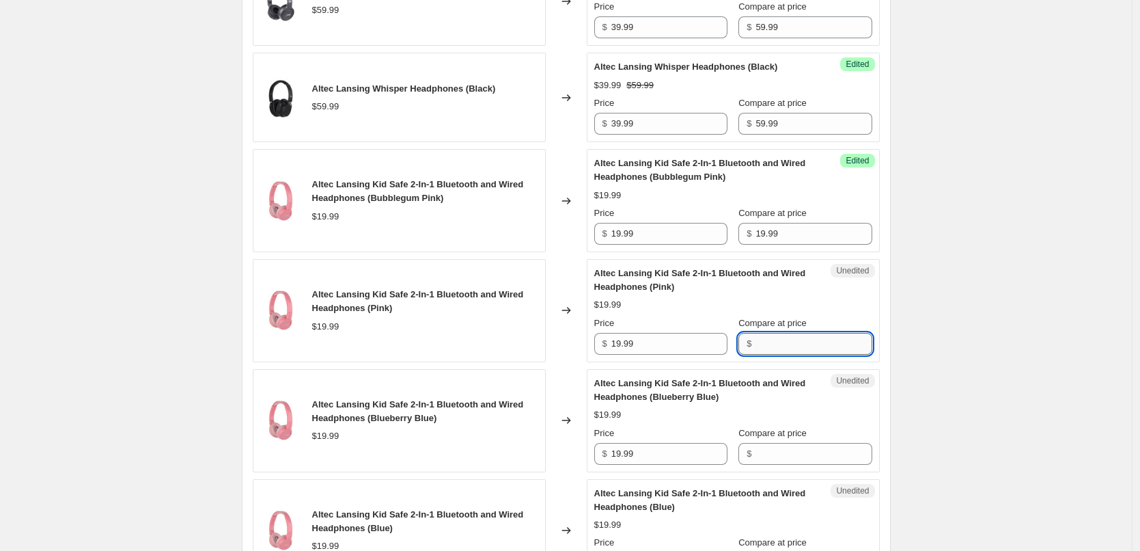
click at [793, 355] on input "Compare at price" at bounding box center [813, 344] width 116 height 22
paste input "19.99"
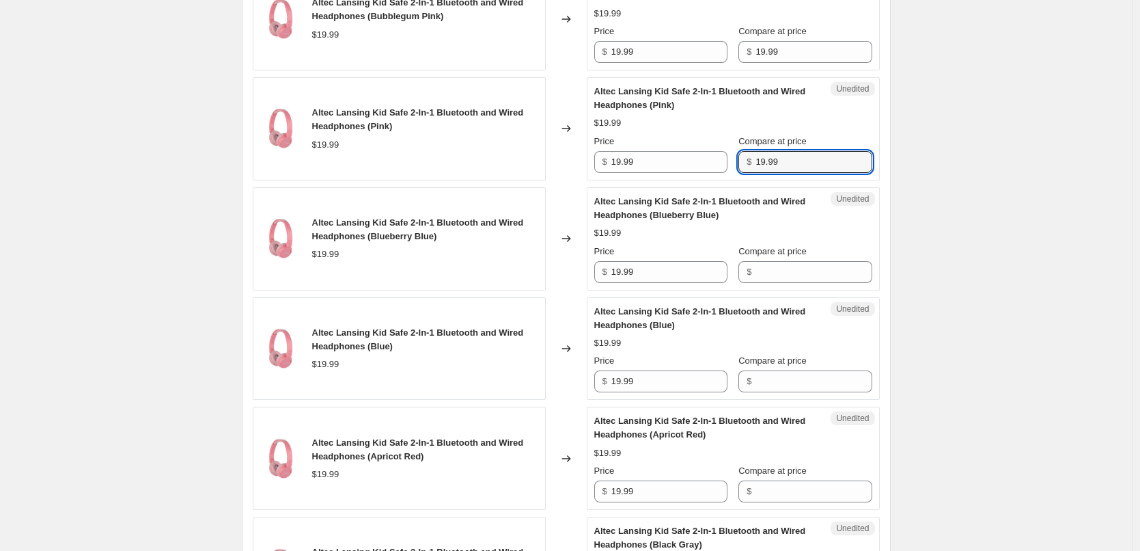
scroll to position [1615, 0]
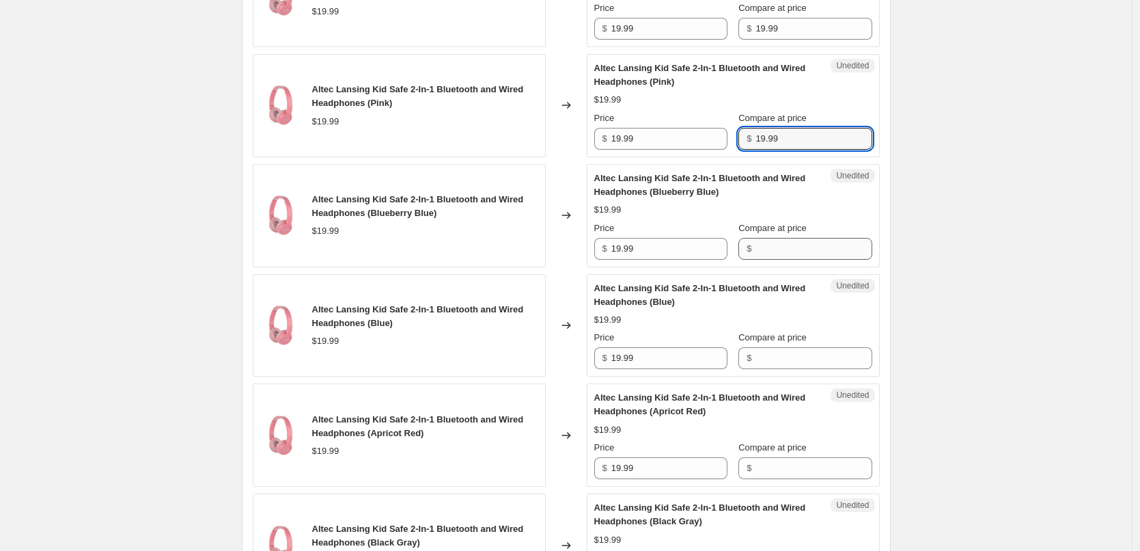
type input "19.99"
click at [798, 260] on input "Compare at price" at bounding box center [813, 249] width 116 height 22
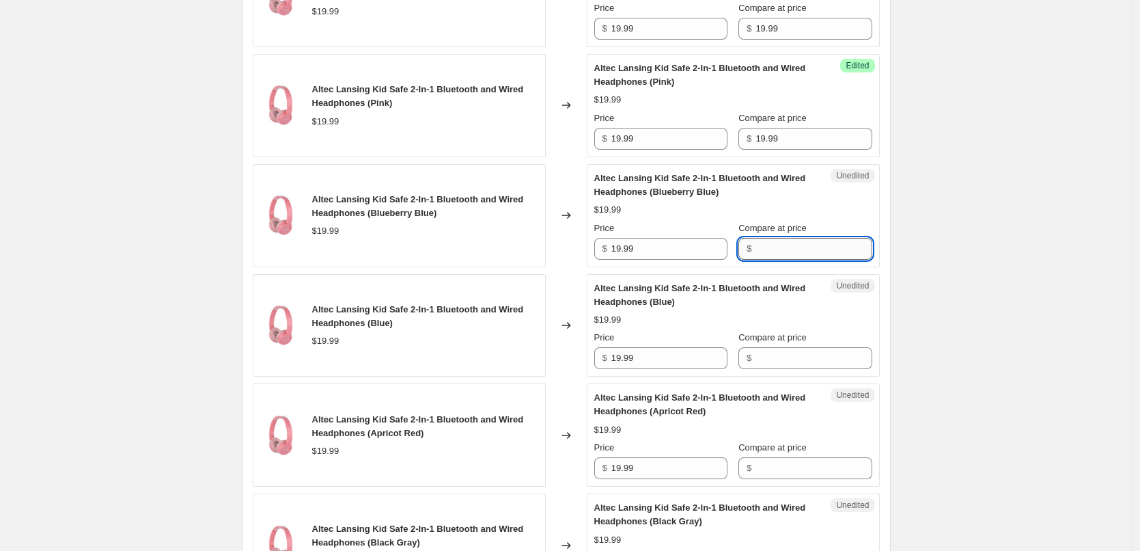
paste input "19.99"
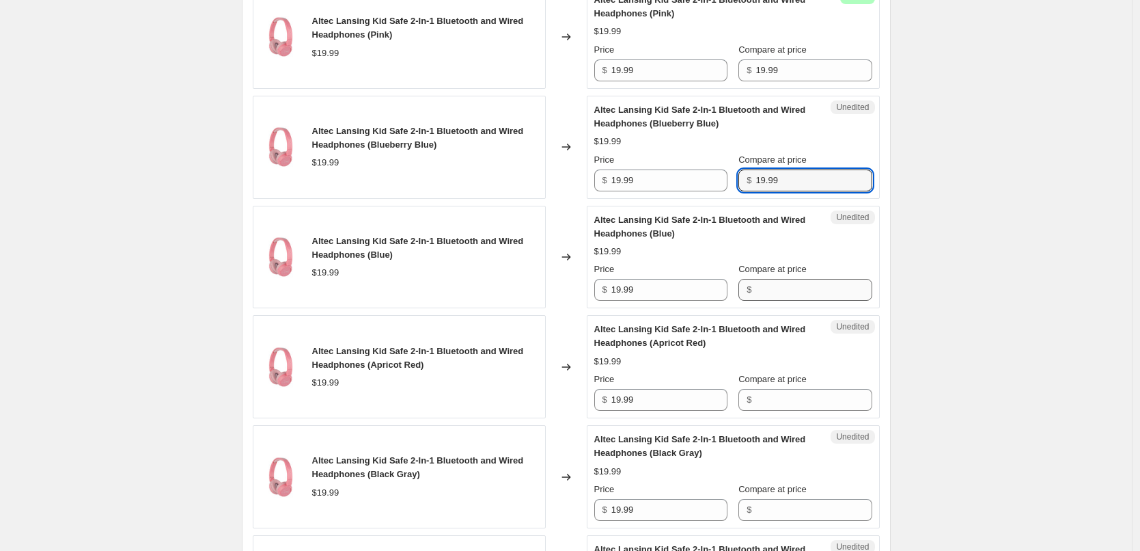
type input "19.99"
click at [808, 301] on input "Compare at price" at bounding box center [813, 290] width 116 height 22
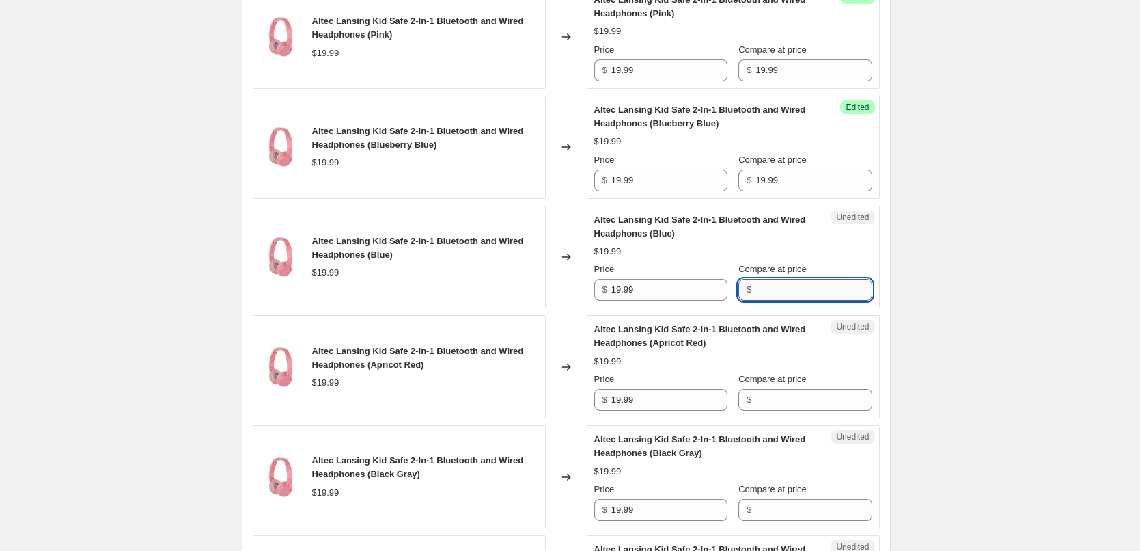
paste input "19.99"
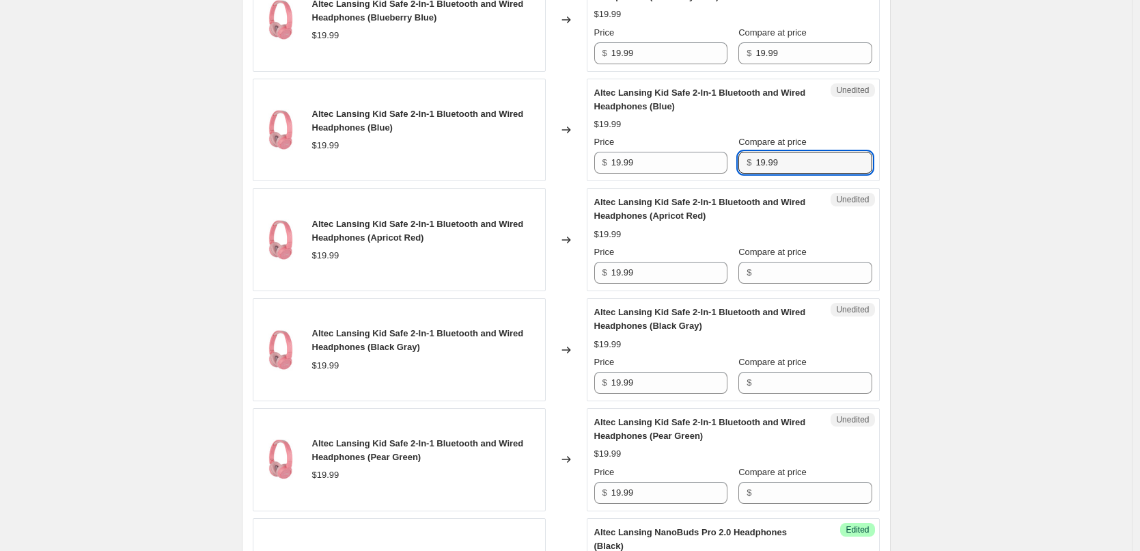
scroll to position [1820, 0]
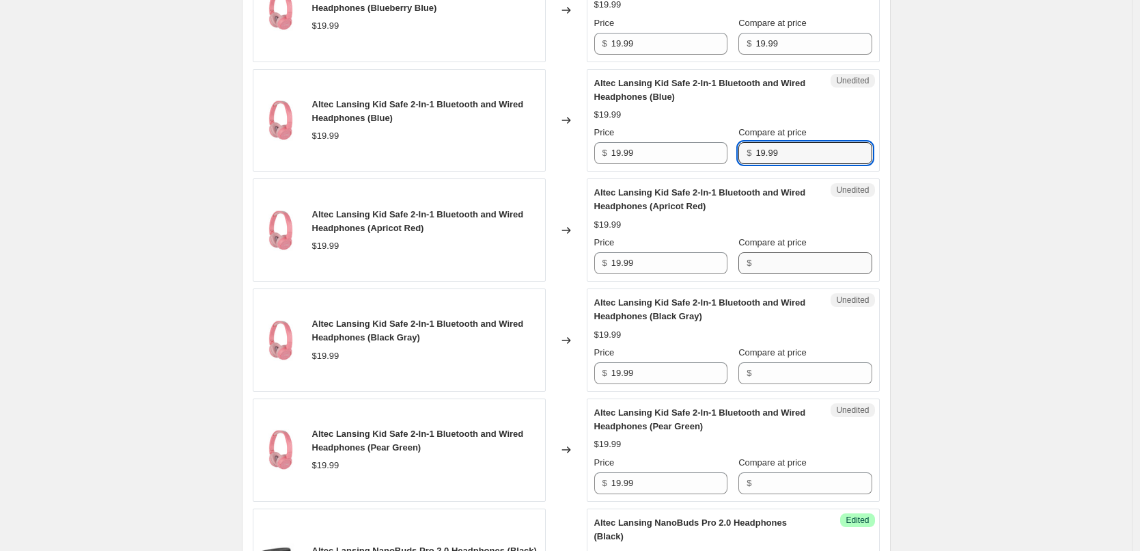
type input "19.99"
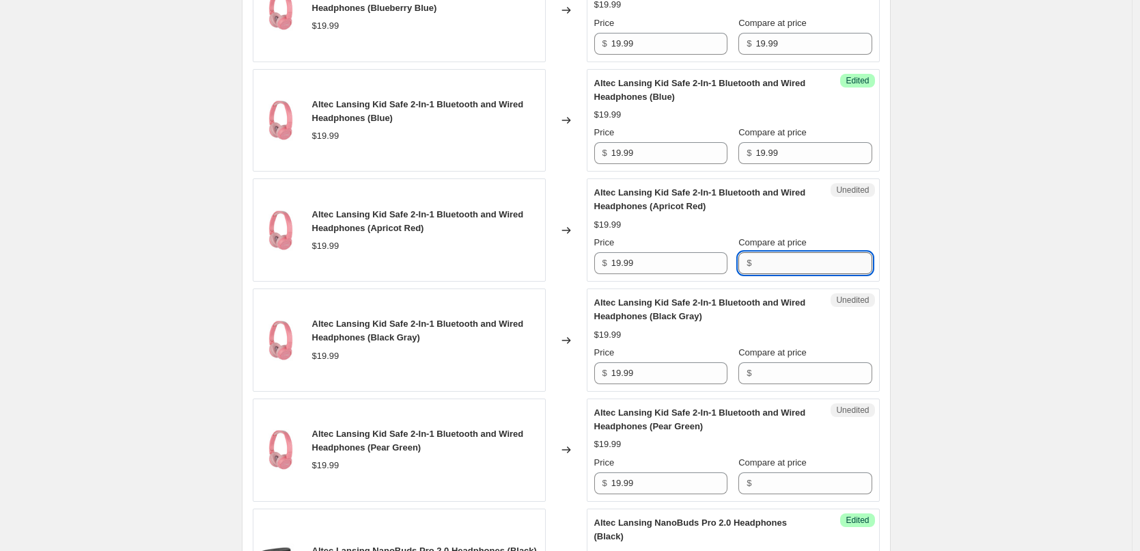
click at [807, 274] on input "Compare at price" at bounding box center [813, 263] width 116 height 22
paste input "19.99"
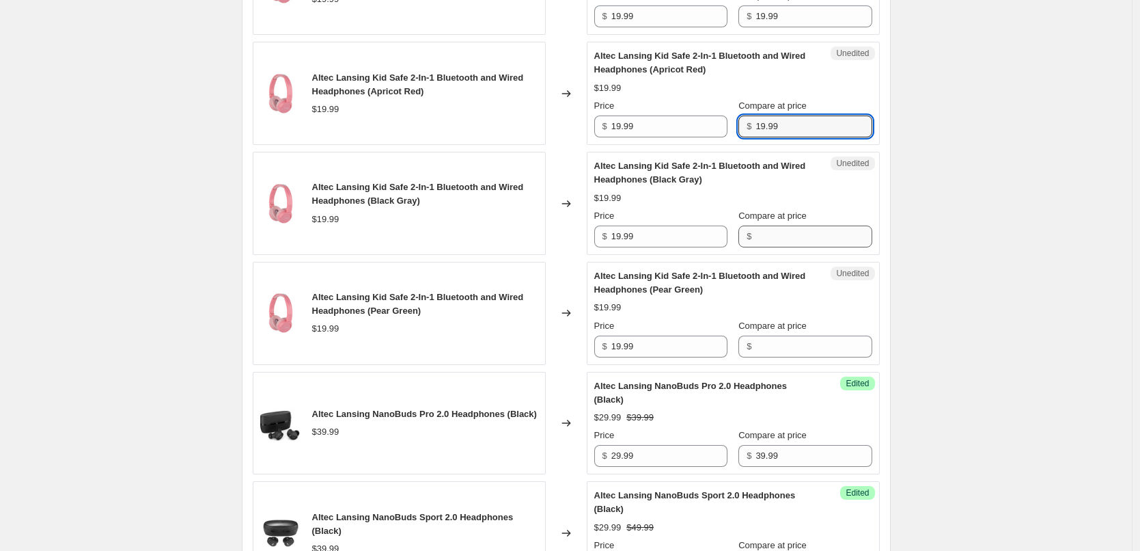
type input "19.99"
click at [801, 247] on input "Compare at price" at bounding box center [813, 236] width 116 height 22
paste input "19.99"
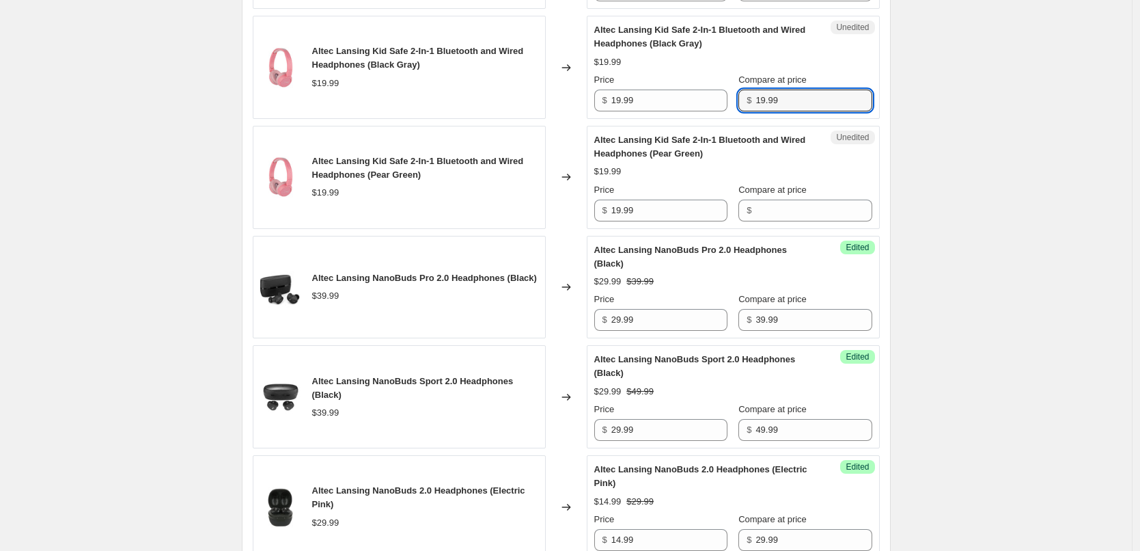
scroll to position [2093, 0]
type input "19.99"
click at [801, 221] on input "Compare at price" at bounding box center [813, 210] width 116 height 22
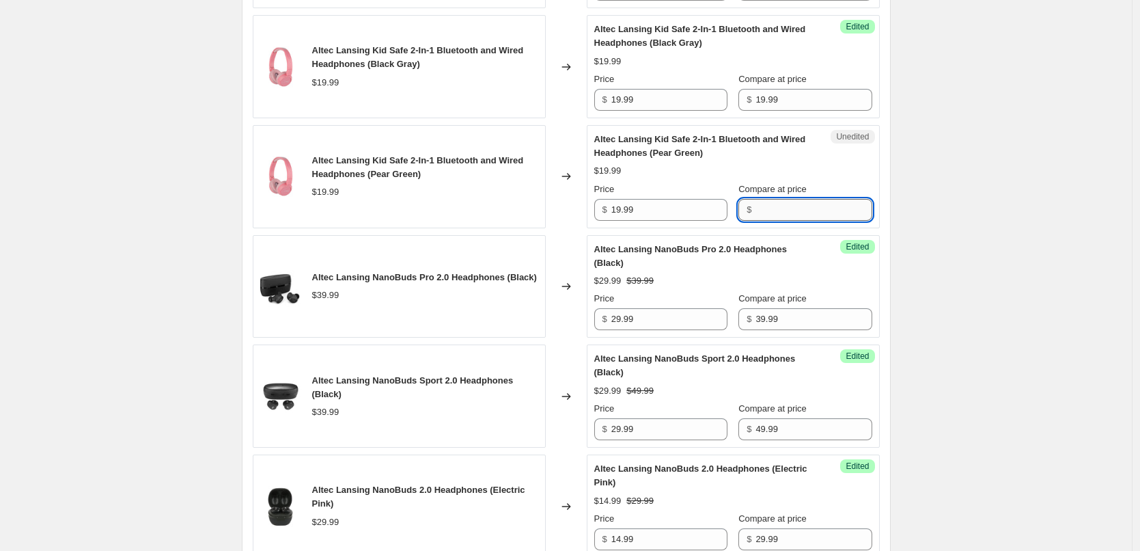
paste input "19.99"
type input "19.99"
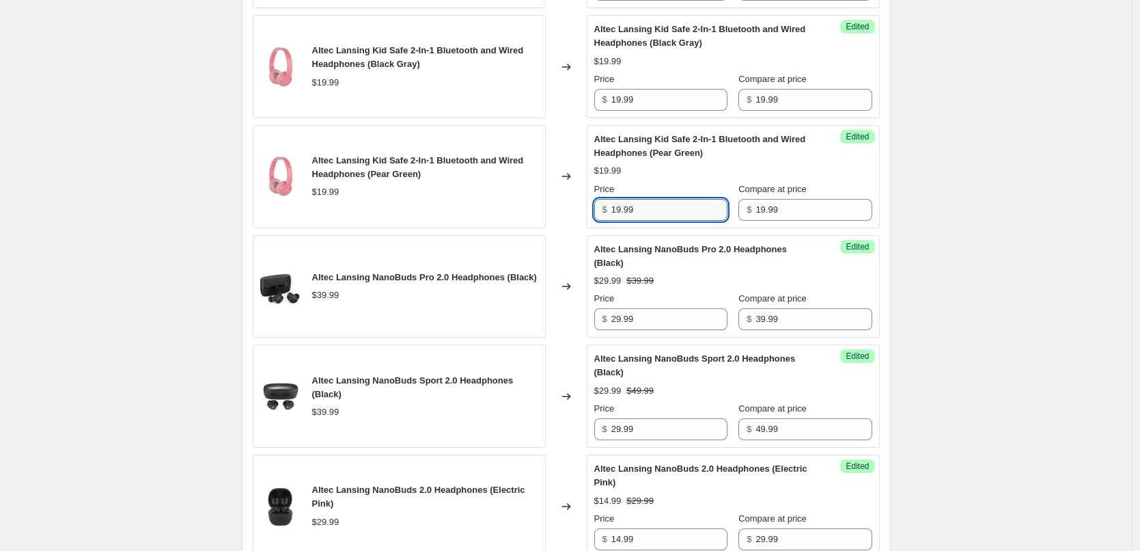
click at [660, 221] on input "19.99" at bounding box center [669, 210] width 116 height 22
type input "15.99"
click at [689, 196] on div "Price" at bounding box center [660, 189] width 133 height 14
click at [650, 221] on input "15.99" at bounding box center [669, 210] width 116 height 22
click at [654, 111] on input "19.99" at bounding box center [669, 100] width 116 height 22
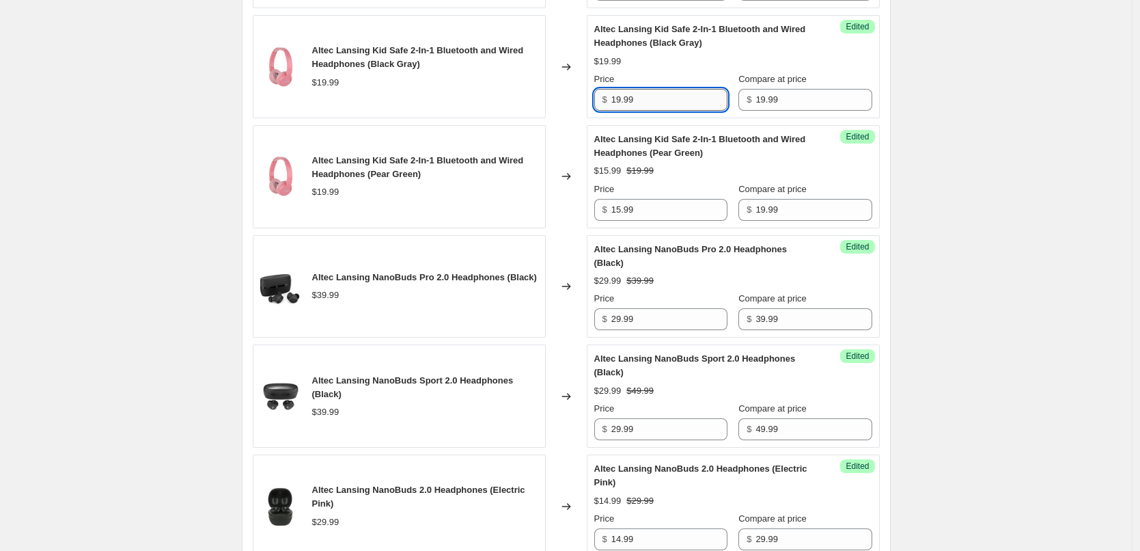
paste input "5"
type input "15.99"
click at [701, 68] on div "$15.99 $19.99" at bounding box center [733, 62] width 278 height 14
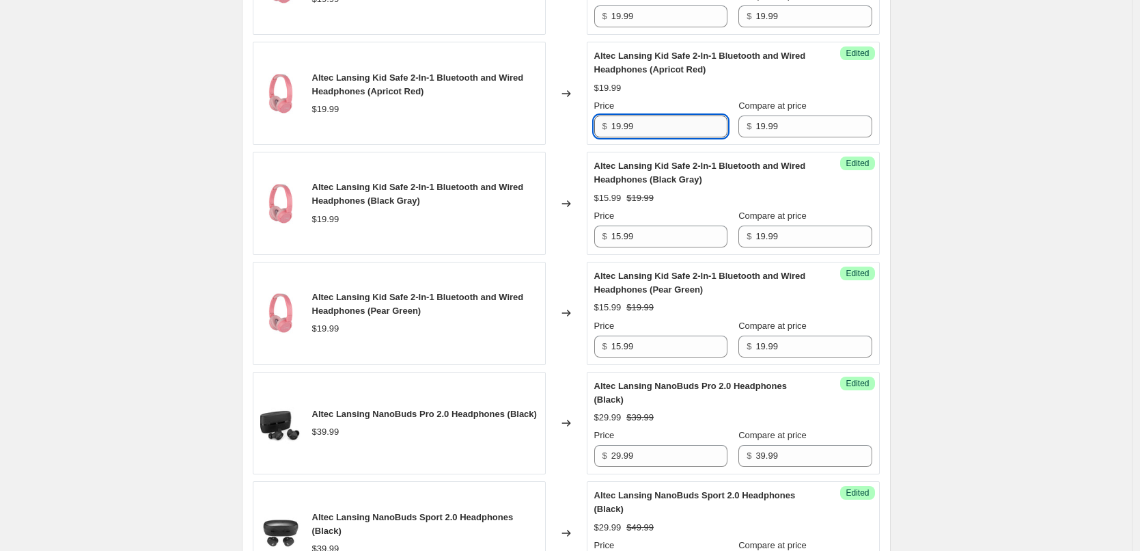
click at [658, 137] on input "19.99" at bounding box center [669, 126] width 116 height 22
paste input "5"
type input "15.99"
click at [679, 95] on div "$15.99 $19.99" at bounding box center [733, 88] width 278 height 14
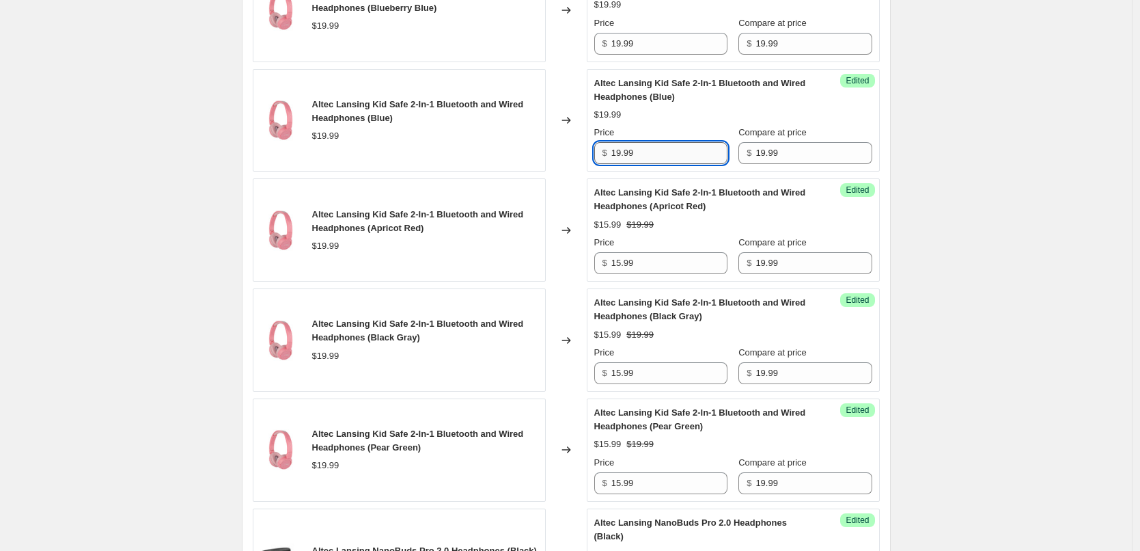
click at [665, 164] on input "19.99" at bounding box center [669, 153] width 116 height 22
paste input "5"
type input "15.99"
click at [684, 149] on div "Altec Lansing Kid Safe 2-In-1 Bluetooth and Wired Headphones (Blue) $15.99 $19.…" at bounding box center [733, 121] width 278 height 88
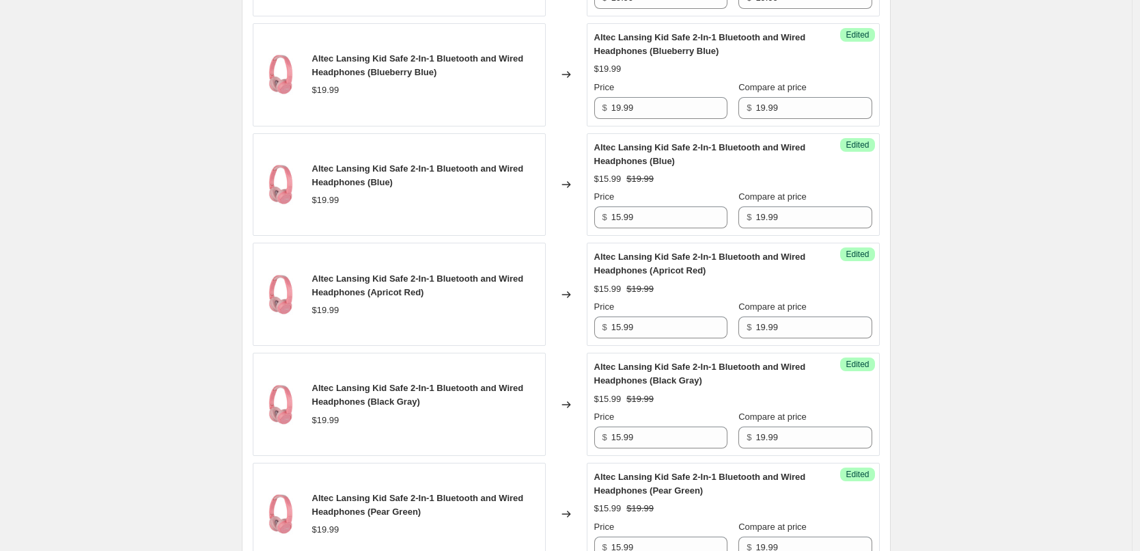
scroll to position [1683, 0]
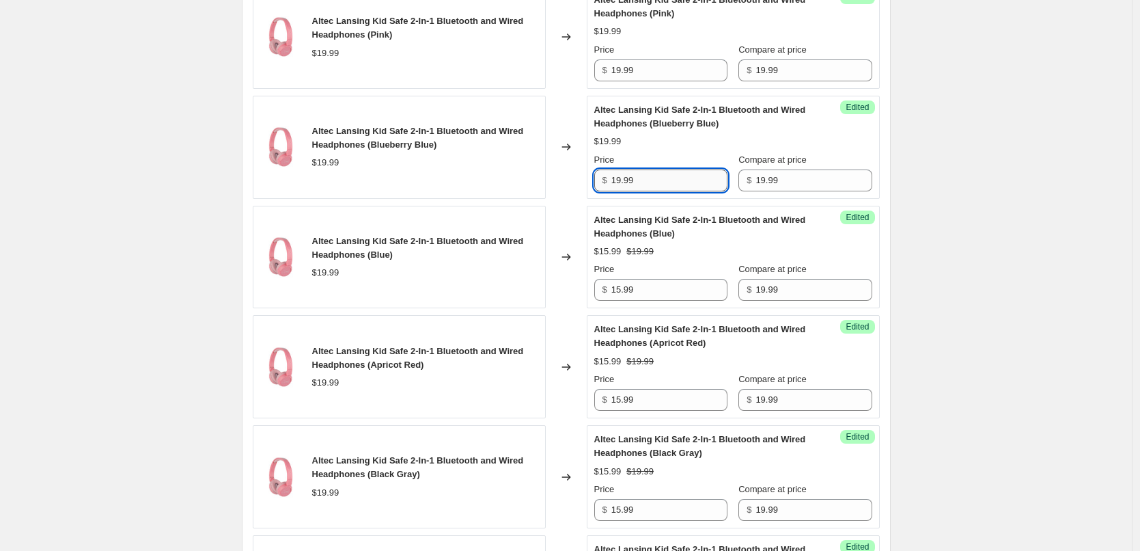
click at [654, 191] on input "19.99" at bounding box center [669, 180] width 116 height 22
paste input "5"
type input "15.99"
click at [674, 179] on div "Altec Lansing Kid Safe 2-In-1 Bluetooth and Wired Headphones (Blueberry Blue) $…" at bounding box center [733, 147] width 278 height 88
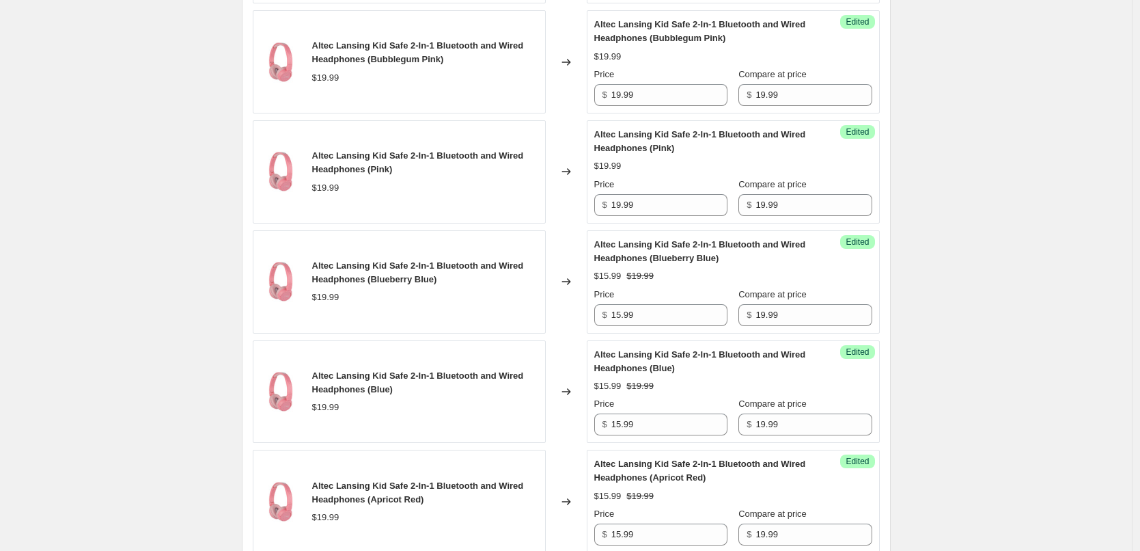
scroll to position [1546, 0]
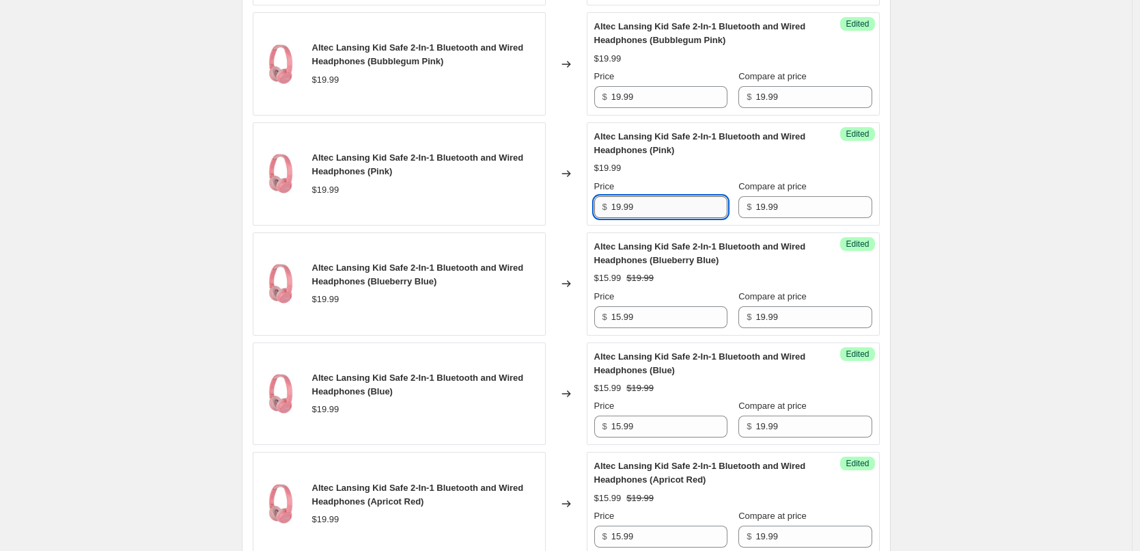
click at [647, 218] on input "19.99" at bounding box center [669, 207] width 116 height 22
paste input "5"
type input "15.99"
click at [678, 175] on div "$15.99 $19.99" at bounding box center [733, 168] width 278 height 14
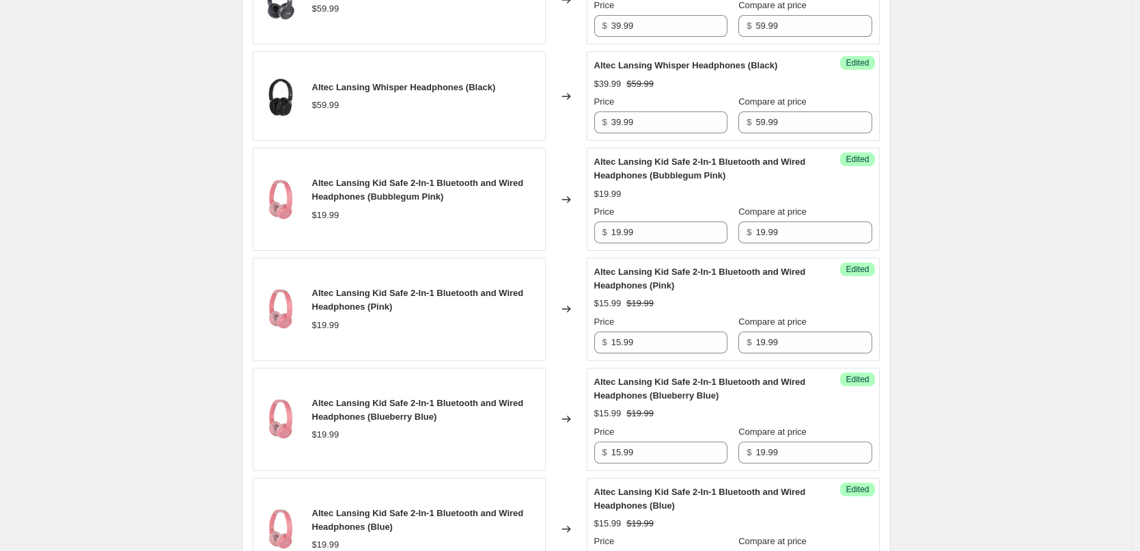
scroll to position [1410, 0]
click at [645, 245] on input "19.99" at bounding box center [669, 234] width 116 height 22
paste input "5"
type input "15.99"
click at [667, 202] on div "$19.99" at bounding box center [733, 196] width 278 height 14
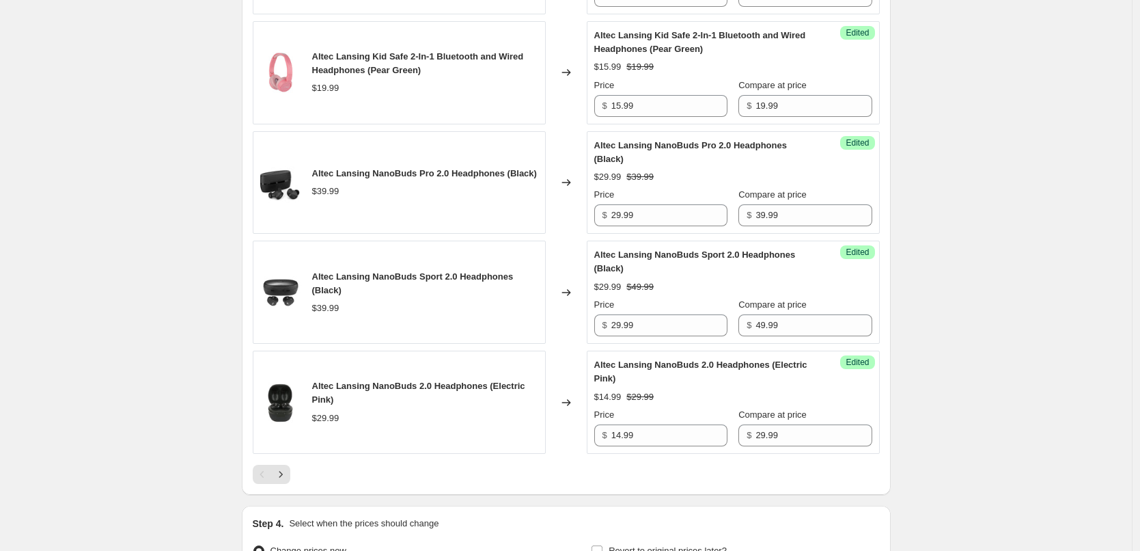
scroll to position [2380, 0]
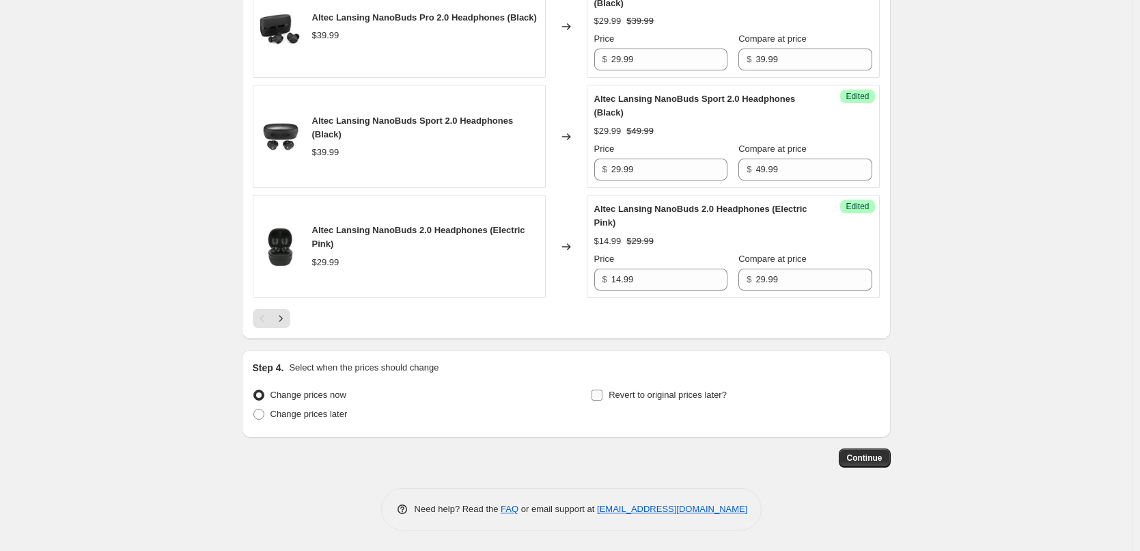
click at [600, 396] on input "Revert to original prices later?" at bounding box center [597, 394] width 11 height 11
checkbox input "true"
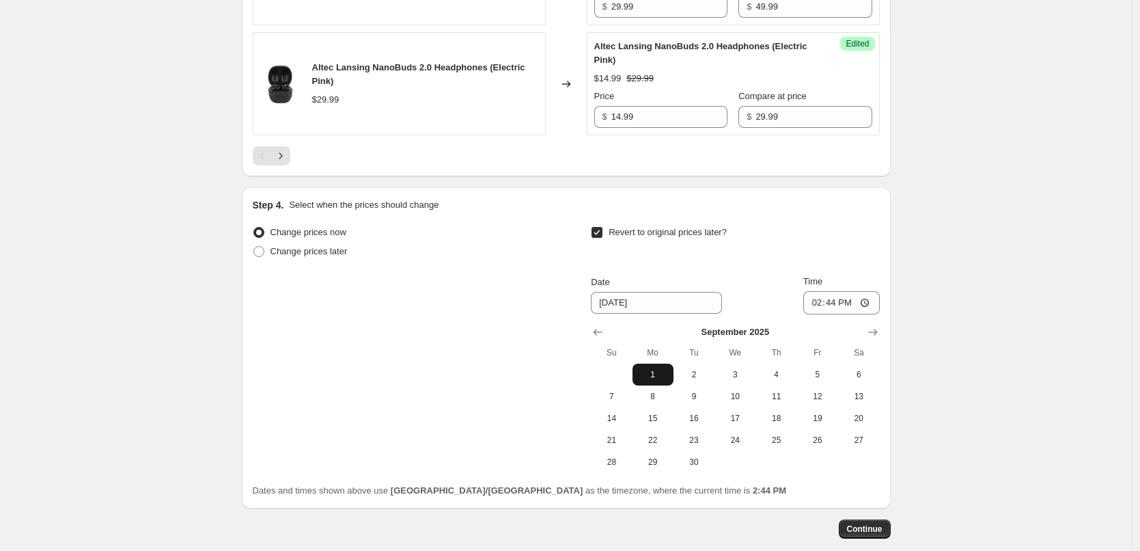
scroll to position [2516, 0]
click at [605, 337] on icon "Show previous month, August 2025" at bounding box center [598, 331] width 14 height 14
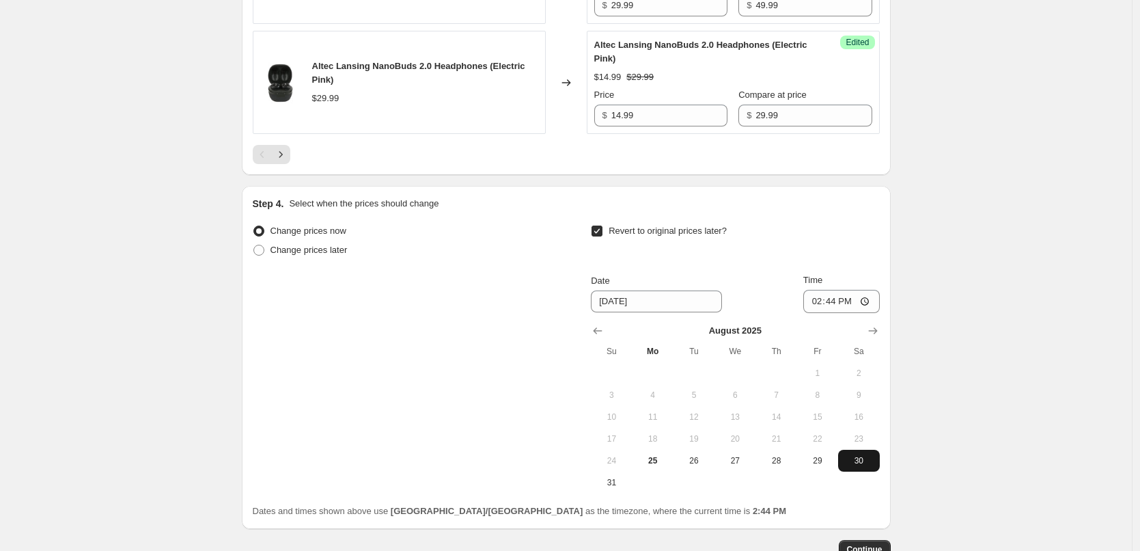
click at [866, 466] on span "30" at bounding box center [859, 460] width 30 height 11
type input "[DATE]"
click at [838, 313] on input "14:44" at bounding box center [841, 301] width 77 height 23
type input "23:55"
click at [779, 313] on div "Date [DATE] Time 23:55" at bounding box center [735, 293] width 288 height 40
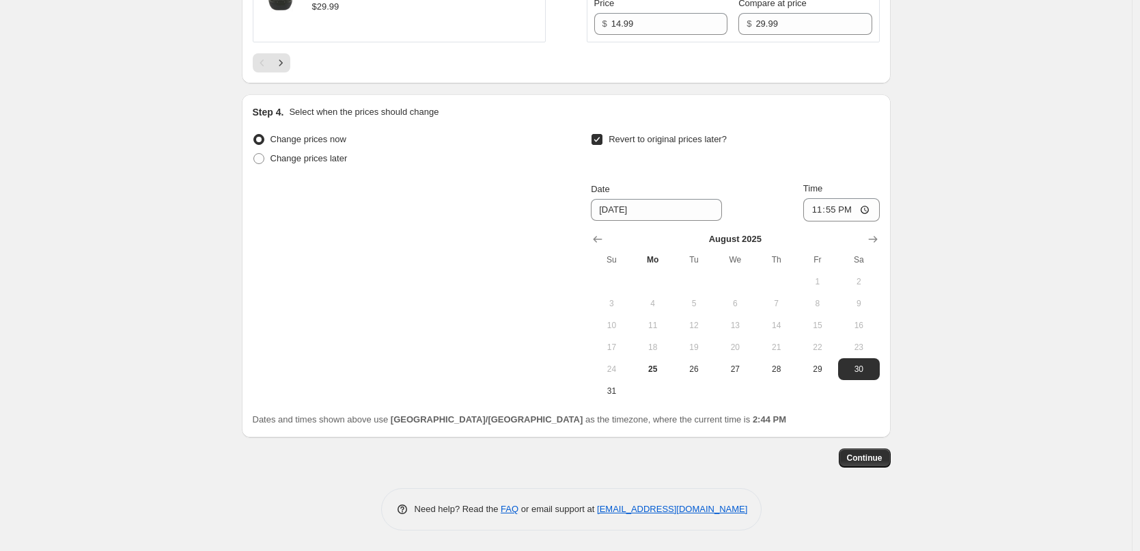
scroll to position [2635, 0]
click at [876, 460] on span "Continue" at bounding box center [865, 457] width 36 height 11
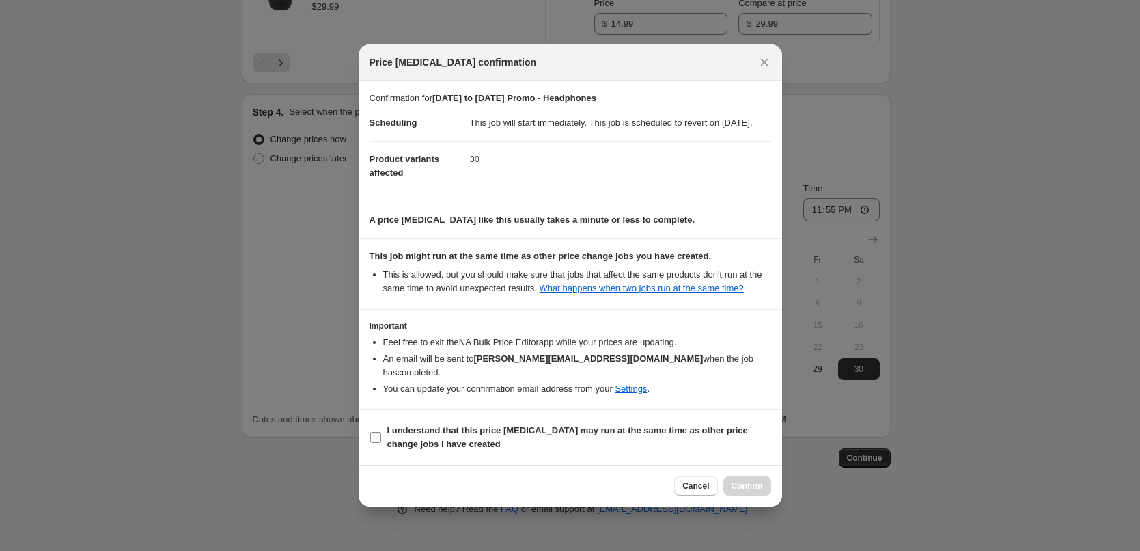
click at [376, 433] on input "I understand that this price [MEDICAL_DATA] may run at the same time as other p…" at bounding box center [375, 437] width 11 height 11
checkbox input "true"
click at [744, 487] on span "Confirm" at bounding box center [747, 485] width 31 height 11
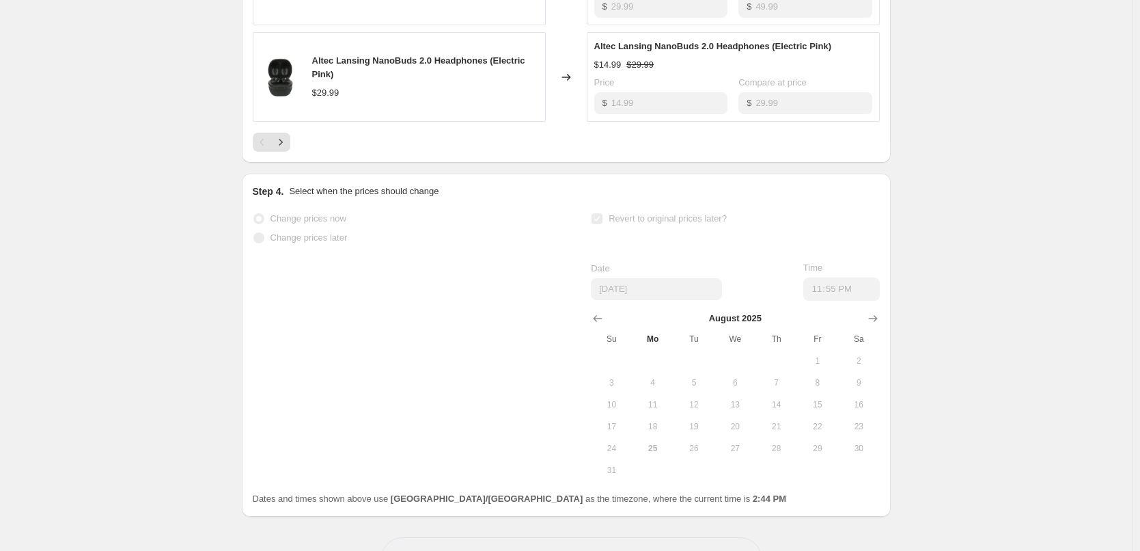
scroll to position [2540, 0]
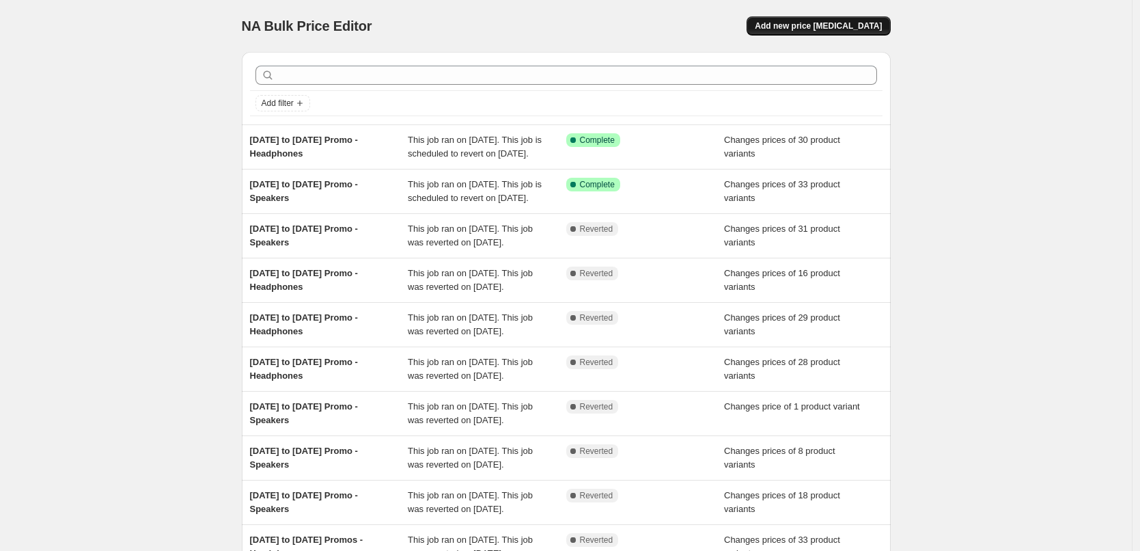
click at [818, 25] on span "Add new price [MEDICAL_DATA]" at bounding box center [818, 25] width 127 height 11
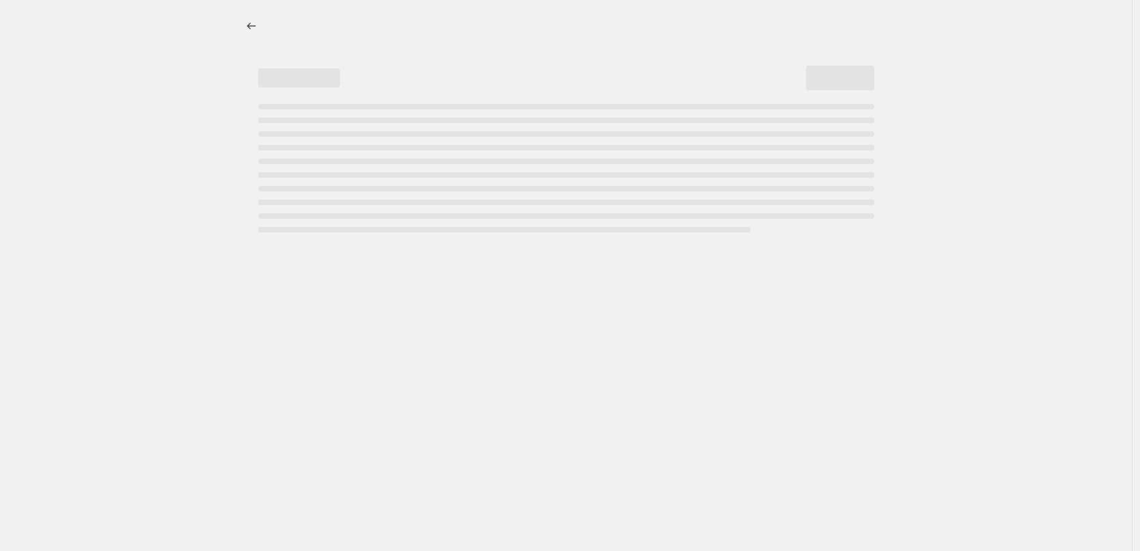
select select "percentage"
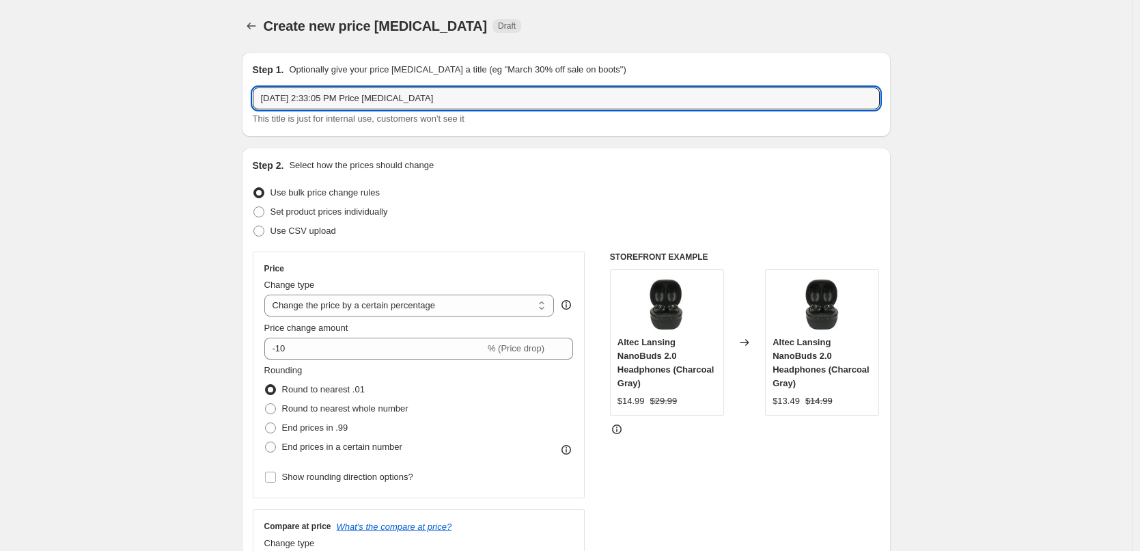
drag, startPoint x: 445, startPoint y: 99, endPoint x: 243, endPoint y: 111, distance: 202.5
type input "[DATE] to [DATE] Promo - Headphones"
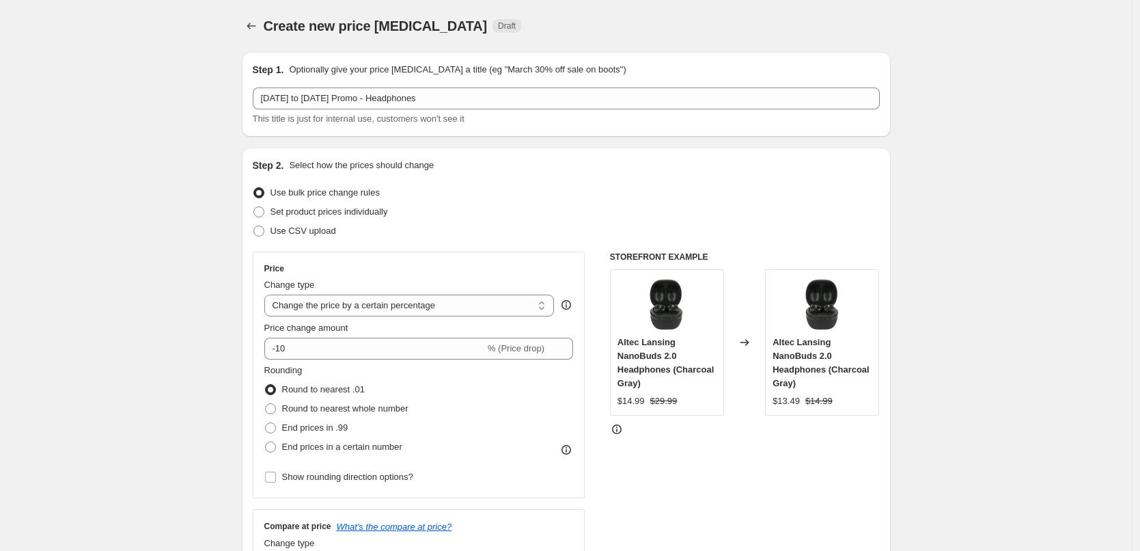
click at [379, 133] on div "Step 1. Optionally give your price [MEDICAL_DATA] a title (eg "March 30% off sa…" at bounding box center [566, 94] width 649 height 85
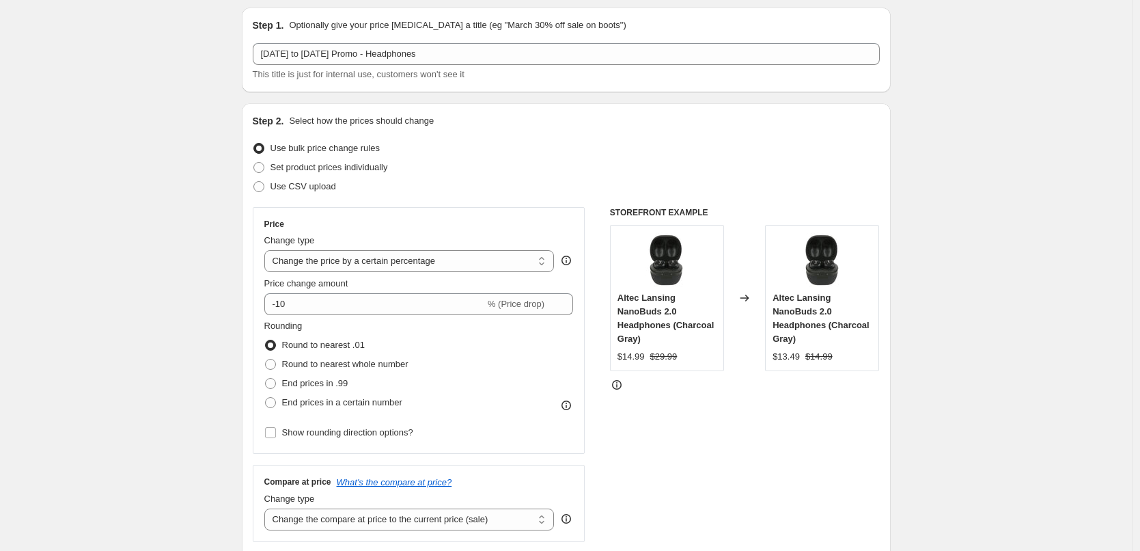
scroll to position [68, 0]
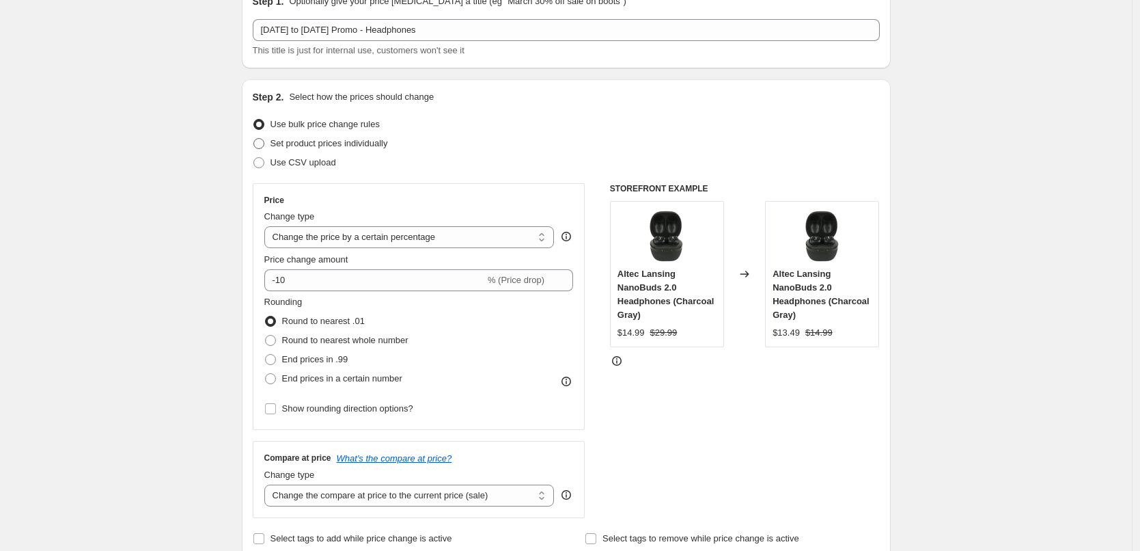
click at [363, 138] on span "Set product prices individually" at bounding box center [328, 143] width 117 height 10
click at [254, 138] on input "Set product prices individually" at bounding box center [253, 138] width 1 height 1
radio input "true"
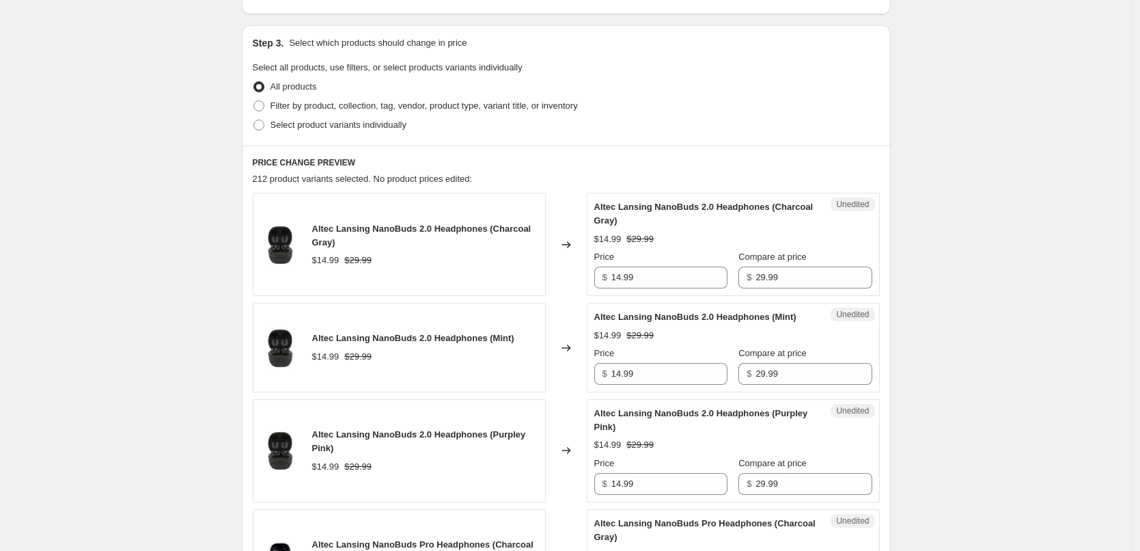
scroll to position [273, 0]
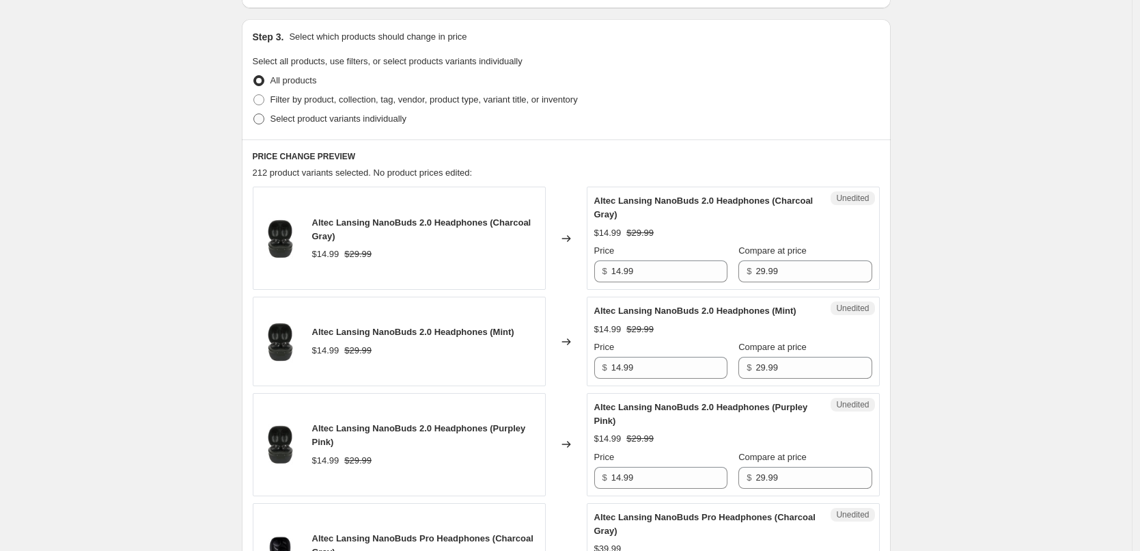
click at [358, 117] on span "Select product variants individually" at bounding box center [338, 118] width 136 height 10
click at [254, 114] on input "Select product variants individually" at bounding box center [253, 113] width 1 height 1
radio input "true"
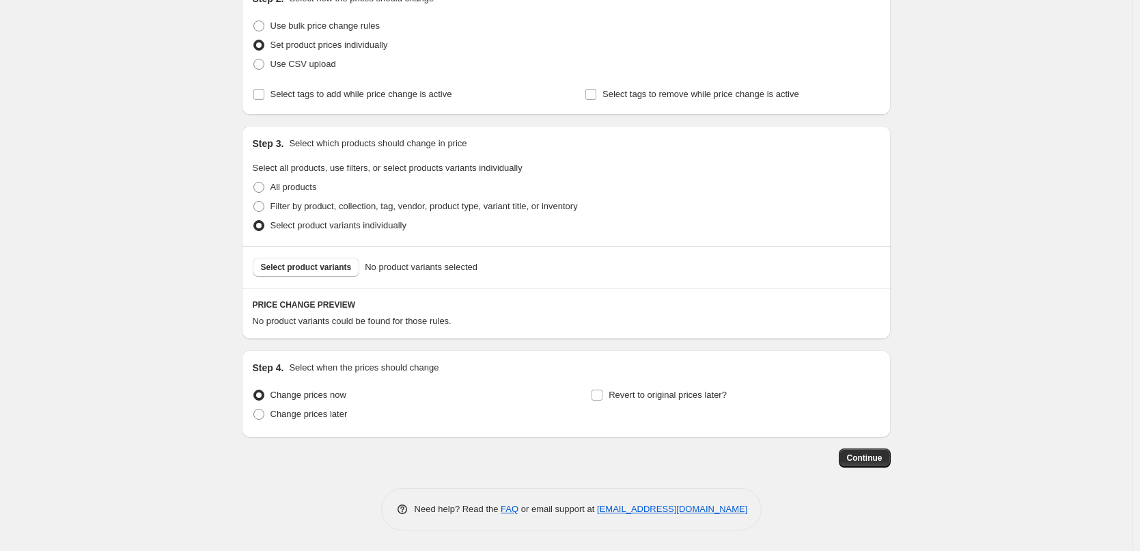
scroll to position [167, 0]
click at [309, 266] on span "Select product variants" at bounding box center [306, 267] width 91 height 11
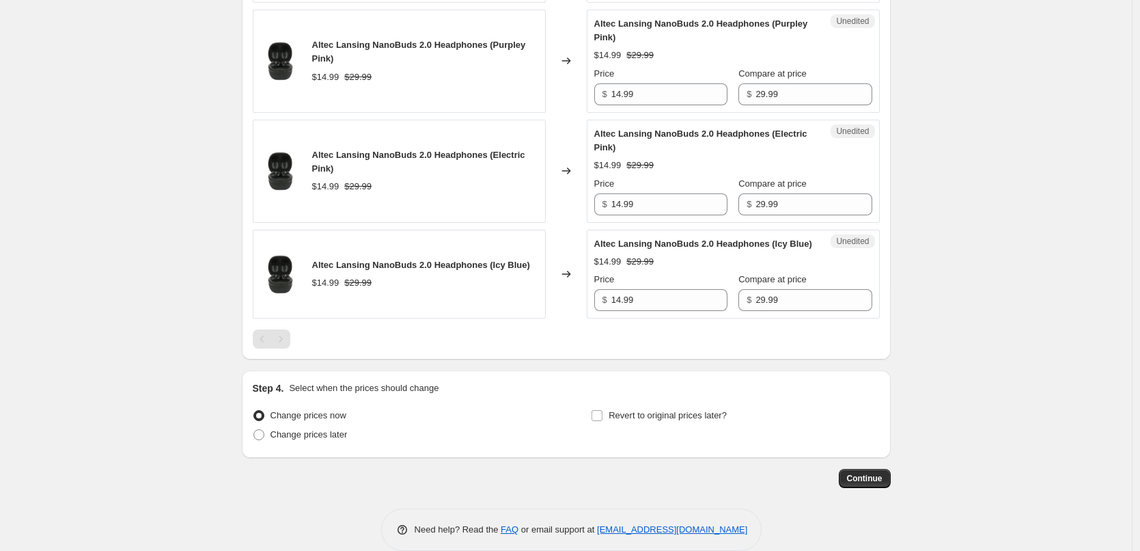
scroll to position [713, 0]
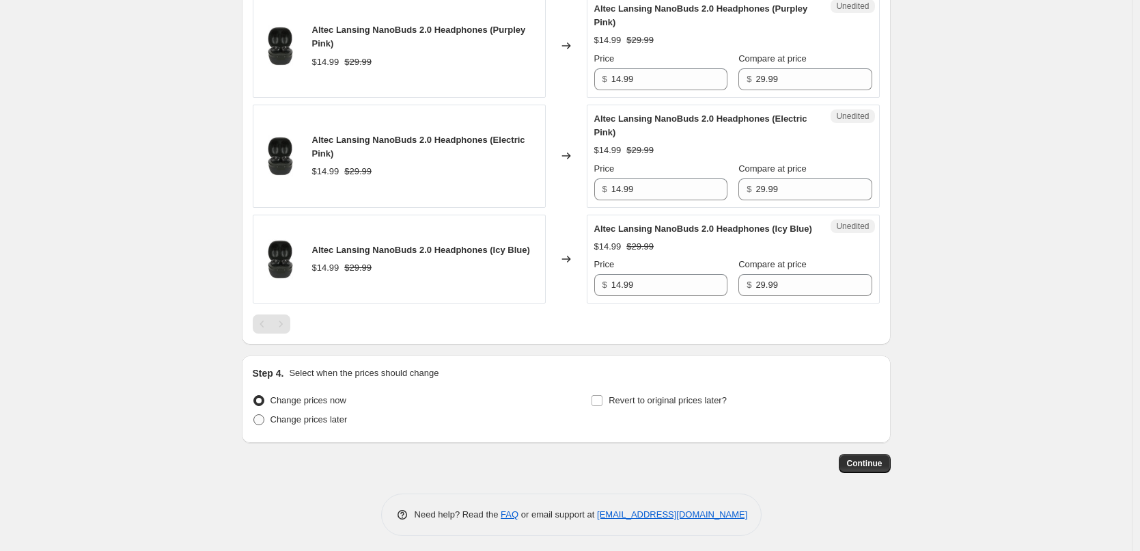
click at [327, 424] on span "Change prices later" at bounding box center [308, 419] width 77 height 10
click at [254, 415] on input "Change prices later" at bounding box center [253, 414] width 1 height 1
radio input "true"
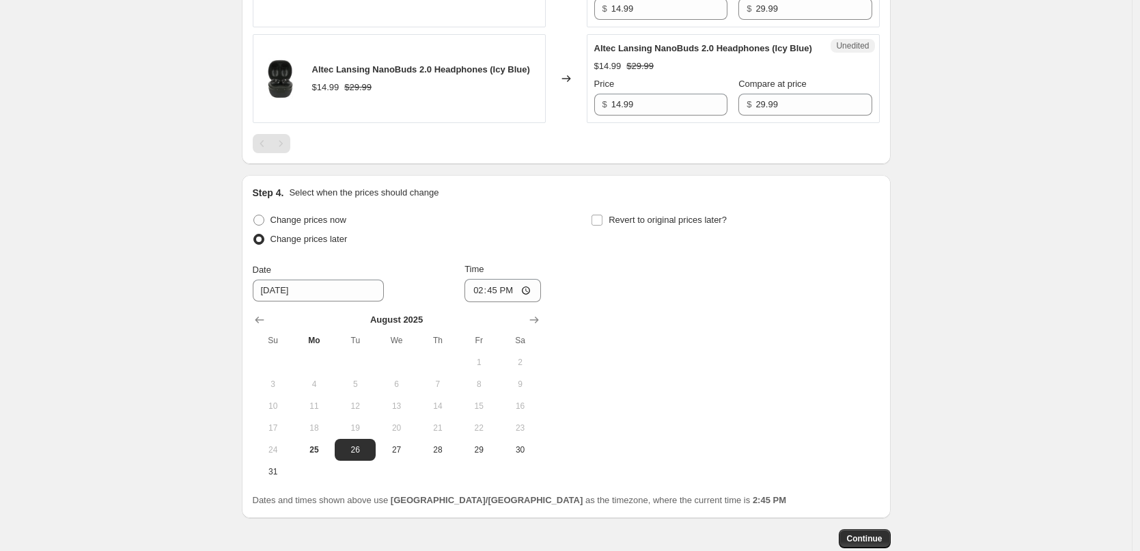
scroll to position [918, 0]
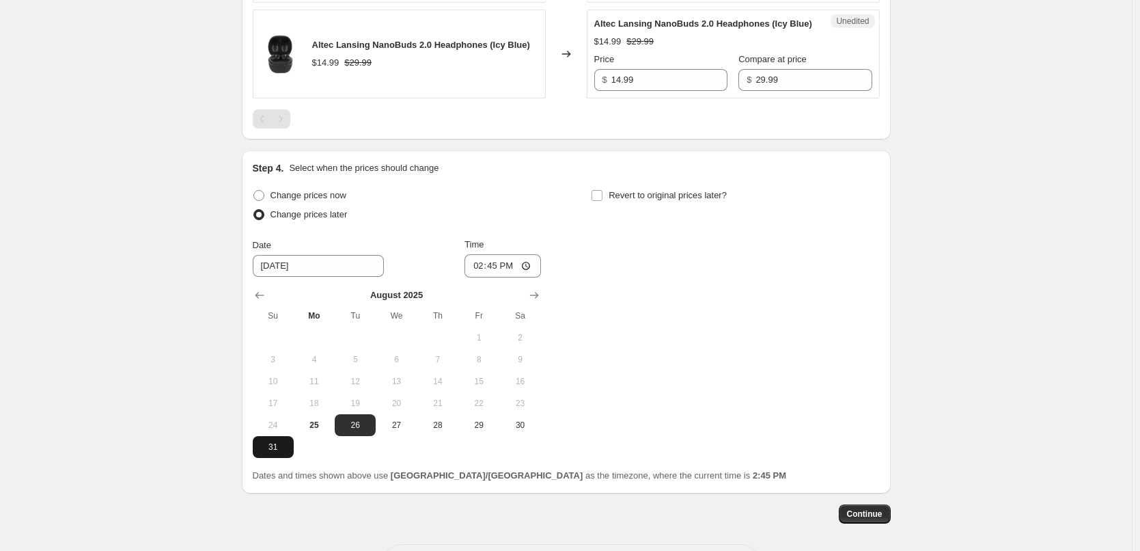
click at [275, 458] on button "31" at bounding box center [273, 447] width 41 height 22
type input "[DATE]"
click at [497, 277] on input "14:45" at bounding box center [502, 265] width 77 height 23
type input "00:05"
click at [552, 260] on div "Change prices now Change prices later Date [DATE] Time 00:[DATE] Mo Tu We Th Fr…" at bounding box center [566, 322] width 627 height 272
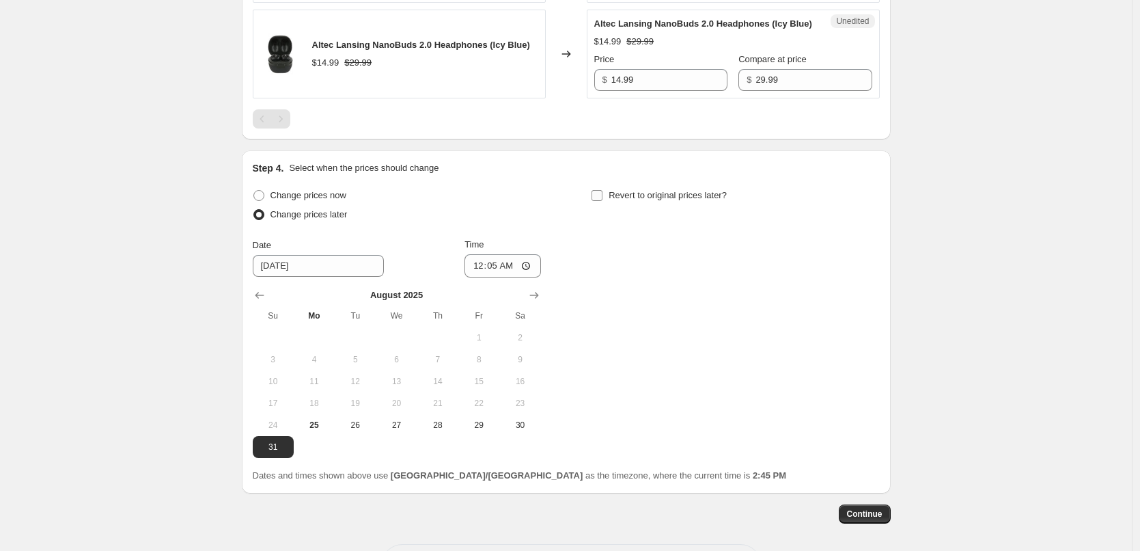
click at [602, 201] on input "Revert to original prices later?" at bounding box center [597, 195] width 11 height 11
checkbox input "true"
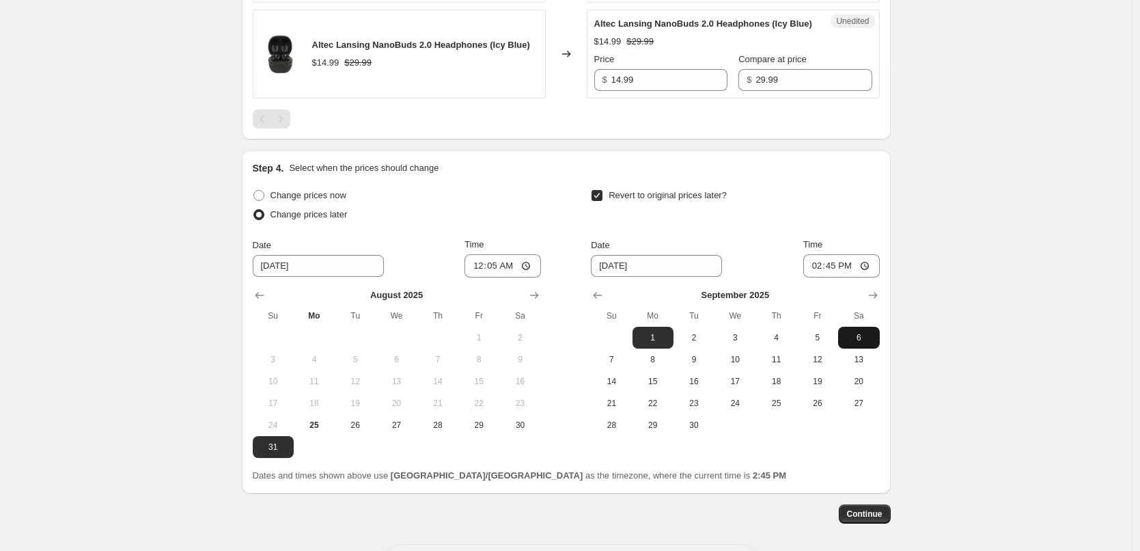
click at [860, 343] on span "6" at bounding box center [859, 337] width 30 height 11
type input "[DATE]"
click at [840, 277] on input "14:45" at bounding box center [841, 265] width 77 height 23
type input "23:55"
click at [746, 264] on div "Revert to original prices later? Date [DATE] Time 23:55 [DATE] Su Mo Tu We Th F…" at bounding box center [735, 311] width 288 height 250
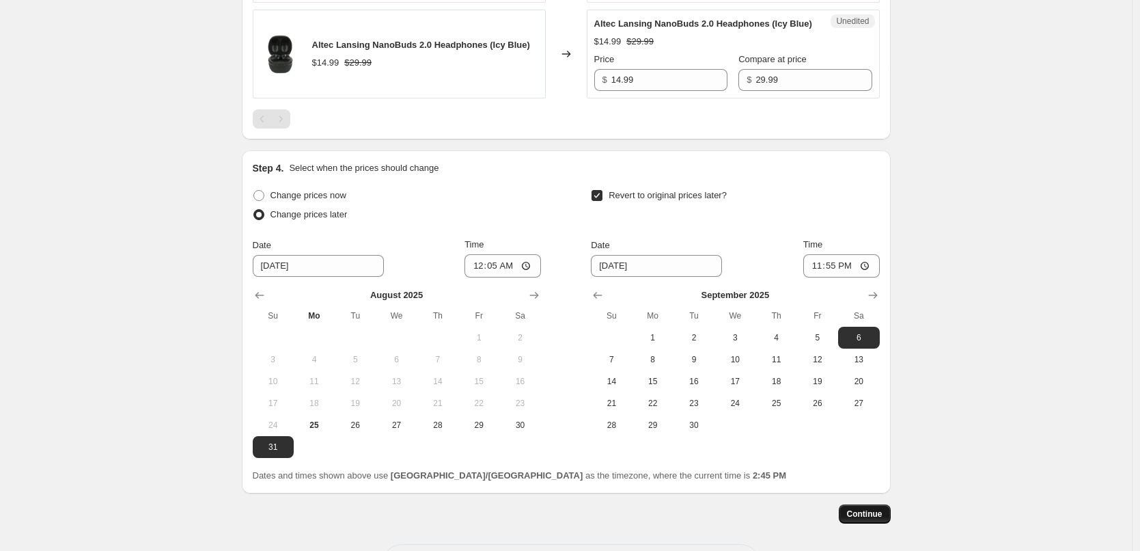
click at [865, 523] on button "Continue" at bounding box center [865, 513] width 52 height 19
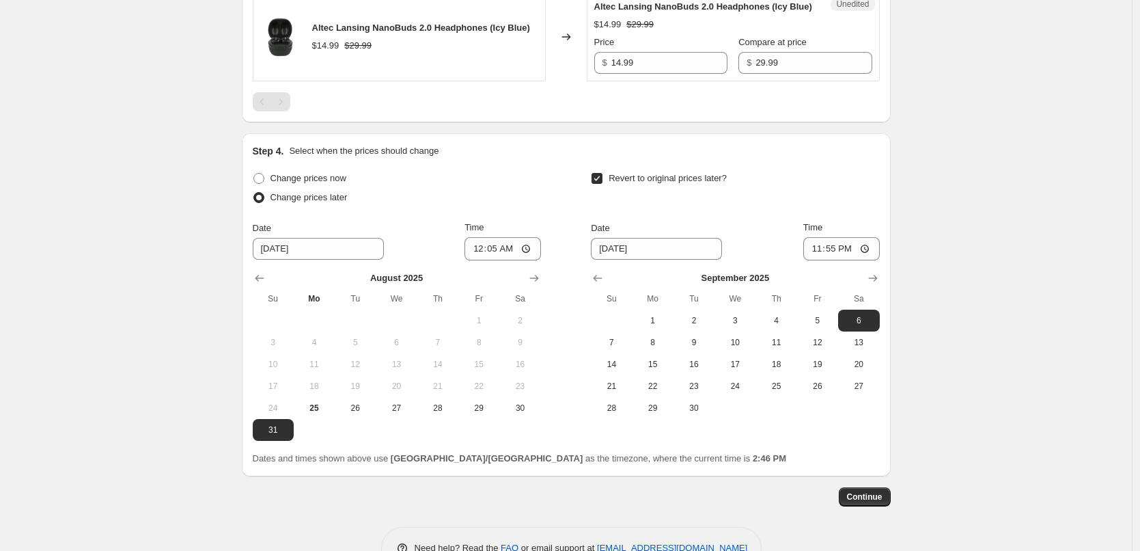
scroll to position [1025, 0]
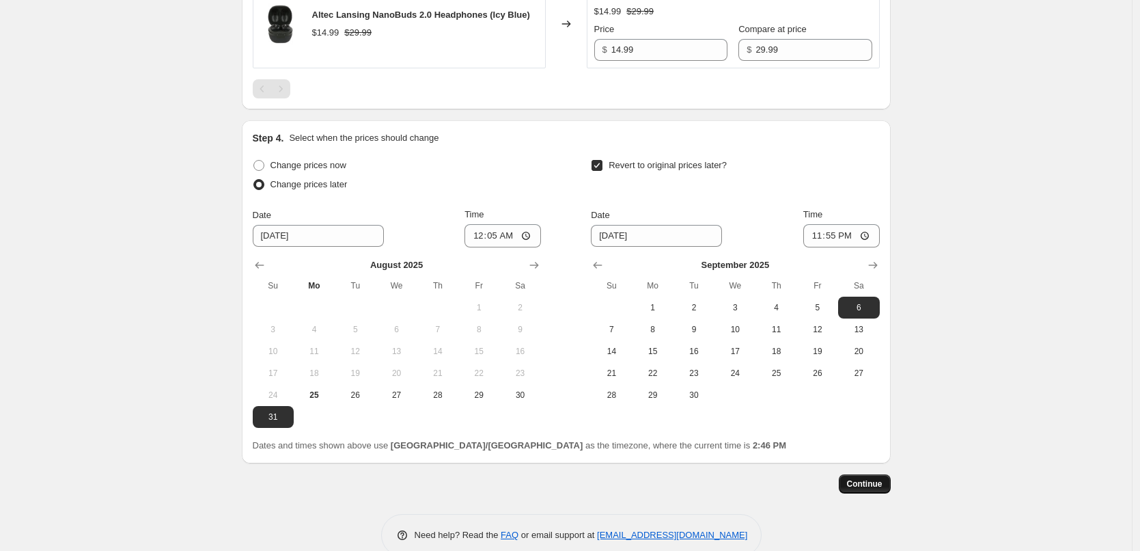
click at [870, 489] on span "Continue" at bounding box center [865, 483] width 36 height 11
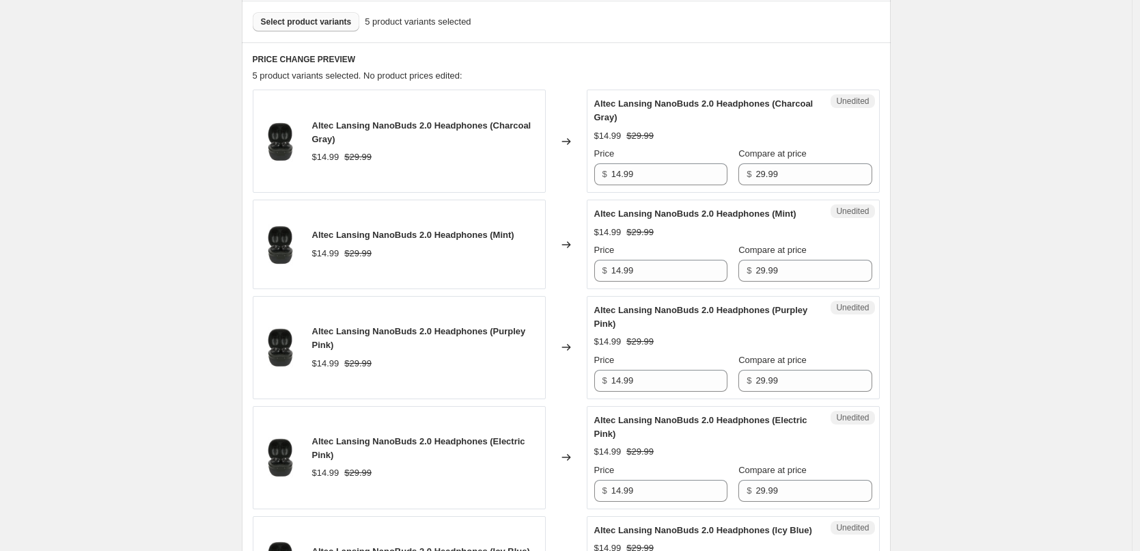
scroll to position [546, 0]
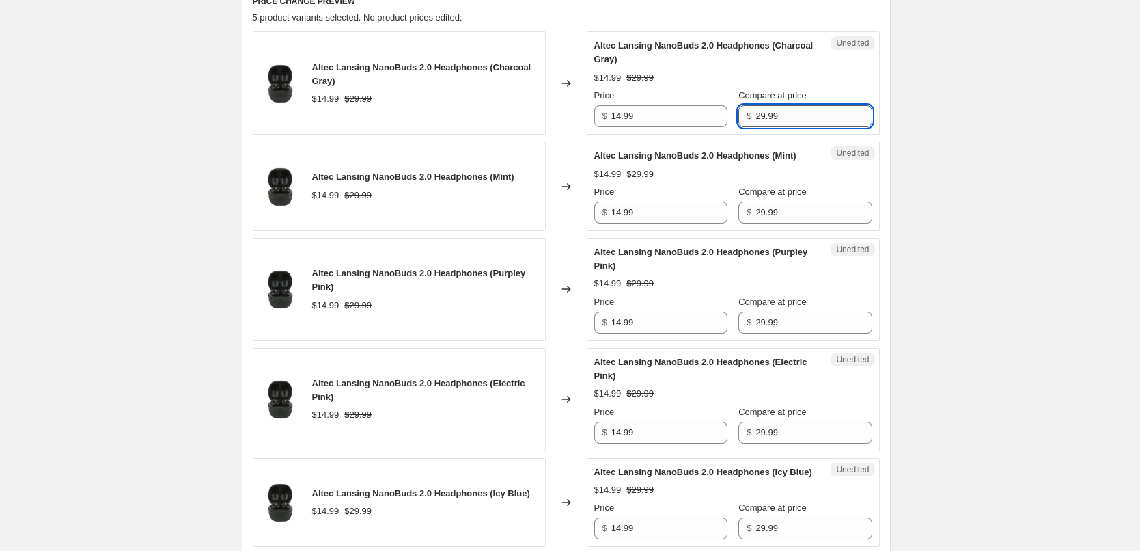
click at [790, 120] on input "29.99" at bounding box center [813, 116] width 116 height 22
type input "29.98"
click at [824, 87] on div "Altec Lansing NanoBuds 2.0 Headphones (Charcoal Gray) $14.99 $29.99 Price $ 14.…" at bounding box center [733, 83] width 278 height 88
click at [802, 118] on input "29.98" at bounding box center [813, 116] width 116 height 22
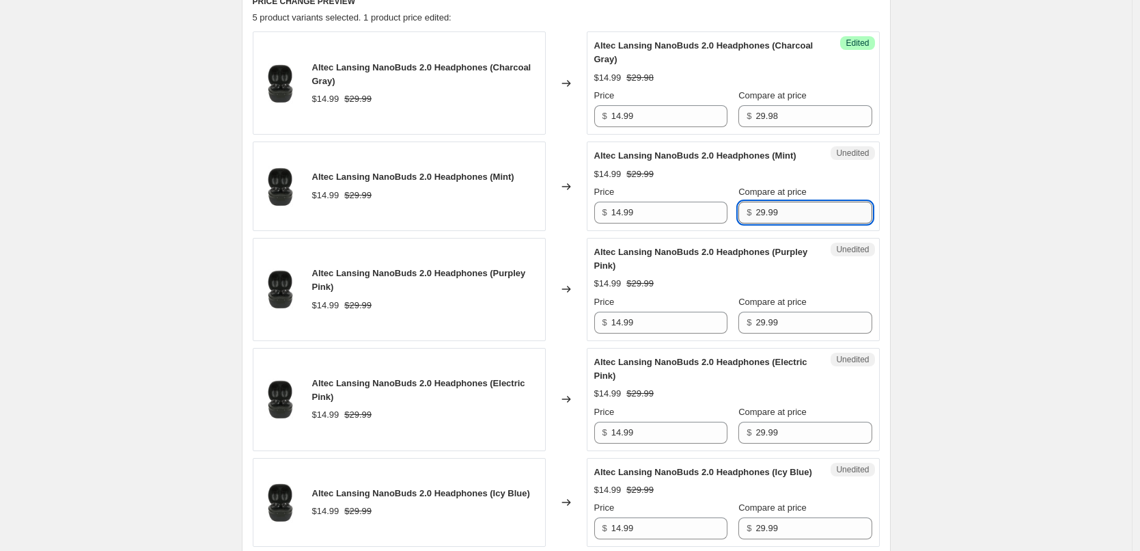
click at [790, 223] on input "29.99" at bounding box center [813, 213] width 116 height 22
paste input "8"
type input "29.98"
click at [822, 181] on div "$14.99 $29.99" at bounding box center [733, 174] width 278 height 14
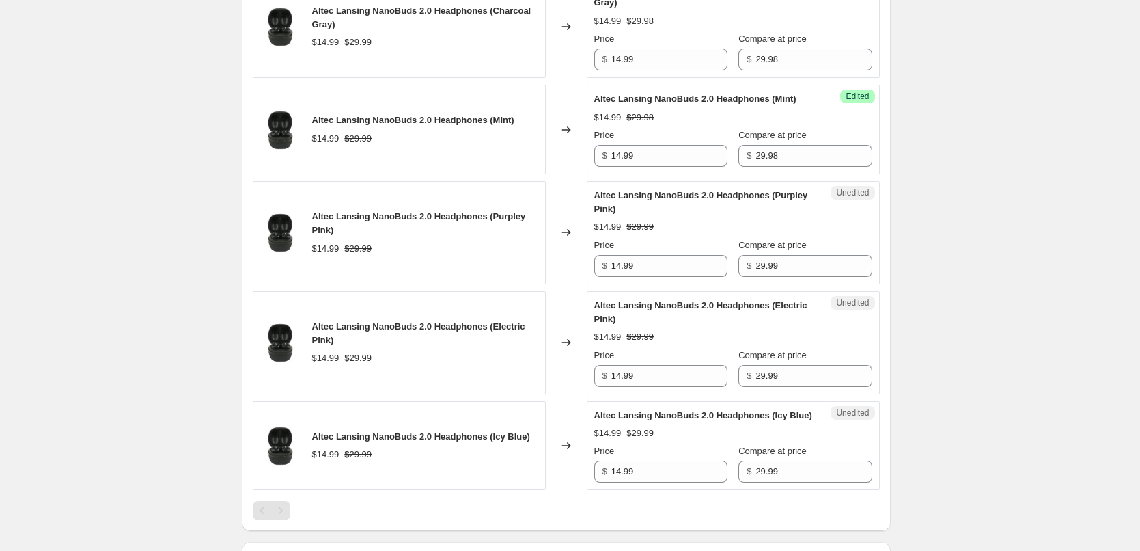
scroll to position [683, 0]
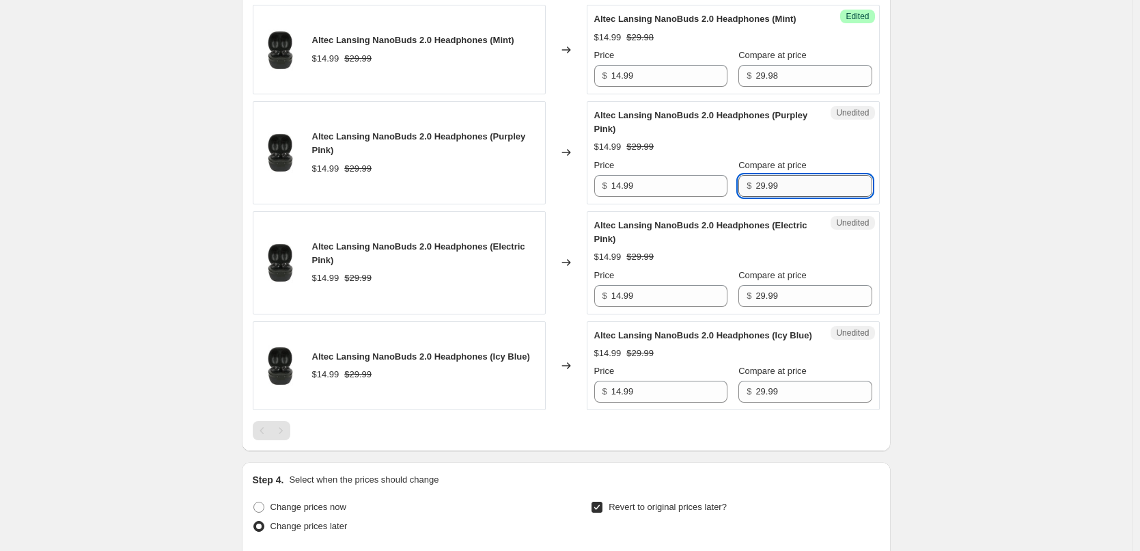
click at [799, 195] on input "29.99" at bounding box center [813, 186] width 116 height 22
paste input "8"
type input "29.98"
click at [808, 154] on div "$14.99 $29.98" at bounding box center [733, 147] width 278 height 14
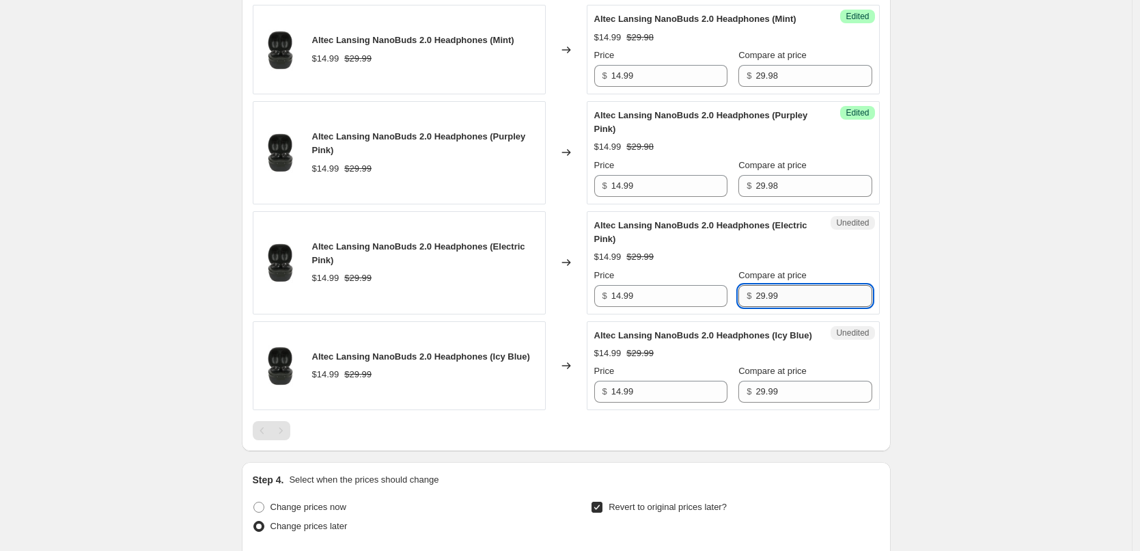
click at [781, 307] on input "29.99" at bounding box center [813, 296] width 116 height 22
paste input "8"
type input "29.98"
click at [802, 264] on div "$14.99 $29.99" at bounding box center [733, 257] width 278 height 14
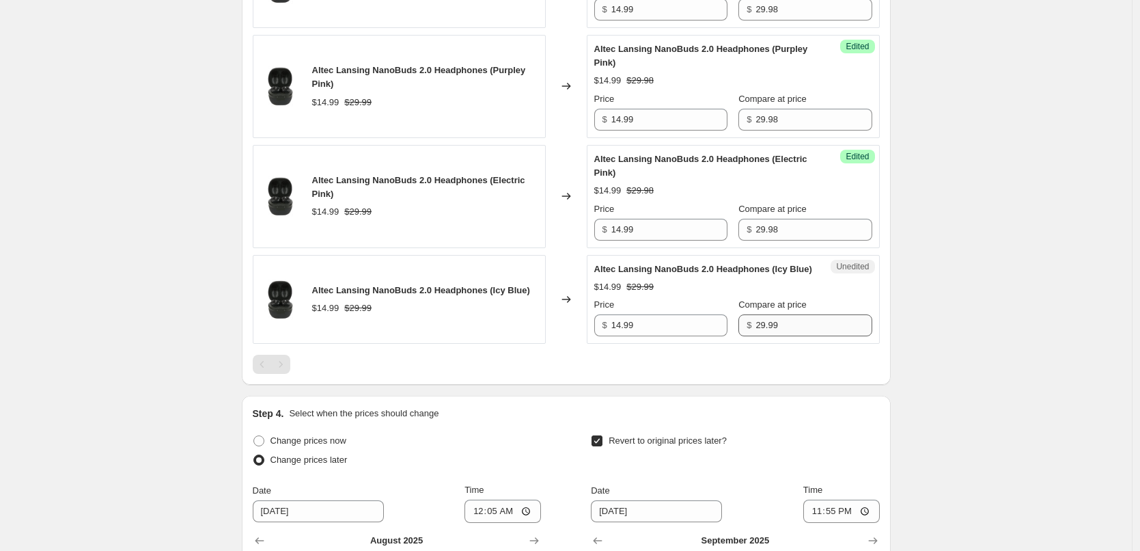
scroll to position [820, 0]
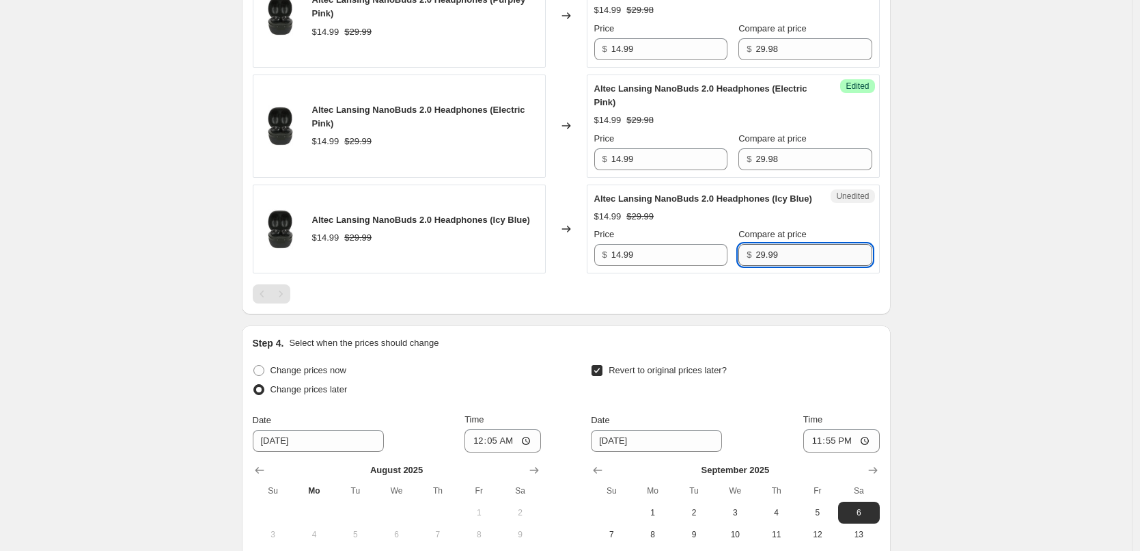
click at [777, 266] on input "29.99" at bounding box center [813, 255] width 116 height 22
paste input "8"
type input "29.98"
click at [818, 254] on div "Altec Lansing NanoBuds 2.0 Headphones (Icy Blue) $14.99 $29.99 Price $ 14.99 Co…" at bounding box center [733, 229] width 278 height 74
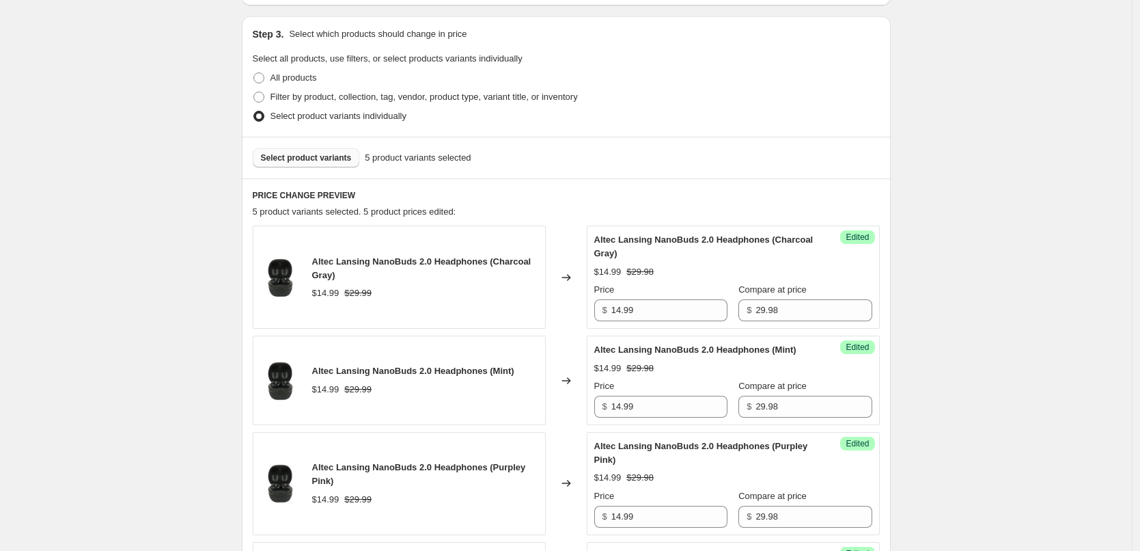
scroll to position [342, 0]
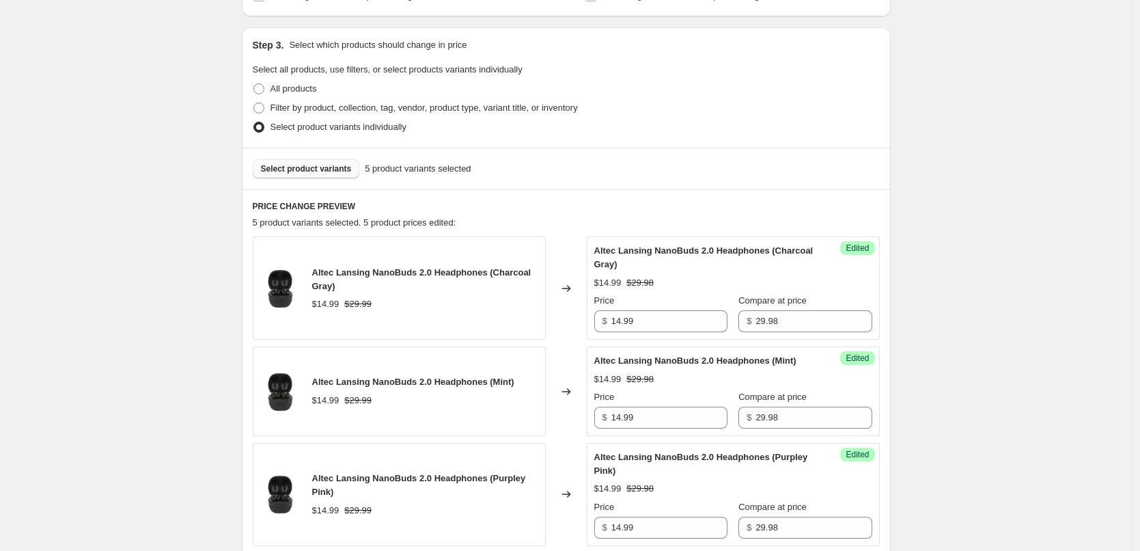
click at [298, 169] on span "Select product variants" at bounding box center [306, 168] width 91 height 11
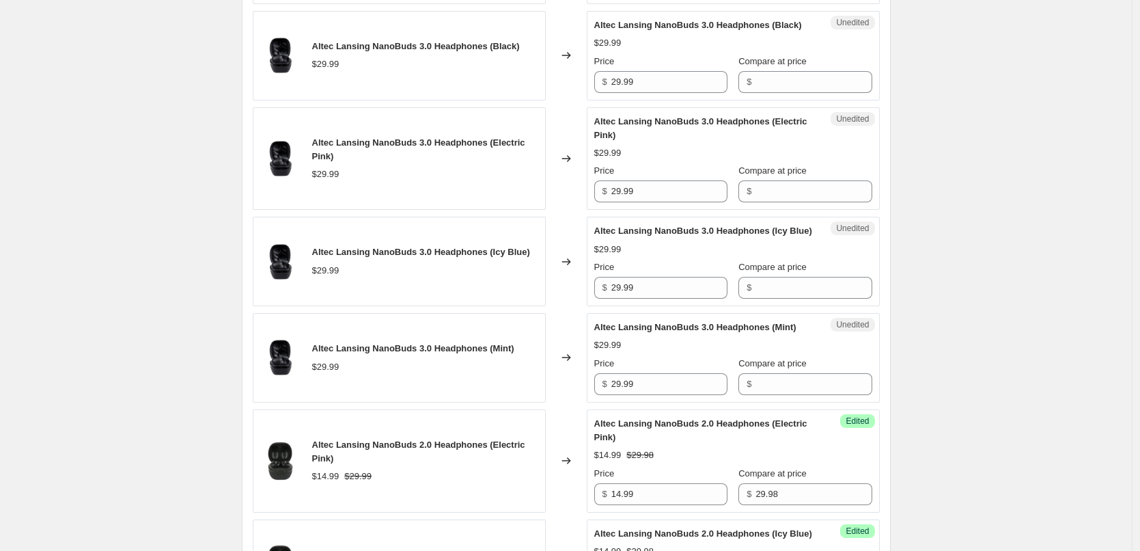
scroll to position [811, 0]
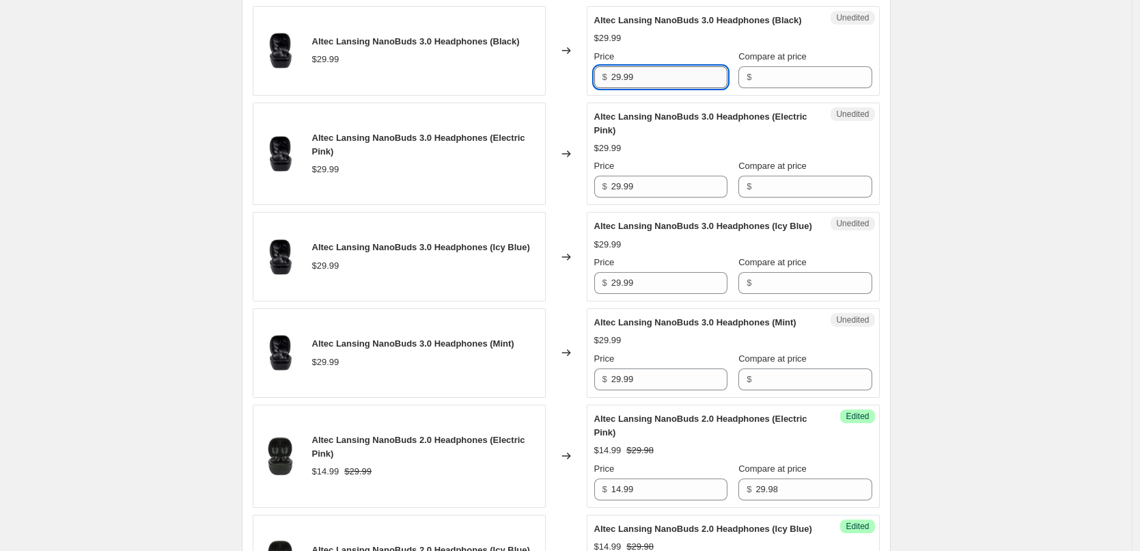
click at [660, 88] on input "29.99" at bounding box center [669, 77] width 116 height 22
click at [786, 88] on input "Compare at price" at bounding box center [813, 77] width 116 height 22
paste input "29.99"
type input "29.99"
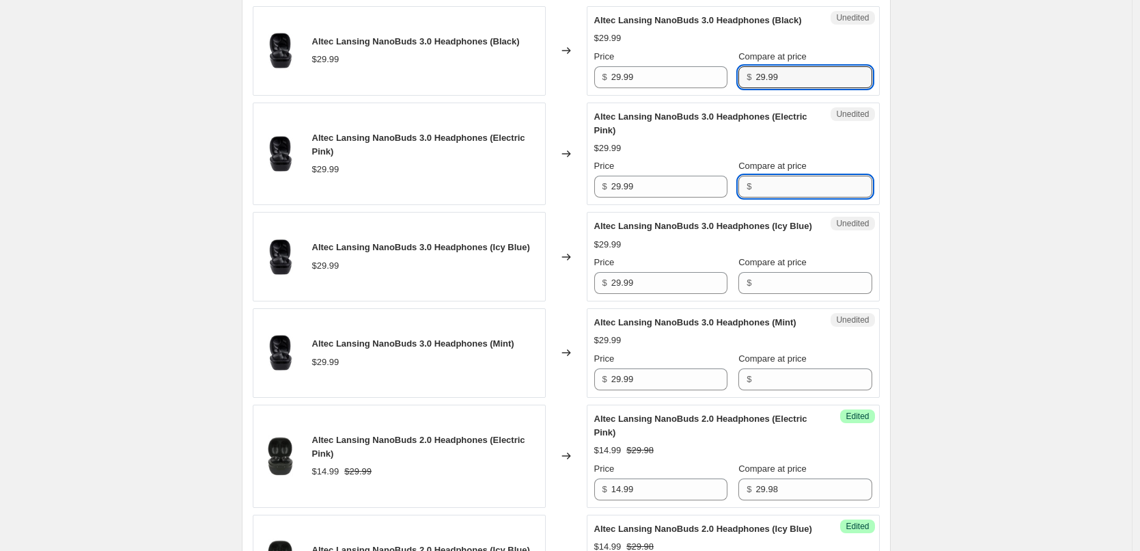
click at [777, 197] on input "Compare at price" at bounding box center [813, 187] width 116 height 22
paste input "29.99"
type input "29.99"
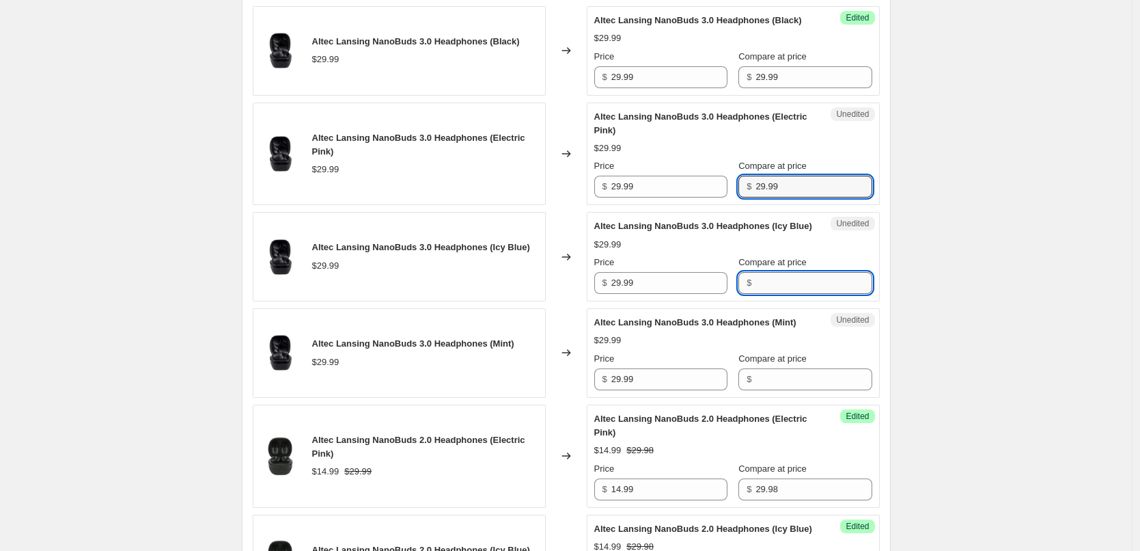
click at [792, 294] on input "Compare at price" at bounding box center [813, 283] width 116 height 22
paste input "29.99"
type input "29.99"
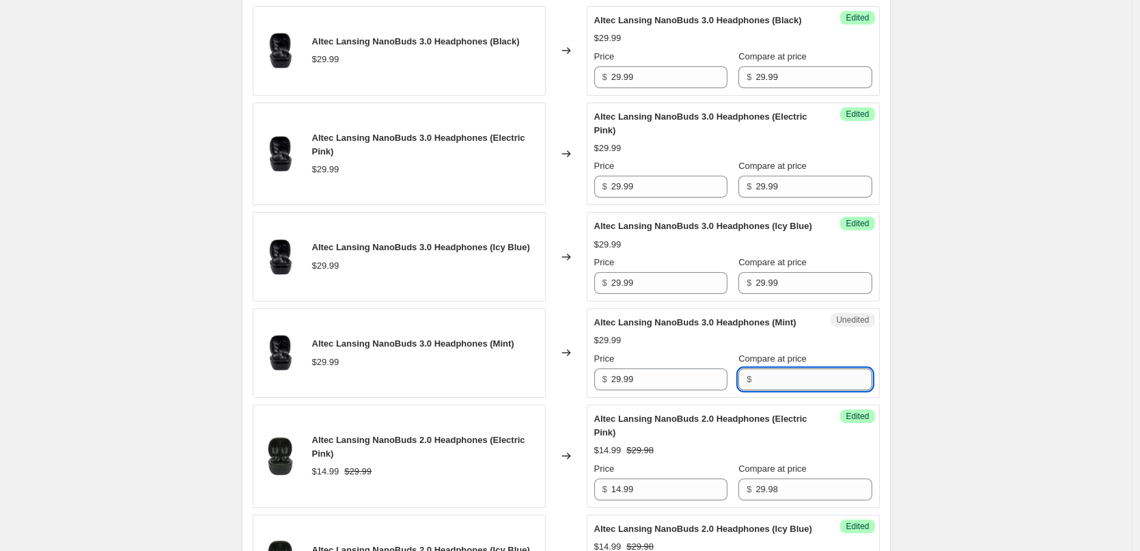
click at [775, 390] on input "Compare at price" at bounding box center [813, 379] width 116 height 22
paste input "29.99"
type input "29.99"
click at [679, 390] on input "29.99" at bounding box center [669, 379] width 116 height 22
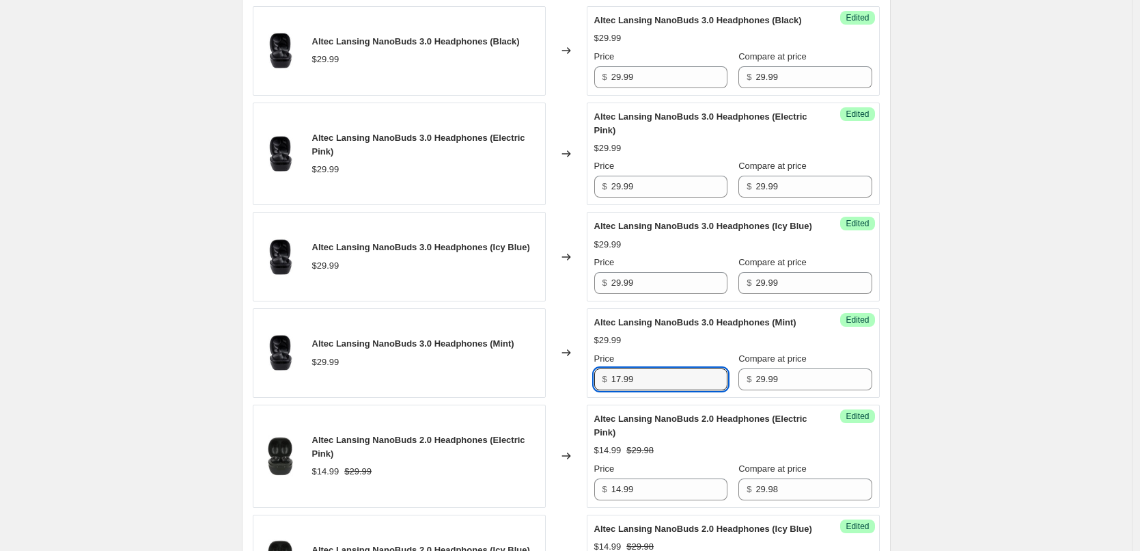
type input "17.99"
click at [700, 347] on div "$29.99" at bounding box center [733, 340] width 278 height 14
click at [662, 390] on input "17.99" at bounding box center [669, 379] width 116 height 22
click at [655, 294] on input "29.99" at bounding box center [669, 283] width 116 height 22
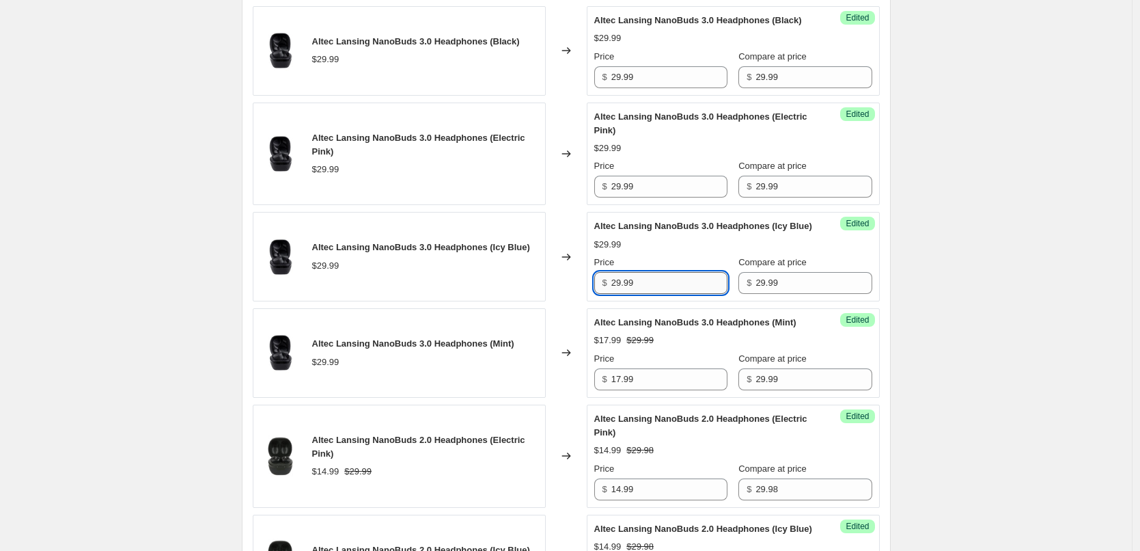
paste input "17"
type input "17.99"
click at [671, 251] on div "$17.99 $29.99" at bounding box center [733, 245] width 278 height 14
click at [649, 197] on input "29.99" at bounding box center [669, 187] width 116 height 22
paste input "17"
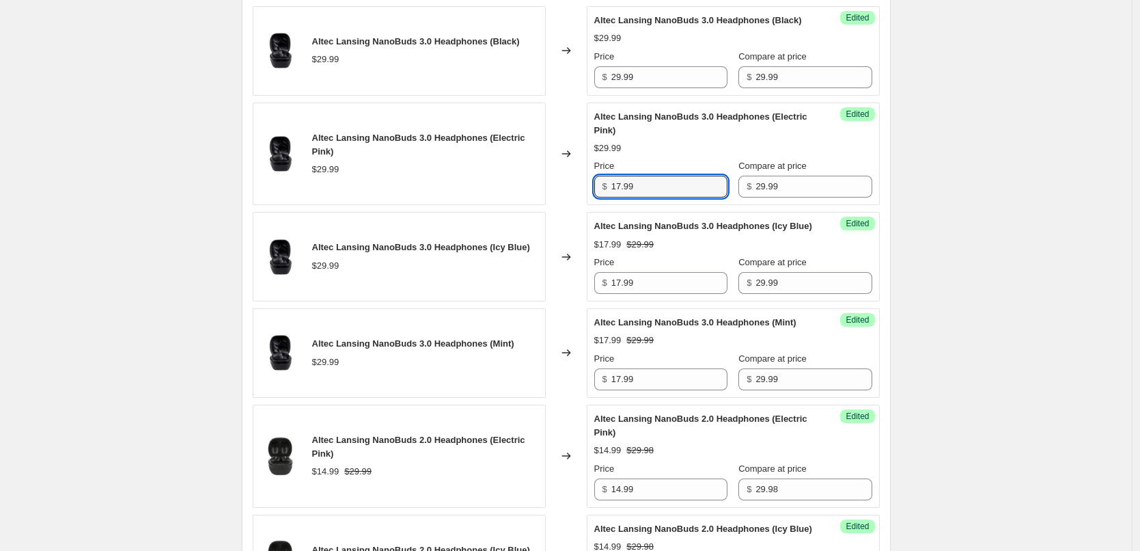
type input "17.99"
click at [691, 155] on div "$17.99 $29.99" at bounding box center [733, 148] width 278 height 14
click at [656, 88] on input "29.99" at bounding box center [669, 77] width 116 height 22
paste input "17"
type input "17.99"
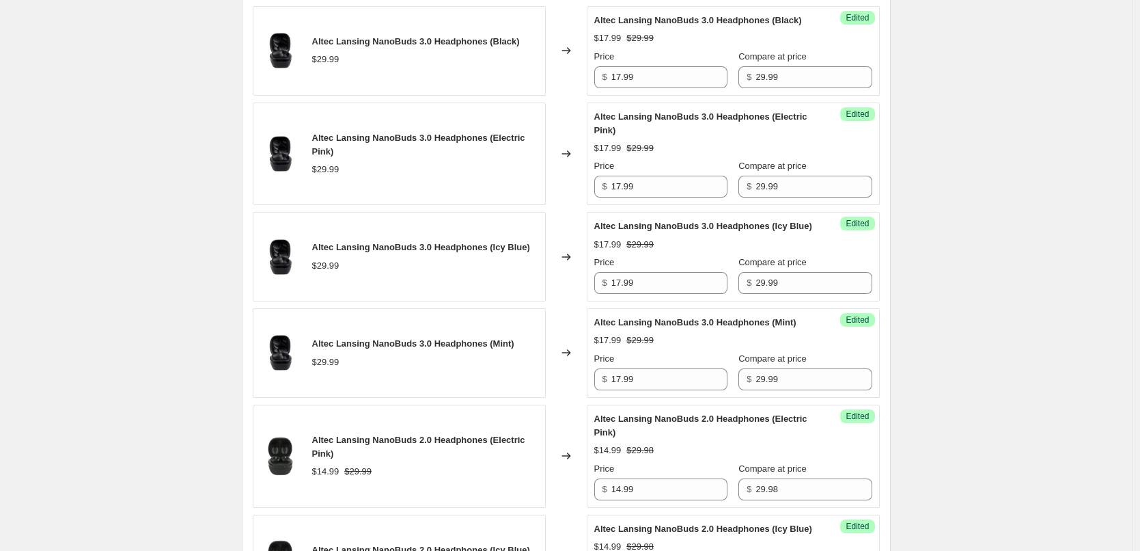
click at [684, 74] on div "Altec Lansing NanoBuds 3.0 Headphones (Black) $17.99 $29.99 Price $ 17.99 Compa…" at bounding box center [733, 51] width 278 height 74
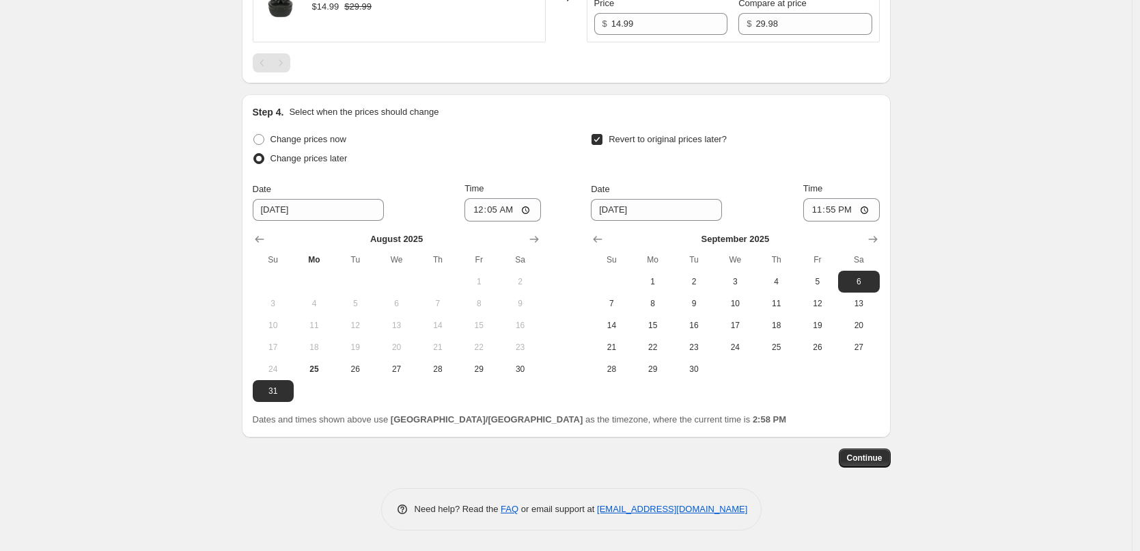
scroll to position [1441, 0]
click at [859, 458] on span "Continue" at bounding box center [865, 457] width 36 height 11
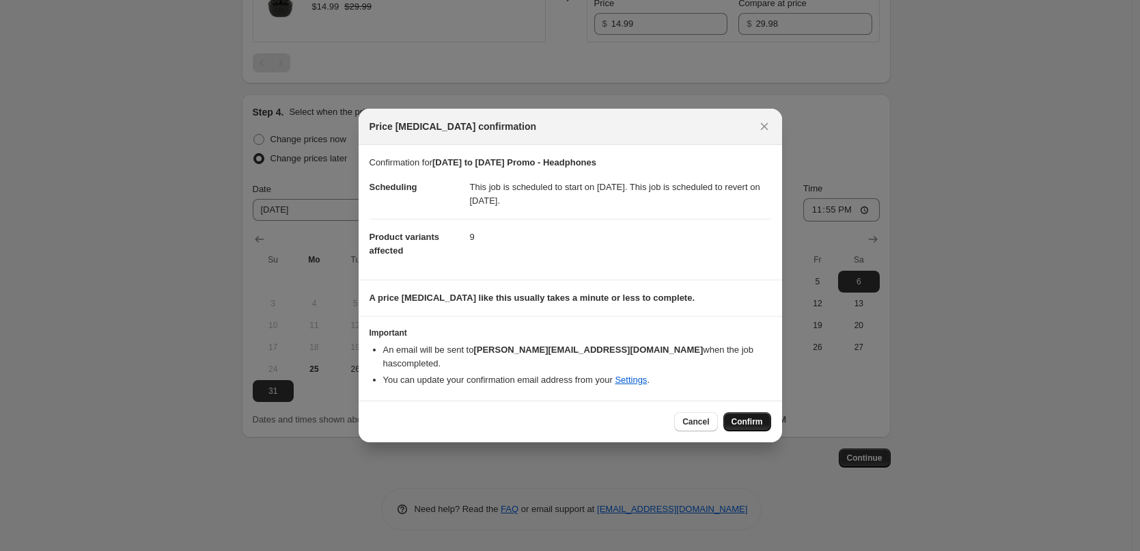
click at [750, 418] on span "Confirm" at bounding box center [747, 421] width 31 height 11
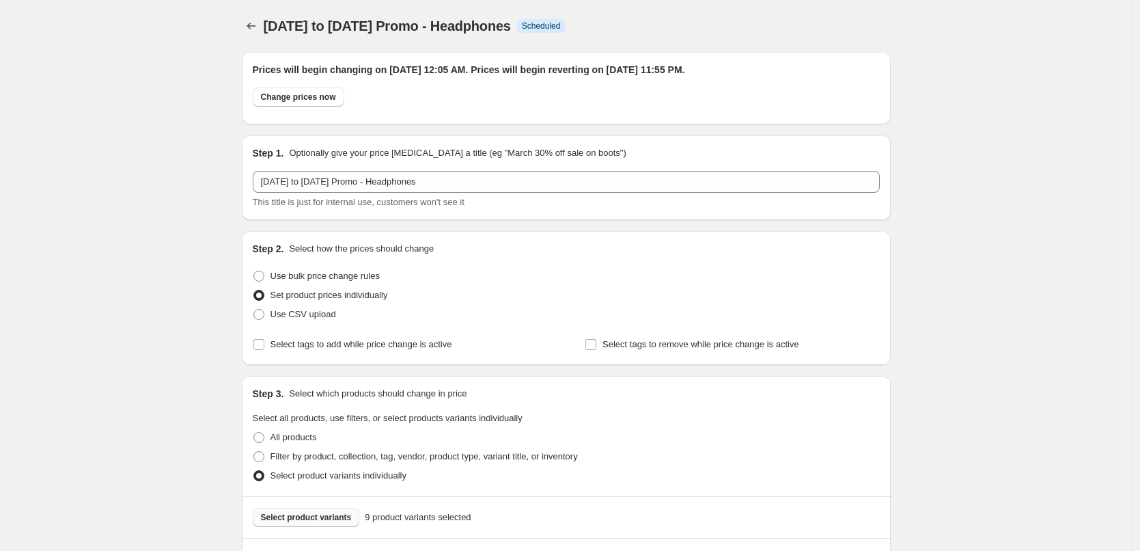
scroll to position [1441, 0]
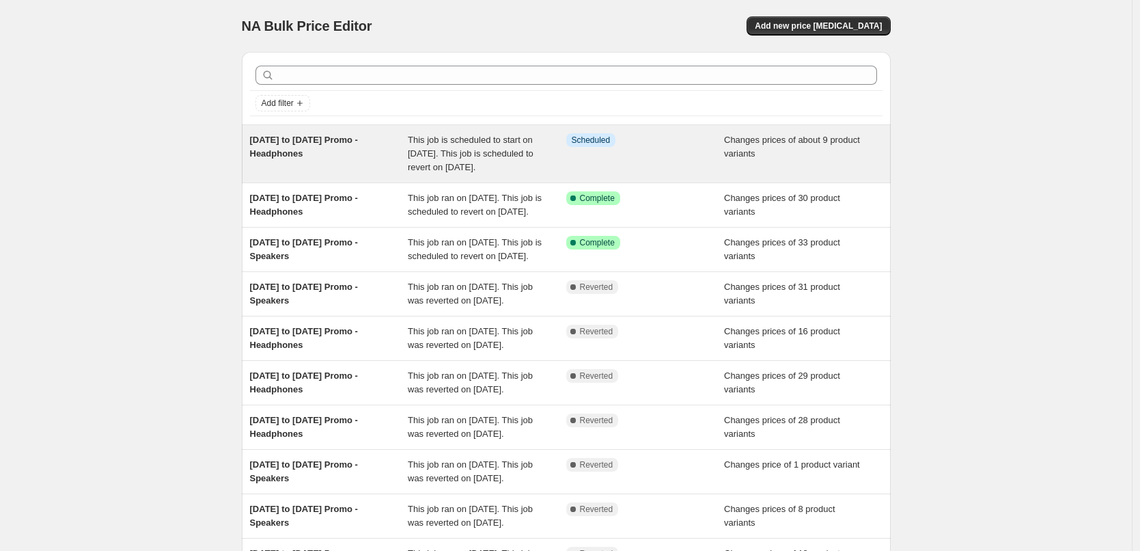
click at [350, 152] on div "[DATE] to [DATE] Promo - Headphones" at bounding box center [329, 153] width 158 height 41
